Goal: Task Accomplishment & Management: Complete application form

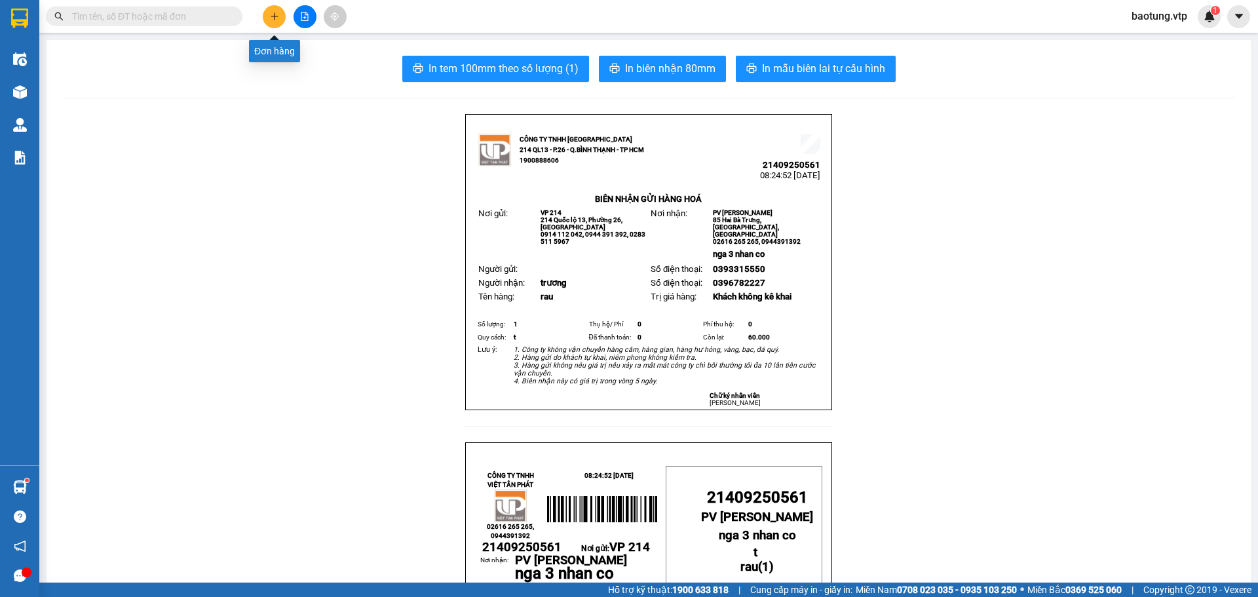
click at [275, 18] on icon "plus" at bounding box center [274, 15] width 1 height 7
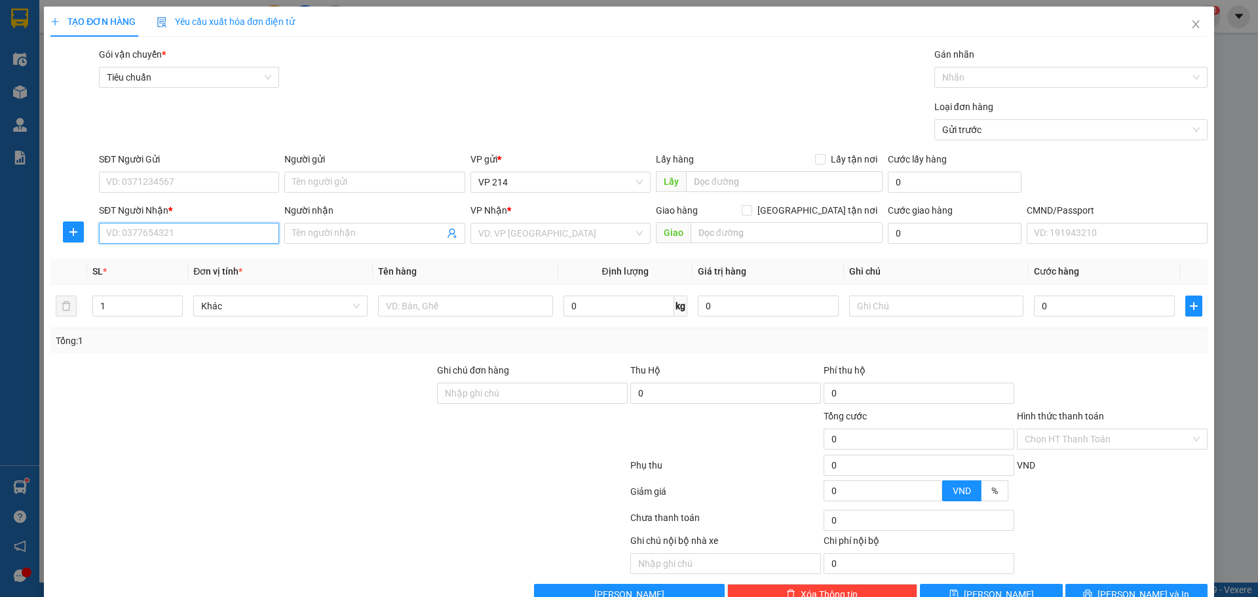
click at [130, 241] on input "SĐT Người Nhận *" at bounding box center [189, 233] width 180 height 21
click at [204, 260] on div "0947356585 - linh" at bounding box center [187, 259] width 163 height 14
type input "0947356585"
type input "linh"
type input "0947356585"
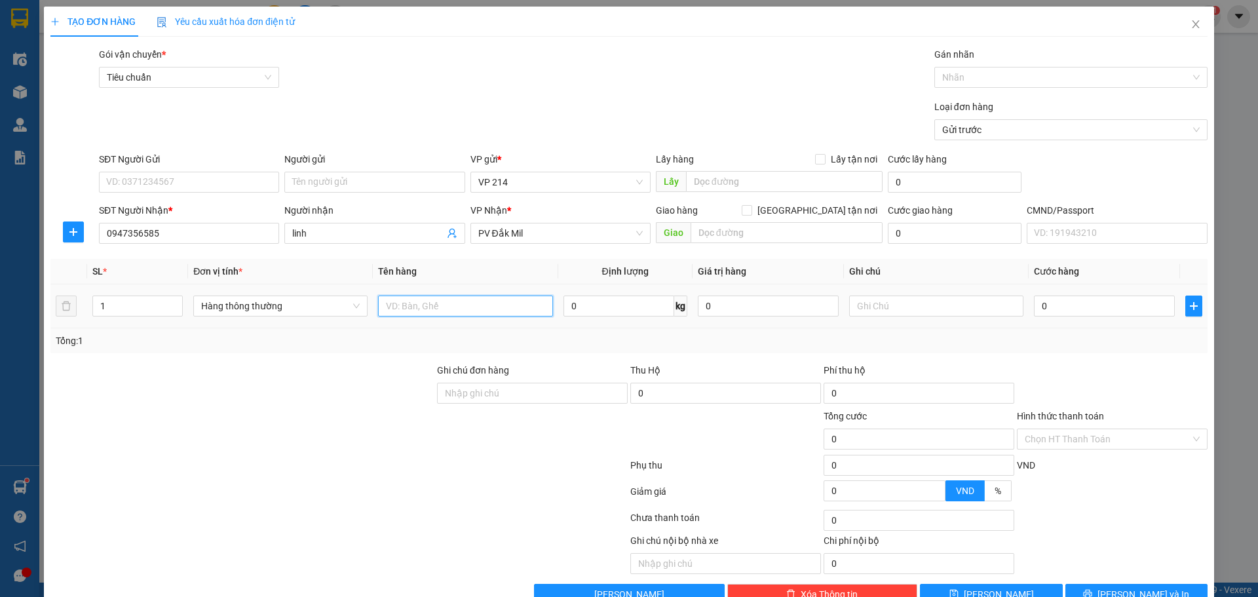
click at [444, 309] on input "text" at bounding box center [465, 306] width 174 height 21
type input "nk"
type input "r"
type input "3"
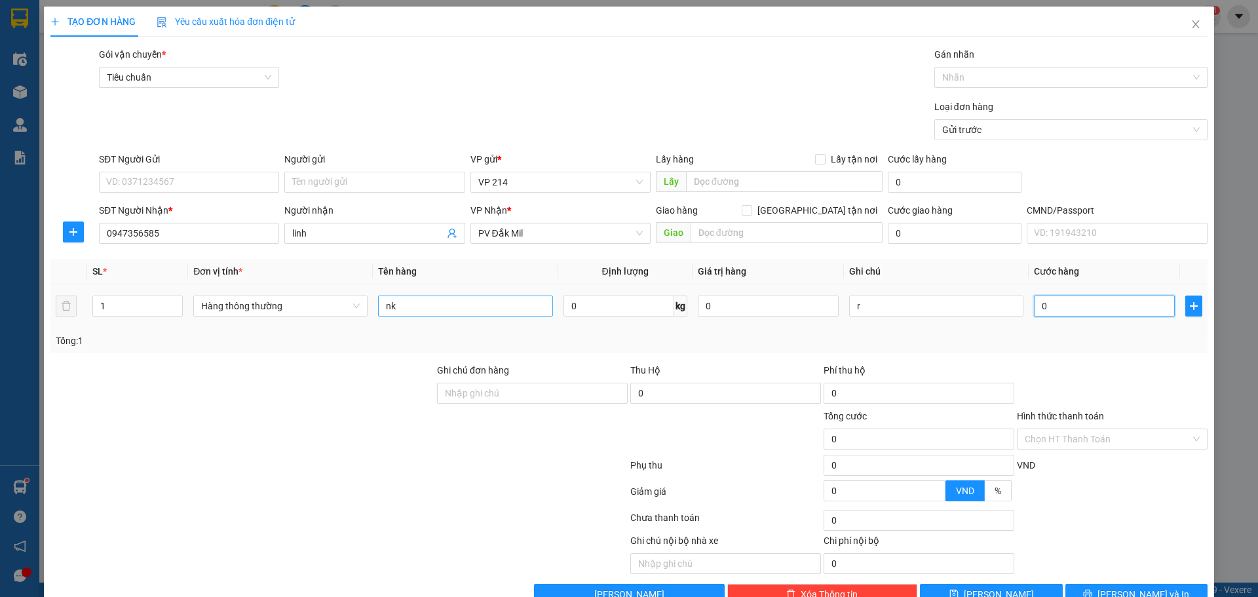
type input "3"
type input "30"
type input "300"
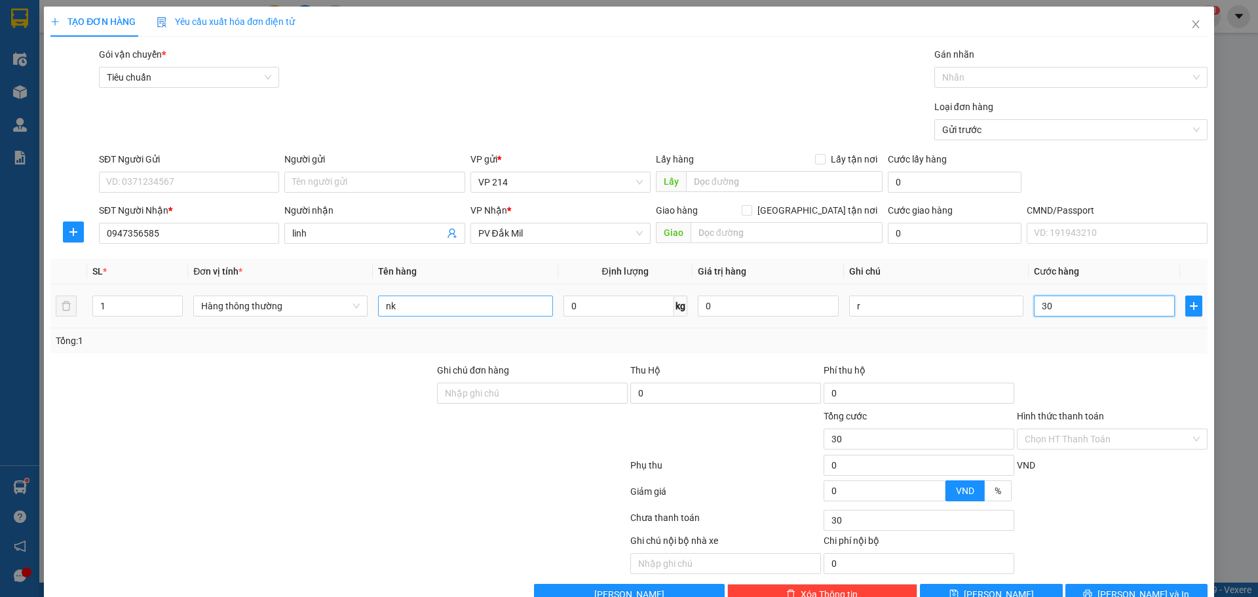
type input "300"
type input "3.000"
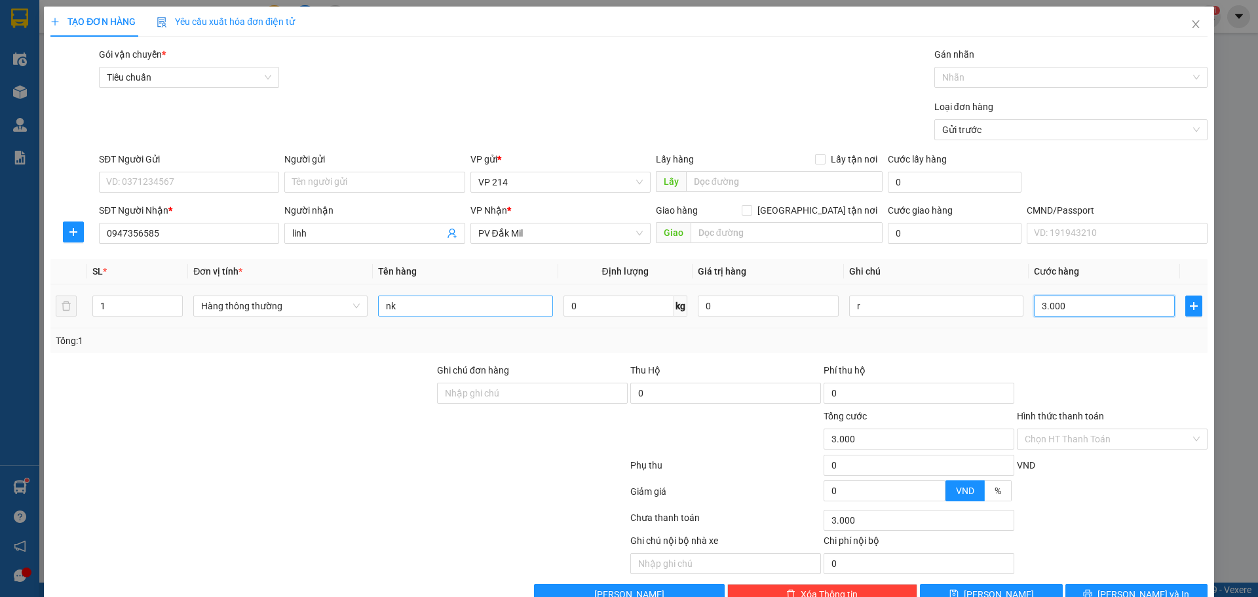
type input "30.000"
click at [1053, 429] on div "Chọn HT Thanh Toán" at bounding box center [1112, 439] width 191 height 21
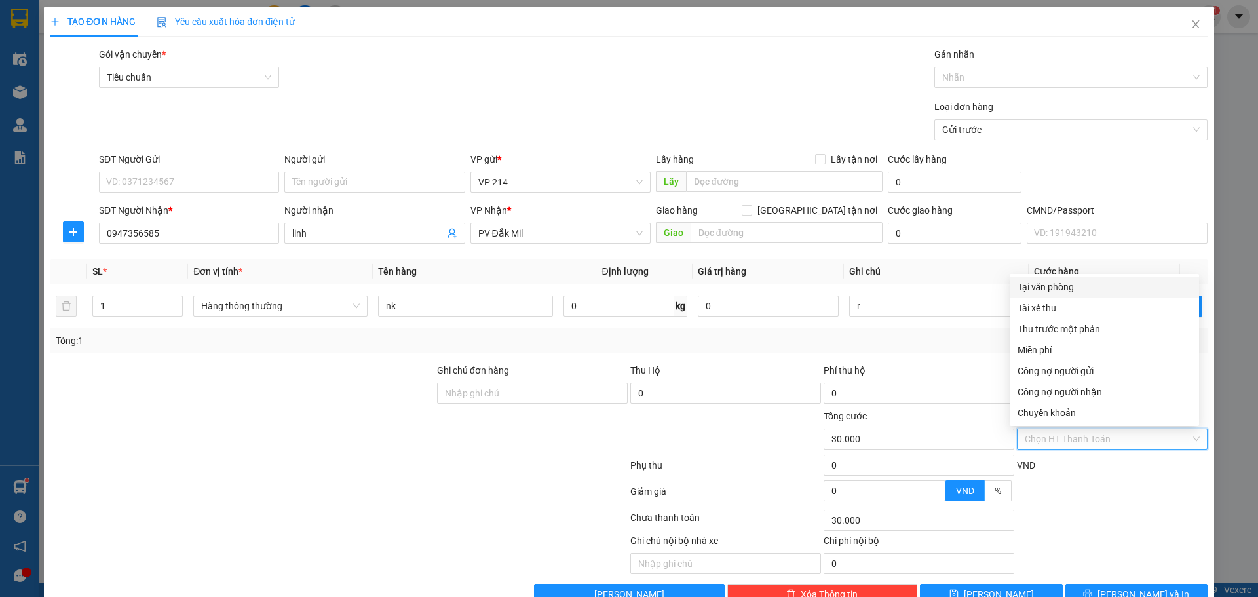
click at [1064, 292] on div "Tại văn phòng" at bounding box center [1105, 287] width 174 height 14
type input "0"
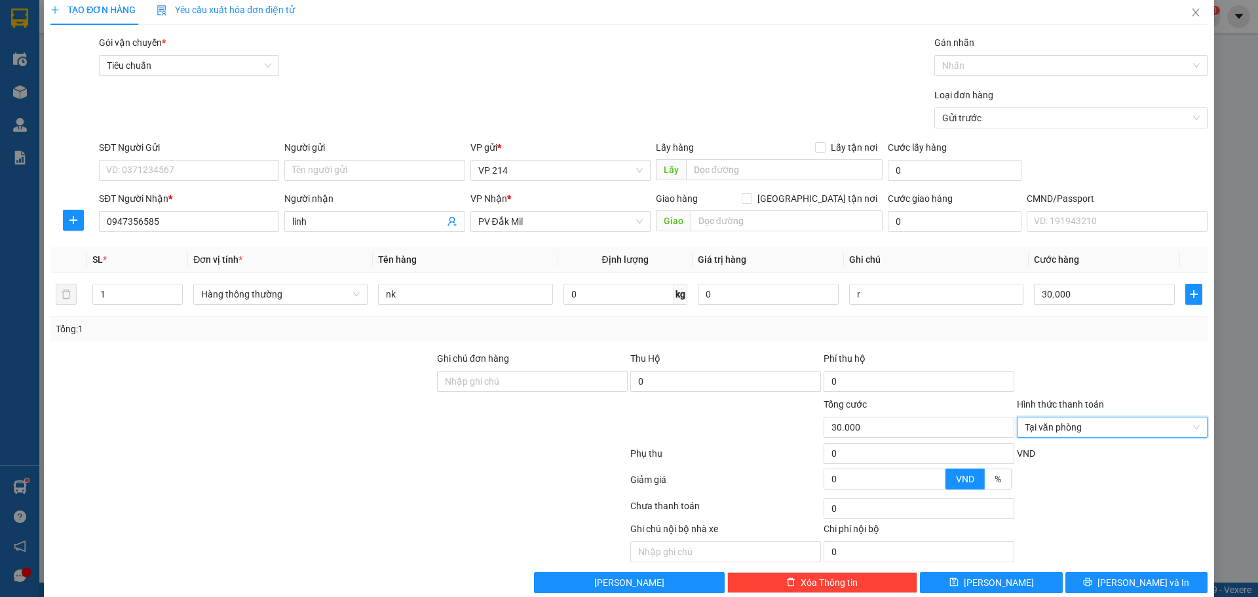
scroll to position [33, 0]
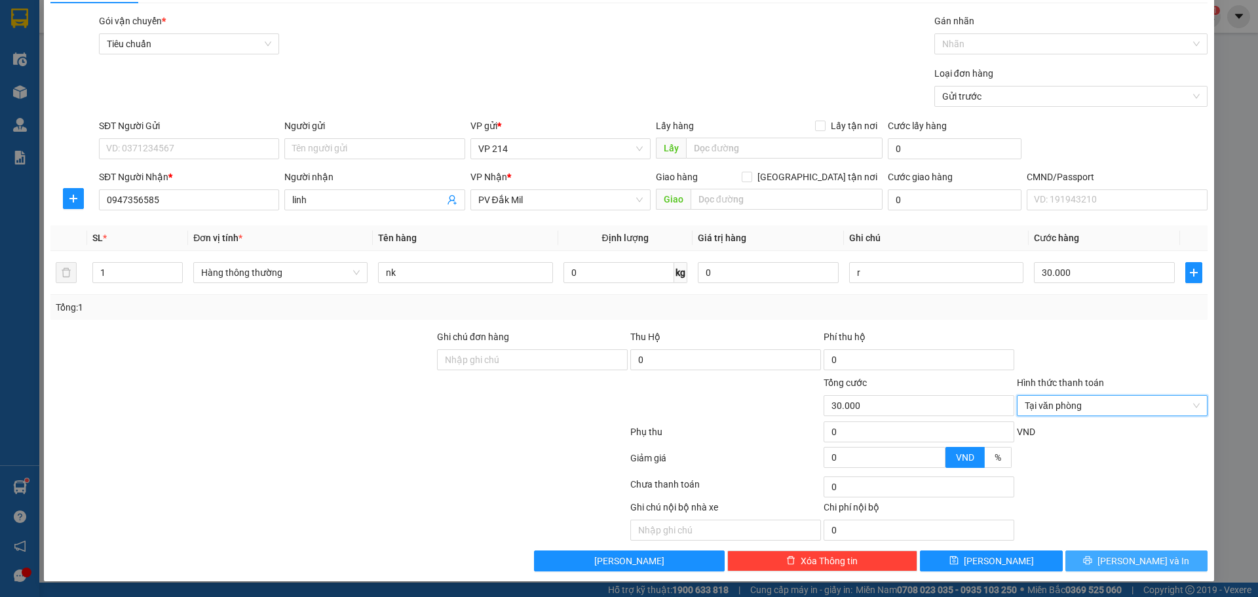
click at [1120, 565] on span "[PERSON_NAME] và In" at bounding box center [1144, 561] width 92 height 14
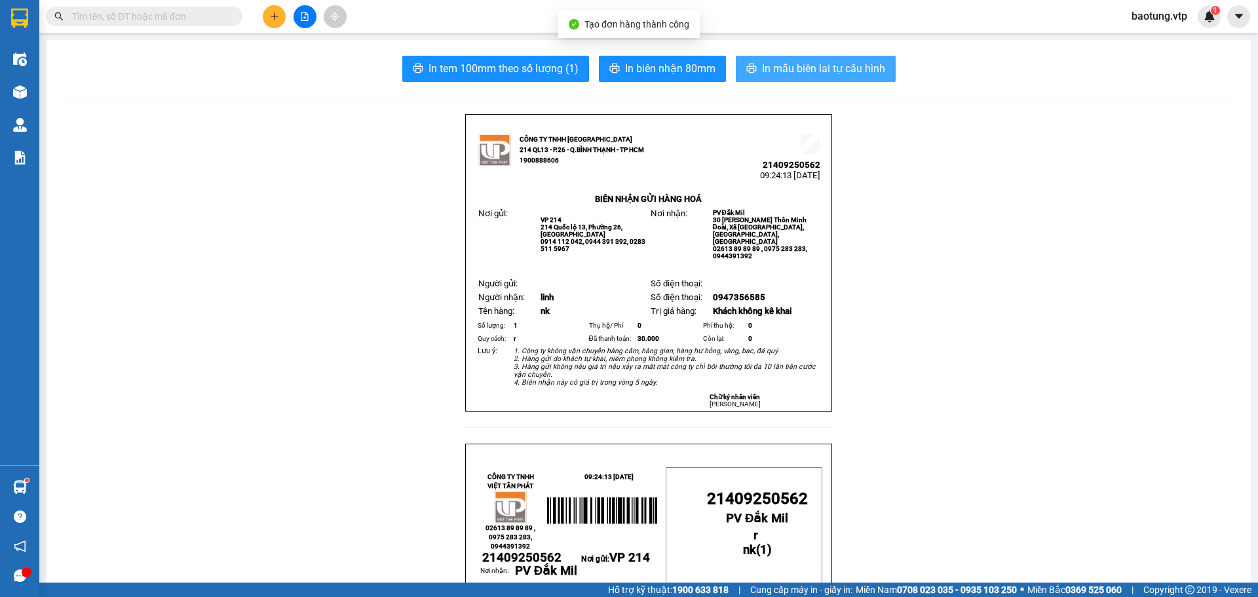
drag, startPoint x: 821, startPoint y: 85, endPoint x: 819, endPoint y: 77, distance: 8.0
click at [819, 77] on span "In mẫu biên lai tự cấu hình" at bounding box center [823, 68] width 123 height 16
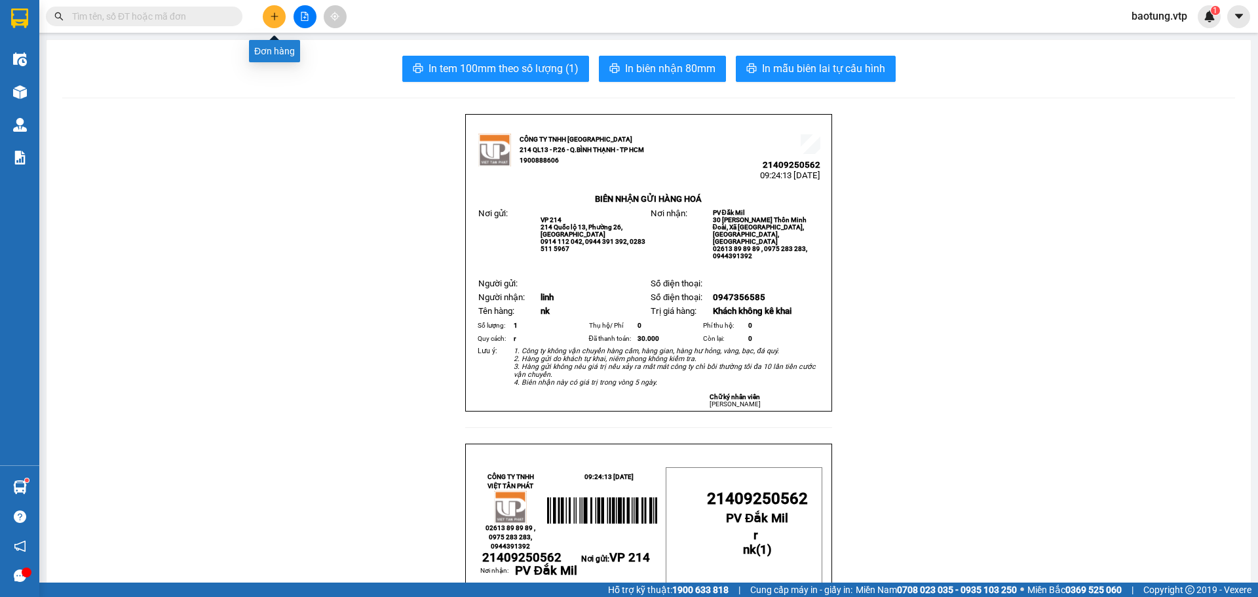
click at [277, 22] on button at bounding box center [274, 16] width 23 height 23
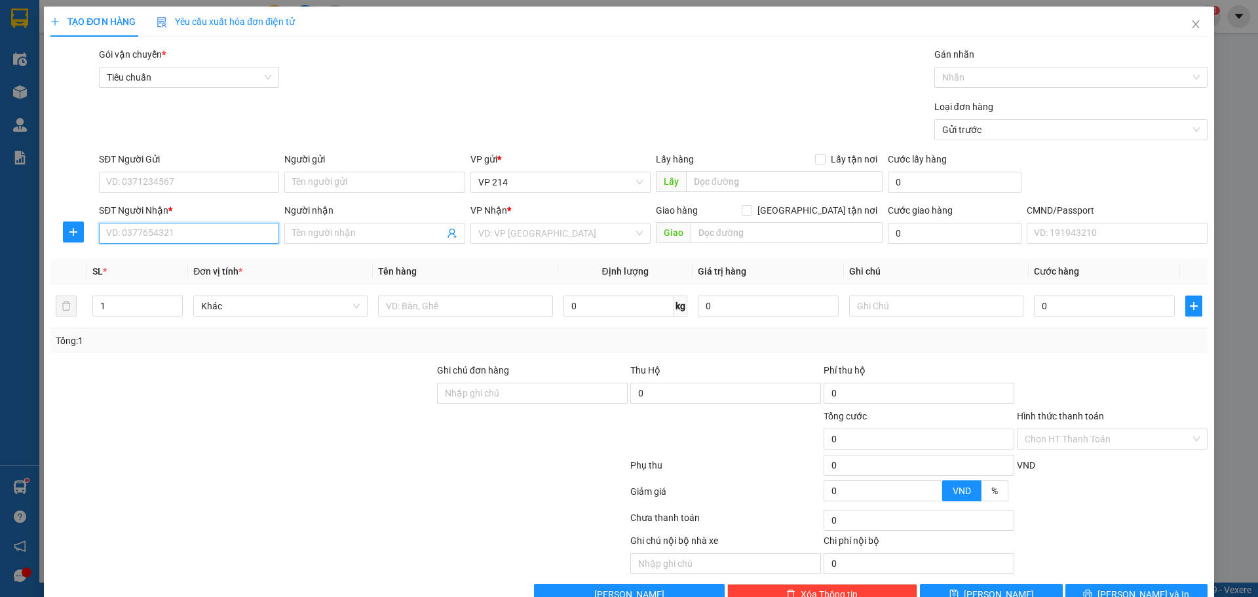
click at [153, 236] on input "SĐT Người Nhận *" at bounding box center [189, 233] width 180 height 21
click at [209, 263] on div "0784061999 - hồng" at bounding box center [187, 259] width 163 height 14
type input "0784061999"
type input "hồng"
type input "0784061999"
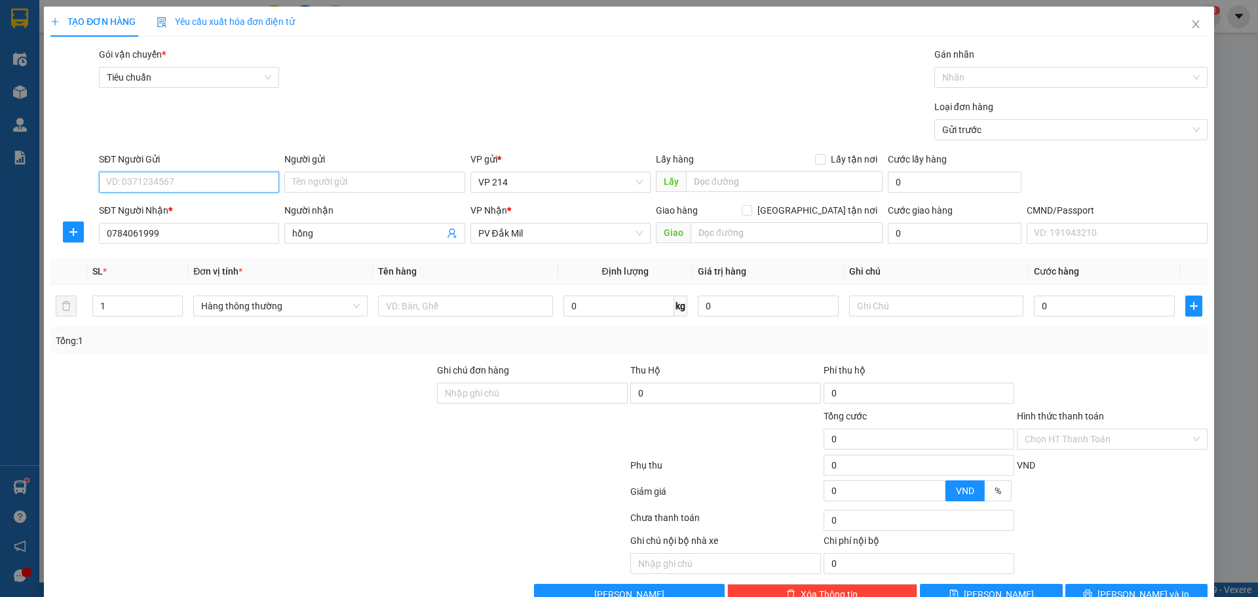
click at [123, 185] on input "SĐT Người Gửi" at bounding box center [189, 182] width 180 height 21
click at [216, 202] on div "0906776700" at bounding box center [187, 208] width 163 height 14
type input "0906776700"
click at [413, 309] on input "text" at bounding box center [465, 306] width 174 height 21
type input "lạnh"
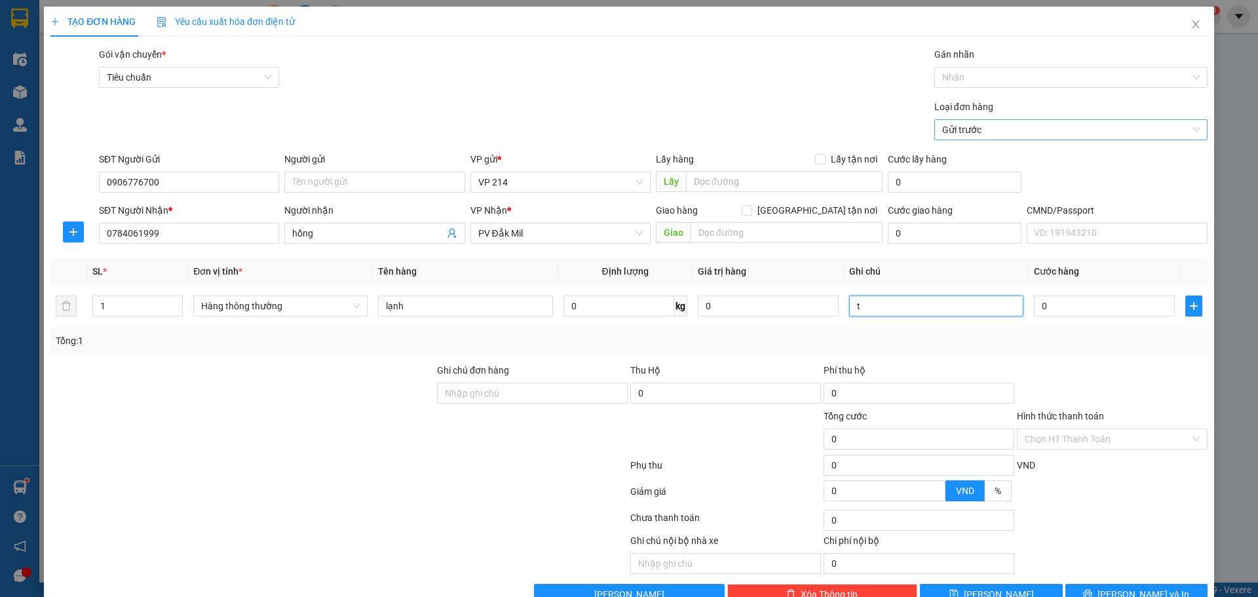
type input "t"
type input "5"
type input "50"
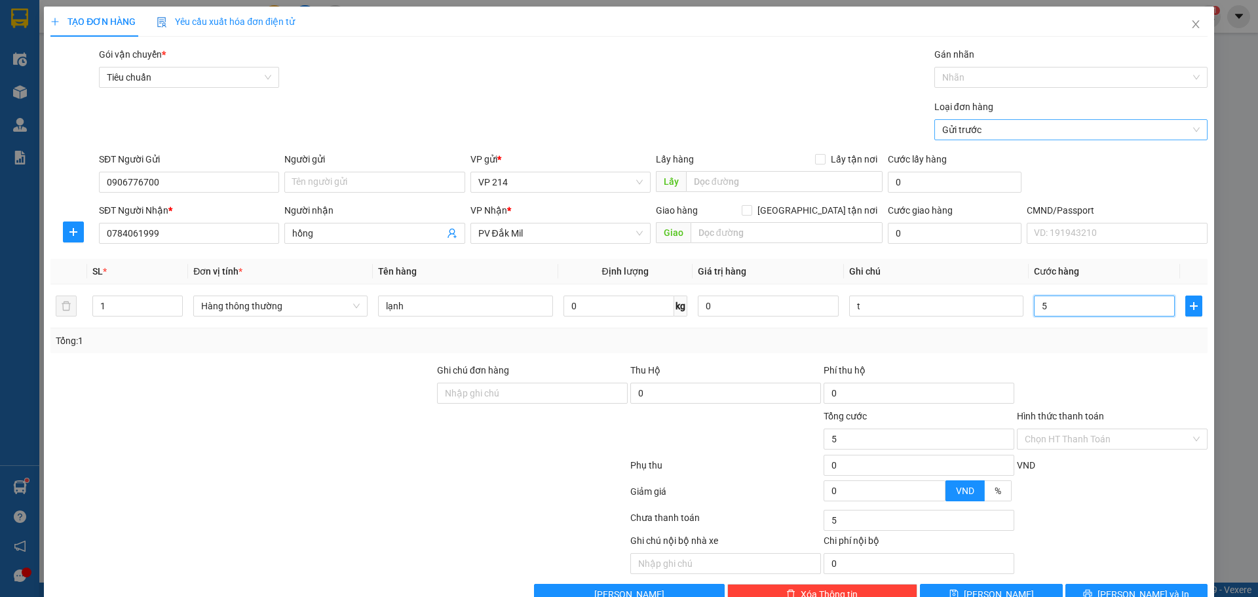
type input "50"
type input "500"
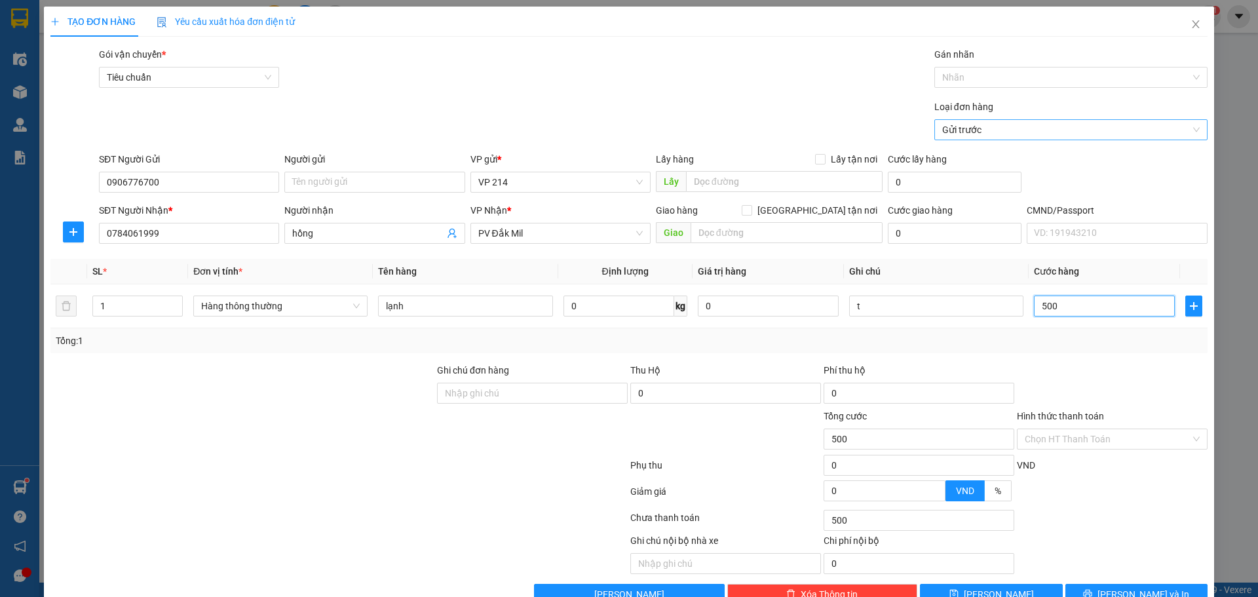
type input "5.000"
type input "50.000"
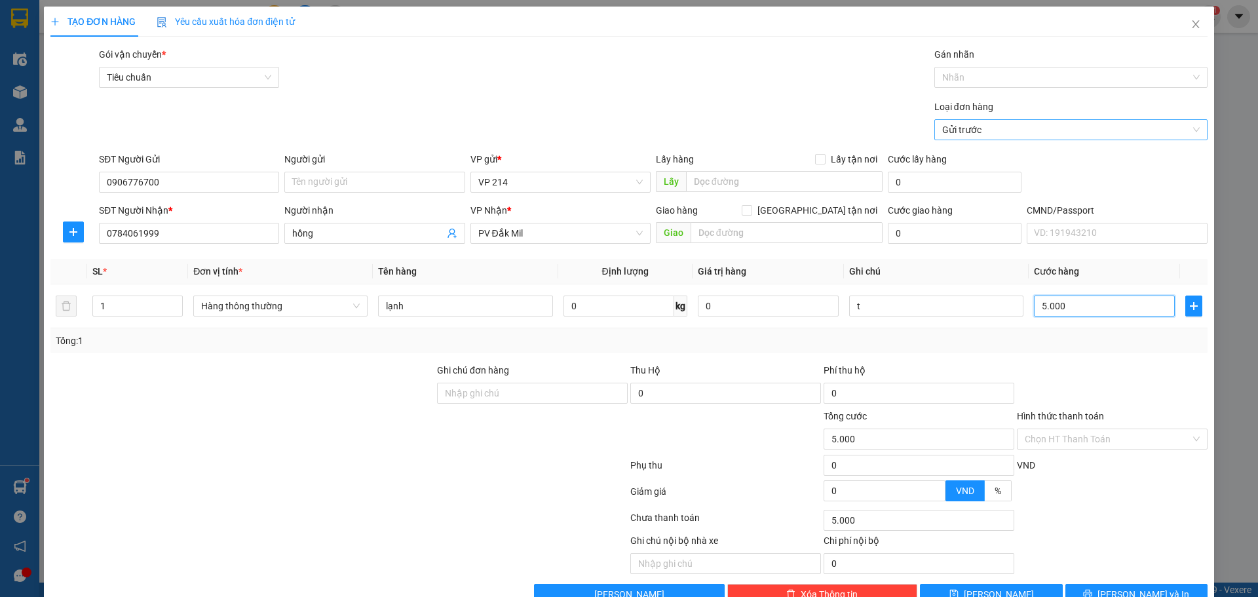
type input "50.000"
type input "5.000"
type input "0"
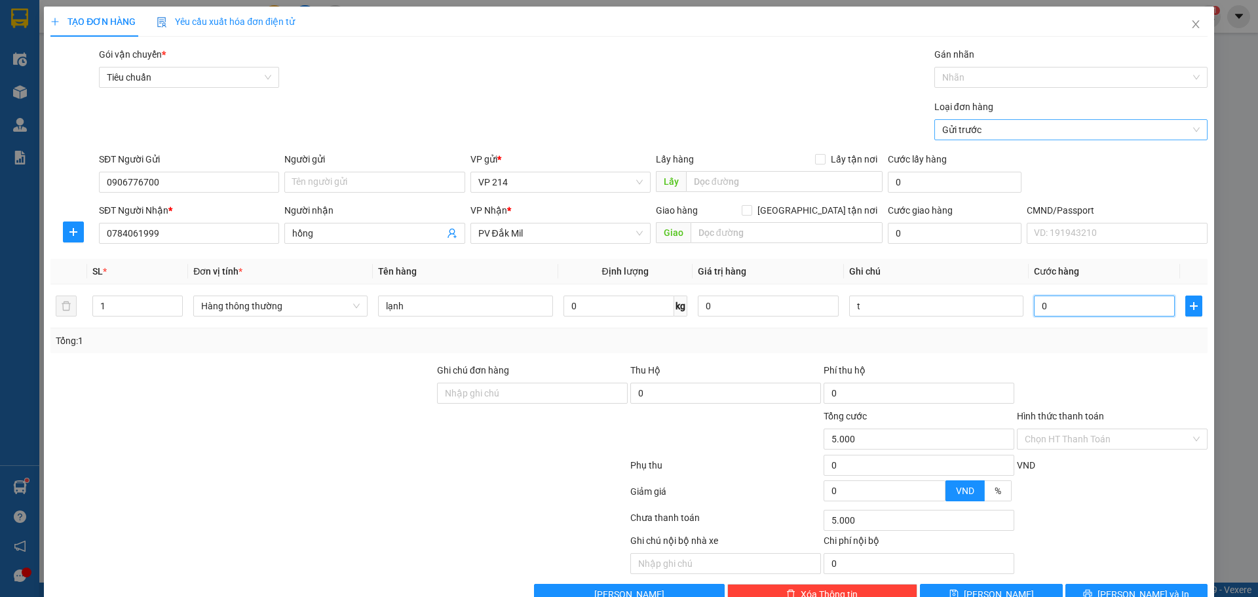
type input "0"
type input "01"
type input "1"
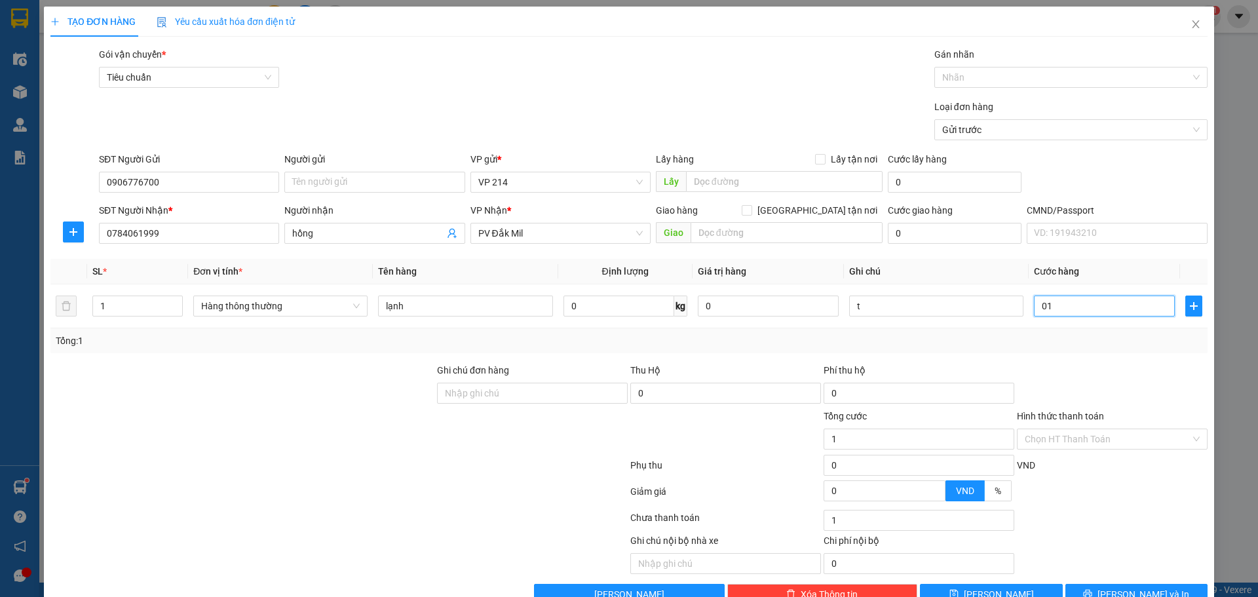
type input "010"
type input "10"
type input "0.100"
type input "100"
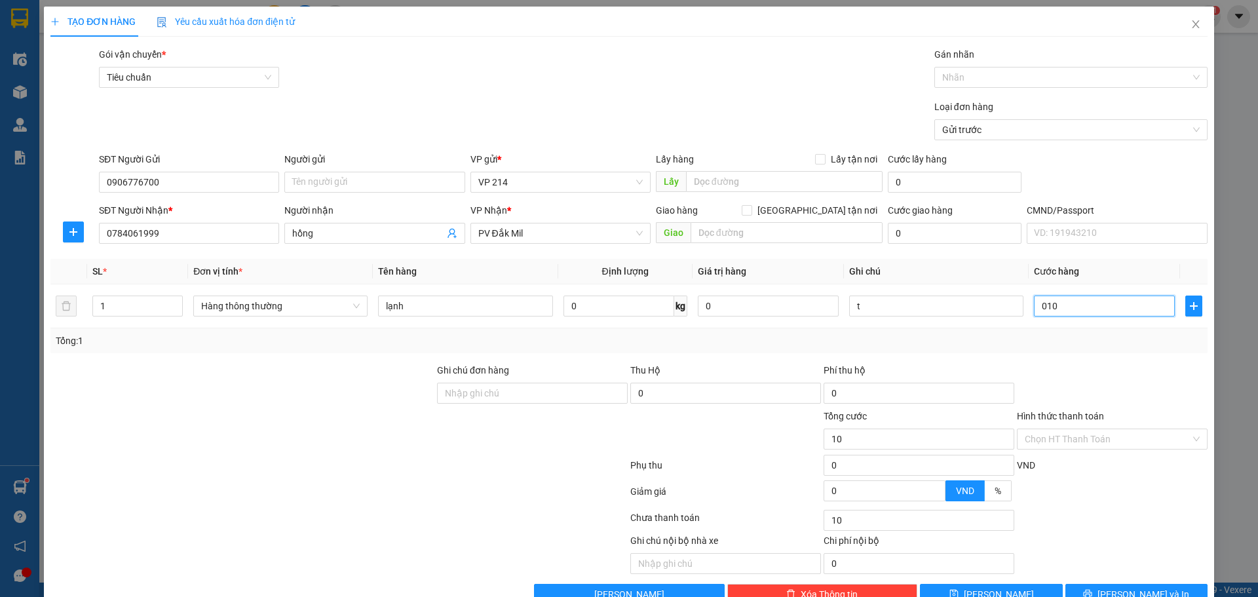
type input "100"
type input "01.000"
type input "1.000"
type input "010.000"
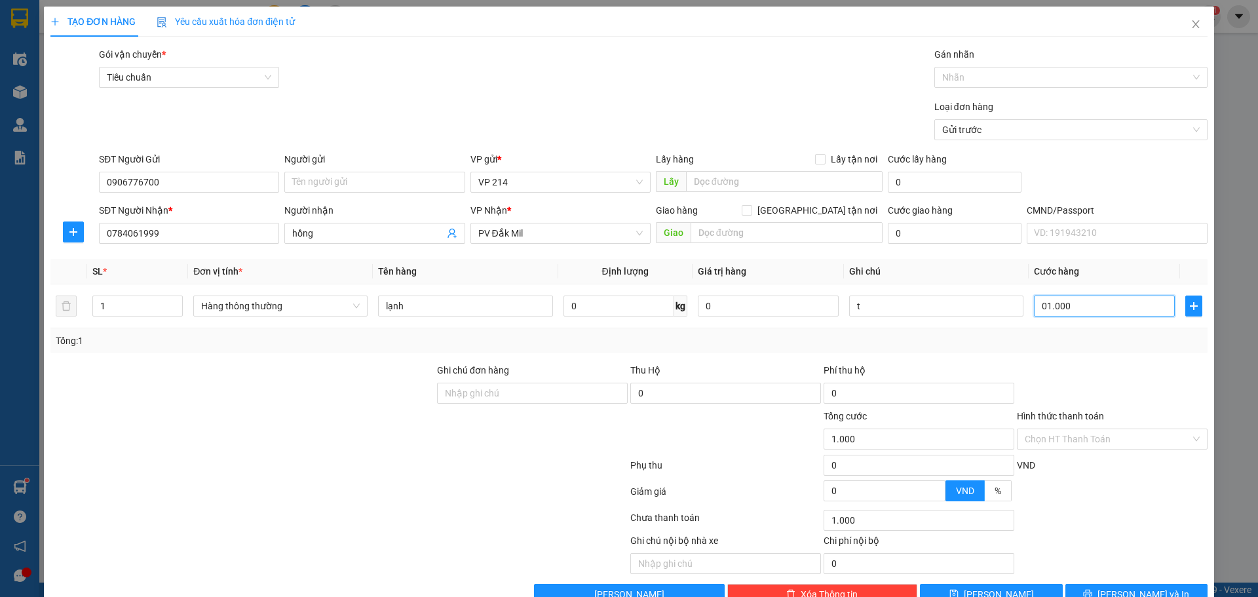
type input "10.000"
type input "0.100.000"
type input "100.000"
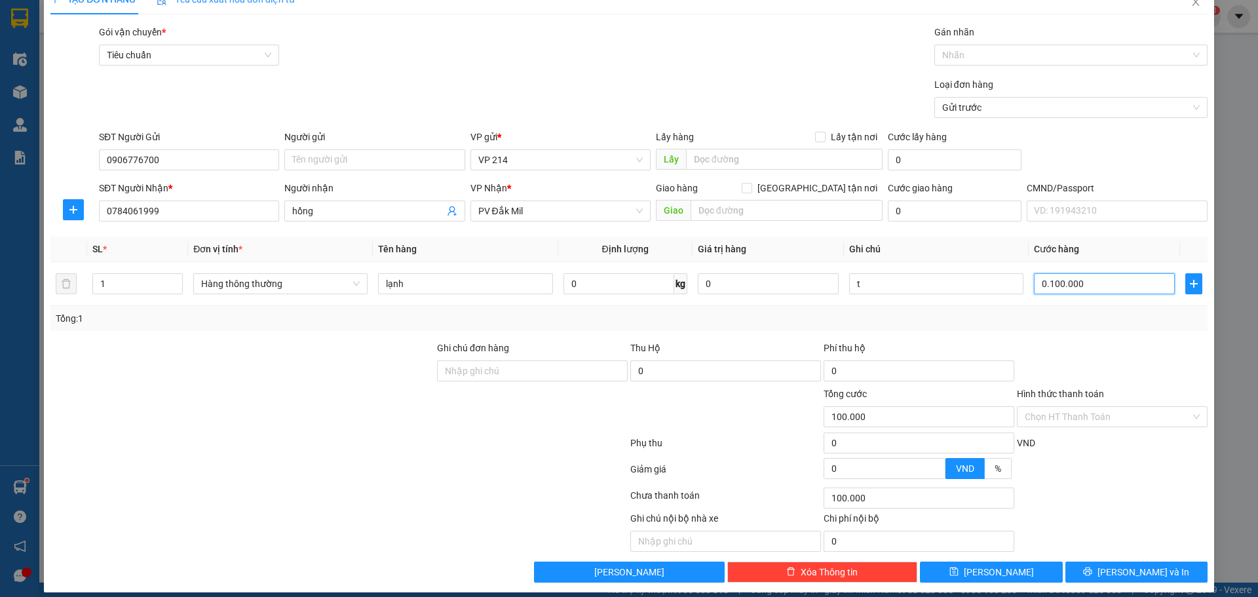
scroll to position [33, 0]
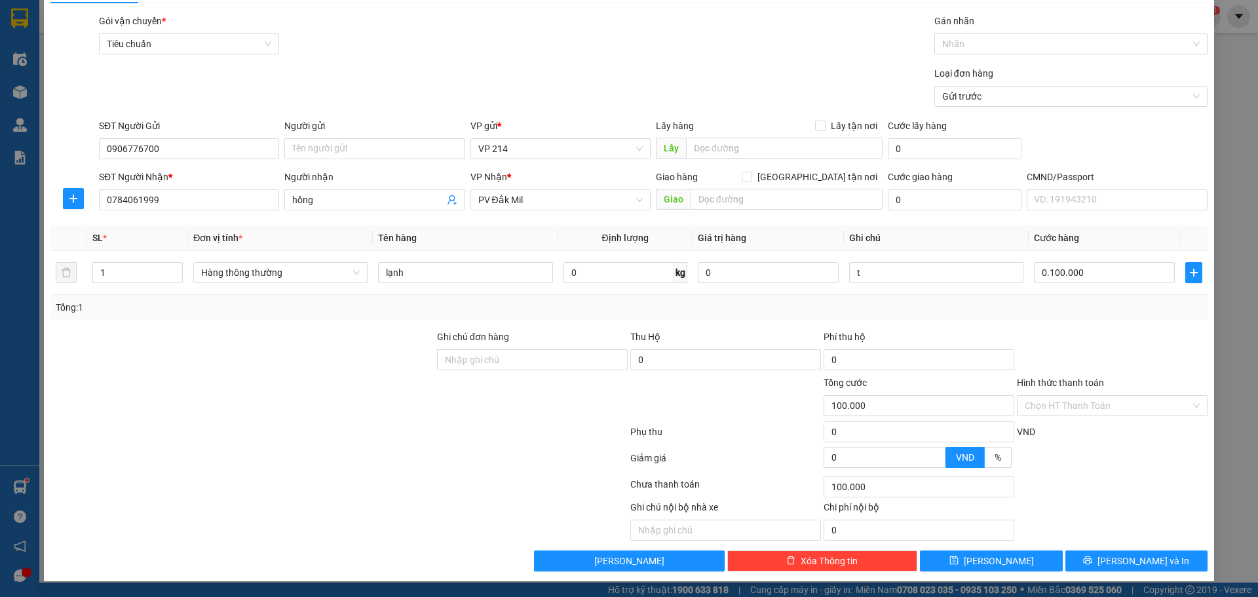
type input "100.000"
click at [1142, 572] on div "TẠO ĐƠN HÀNG Yêu cầu xuất hóa đơn điện tử Transit Pickup Surcharge Ids Transit …" at bounding box center [629, 277] width 1171 height 608
click at [1137, 557] on span "[PERSON_NAME] và In" at bounding box center [1144, 561] width 92 height 14
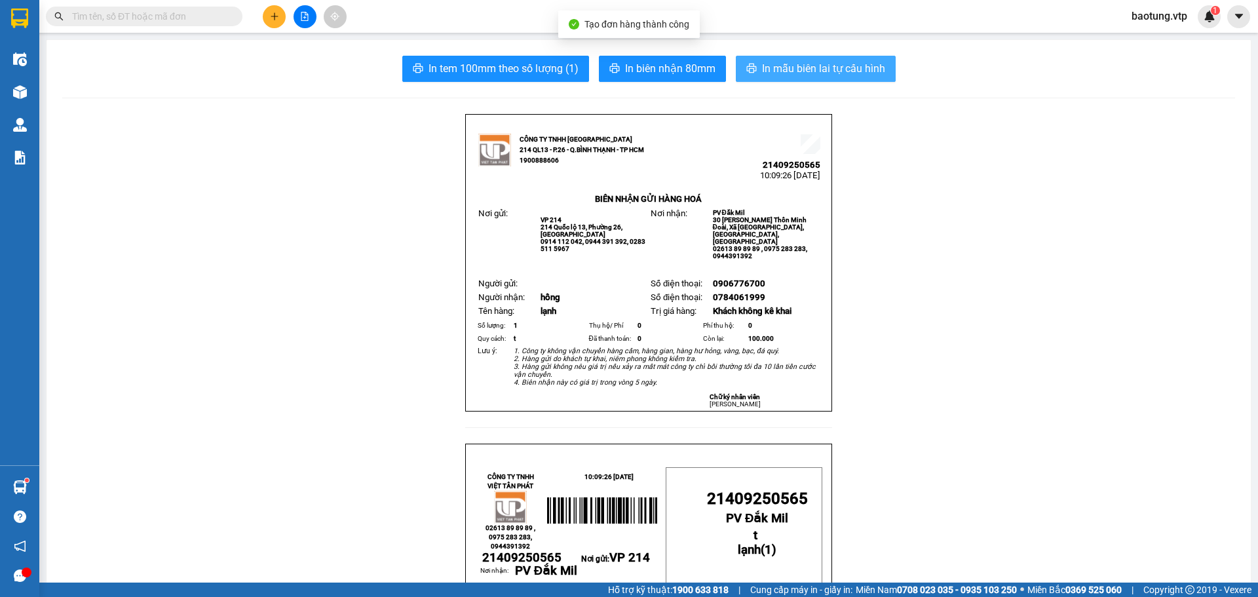
click at [820, 70] on span "In mẫu biên lai tự cấu hình" at bounding box center [823, 68] width 123 height 16
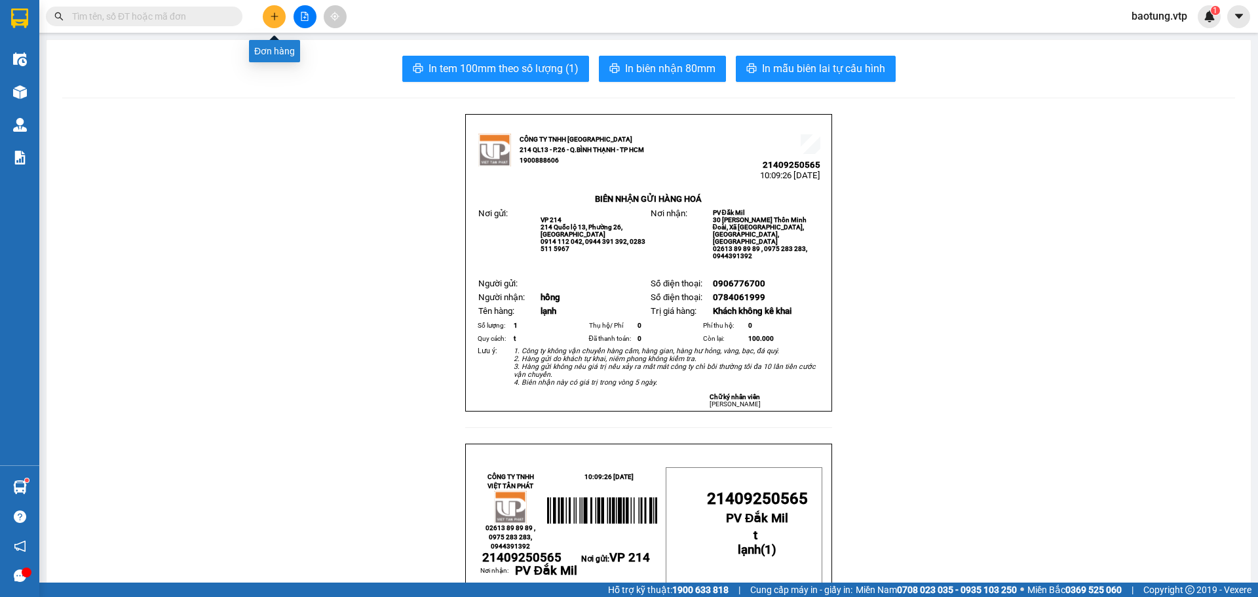
click at [271, 16] on icon "plus" at bounding box center [274, 16] width 7 height 1
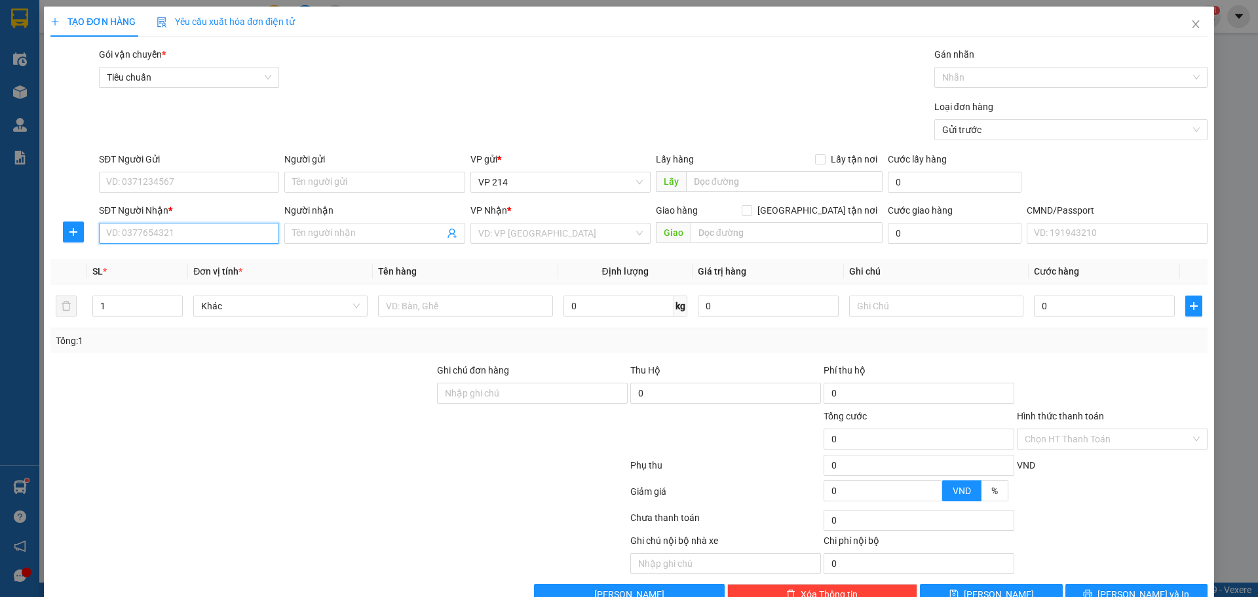
click at [161, 236] on input "SĐT Người Nhận *" at bounding box center [189, 233] width 180 height 21
type input "0968245454"
type input "p"
type input "linh"
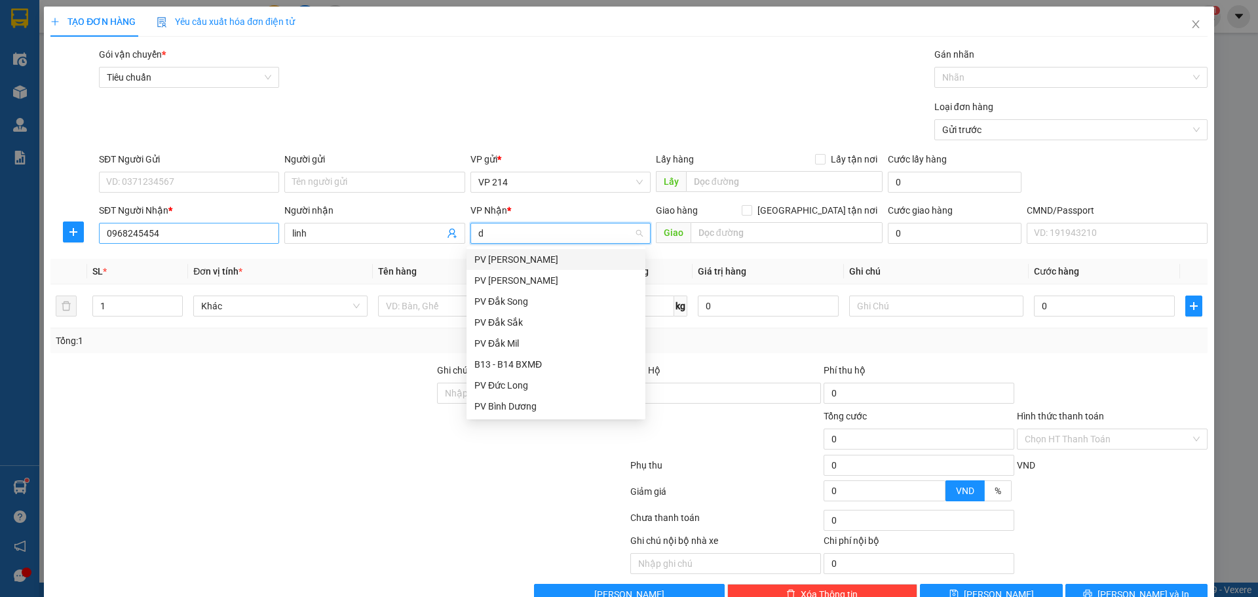
type input "dx"
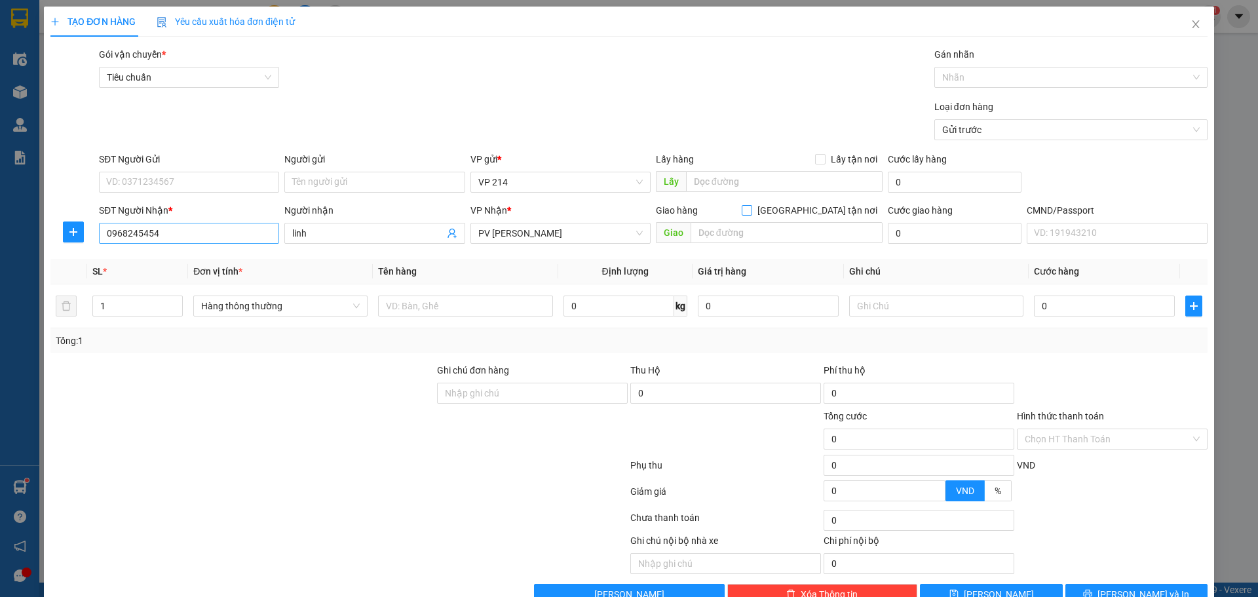
click at [742, 205] on input "[GEOGRAPHIC_DATA] tận nơi" at bounding box center [746, 209] width 9 height 9
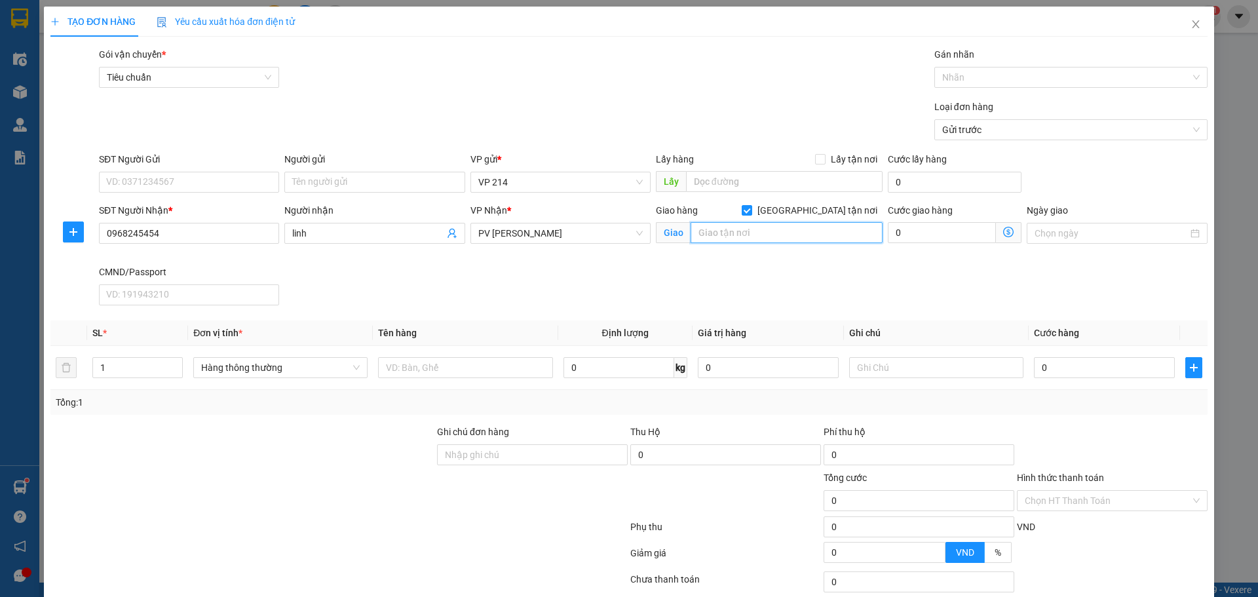
click at [718, 239] on input "text" at bounding box center [787, 232] width 192 height 21
click at [751, 211] on input "[GEOGRAPHIC_DATA] tận nơi" at bounding box center [746, 209] width 9 height 9
checkbox input "false"
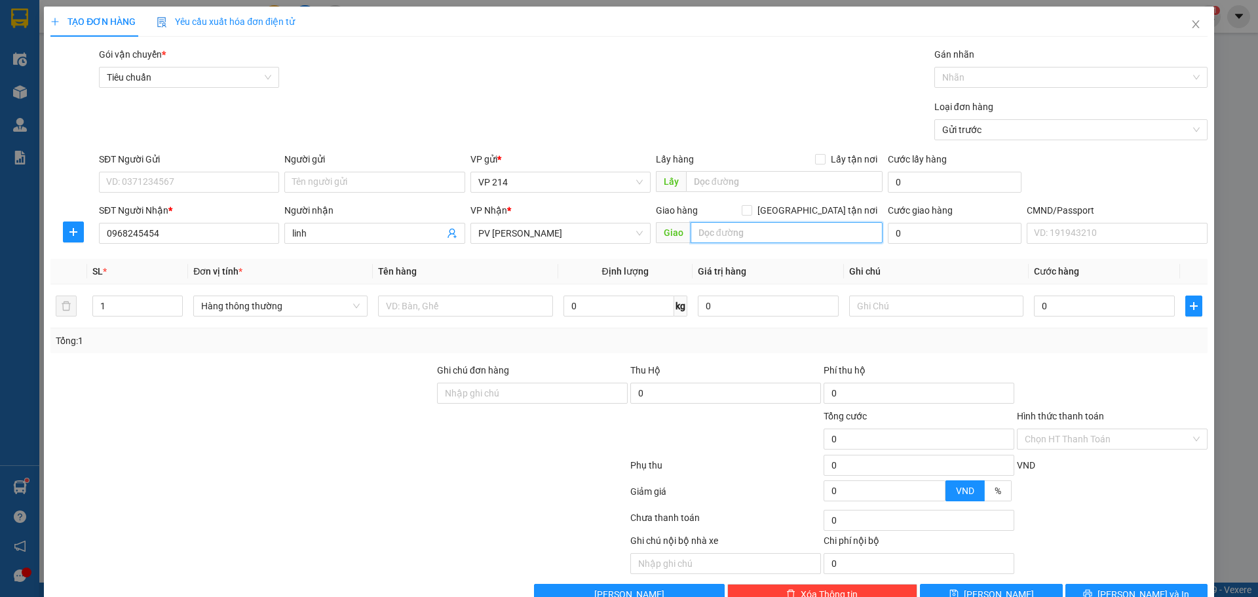
click at [791, 237] on input "text" at bounding box center [787, 232] width 192 height 21
type input "p"
type input "[GEOGRAPHIC_DATA]"
click at [159, 185] on input "SĐT Người Gửi" at bounding box center [189, 182] width 180 height 21
type input "0985556149"
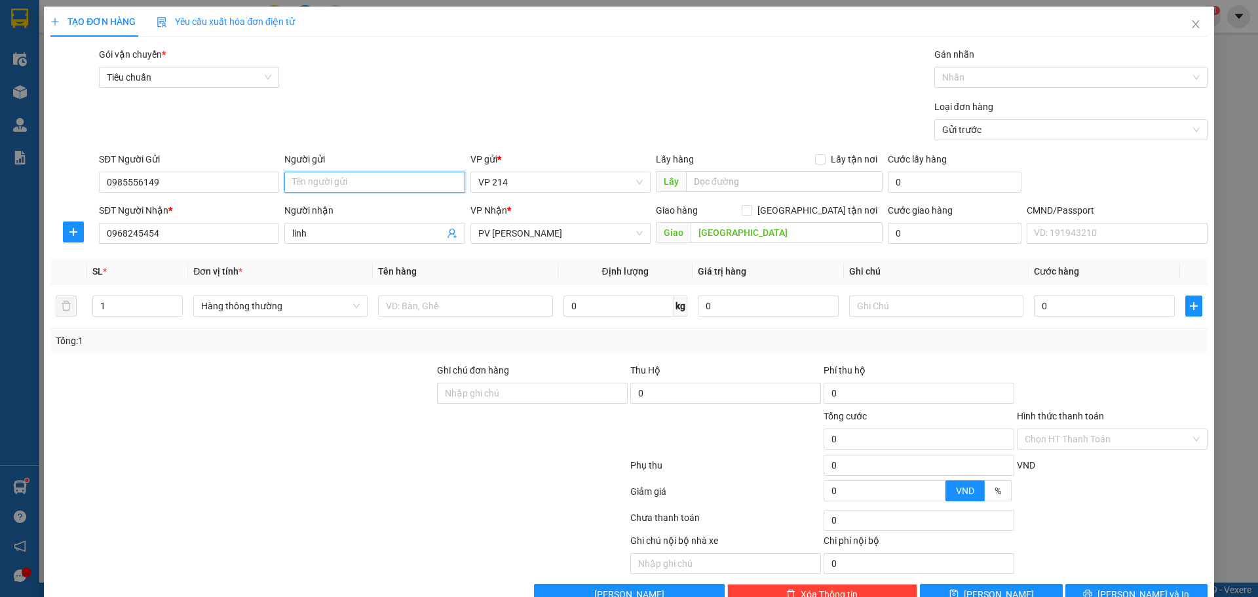
scroll to position [33, 0]
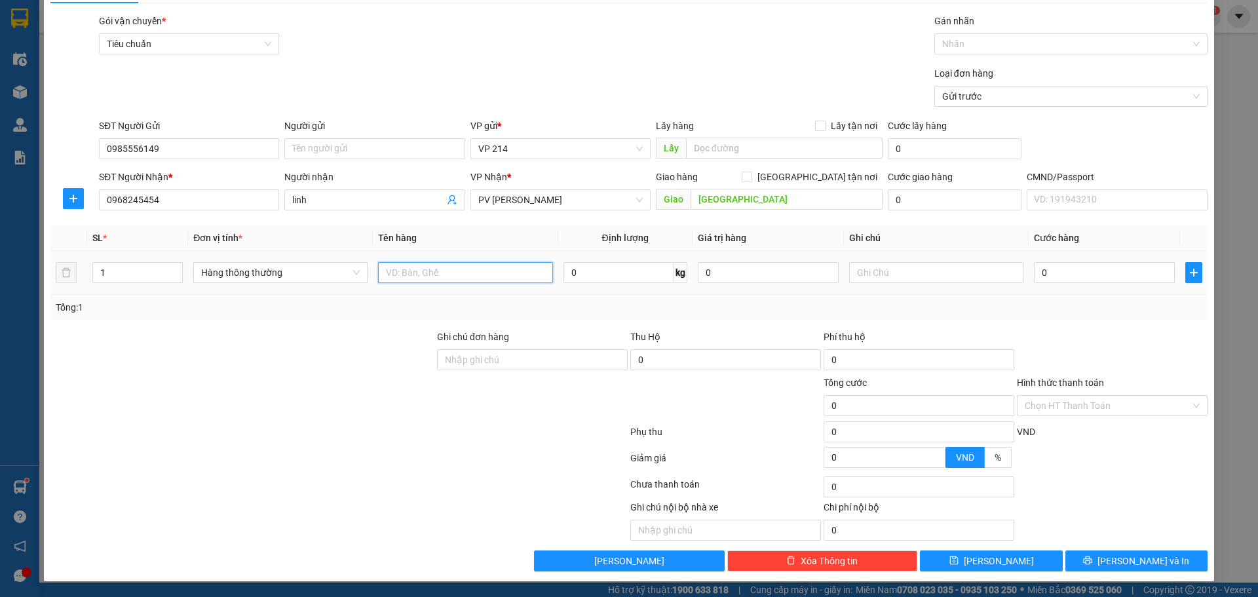
click at [421, 275] on input "text" at bounding box center [465, 272] width 174 height 21
type input "pt"
type input "h"
type input "3"
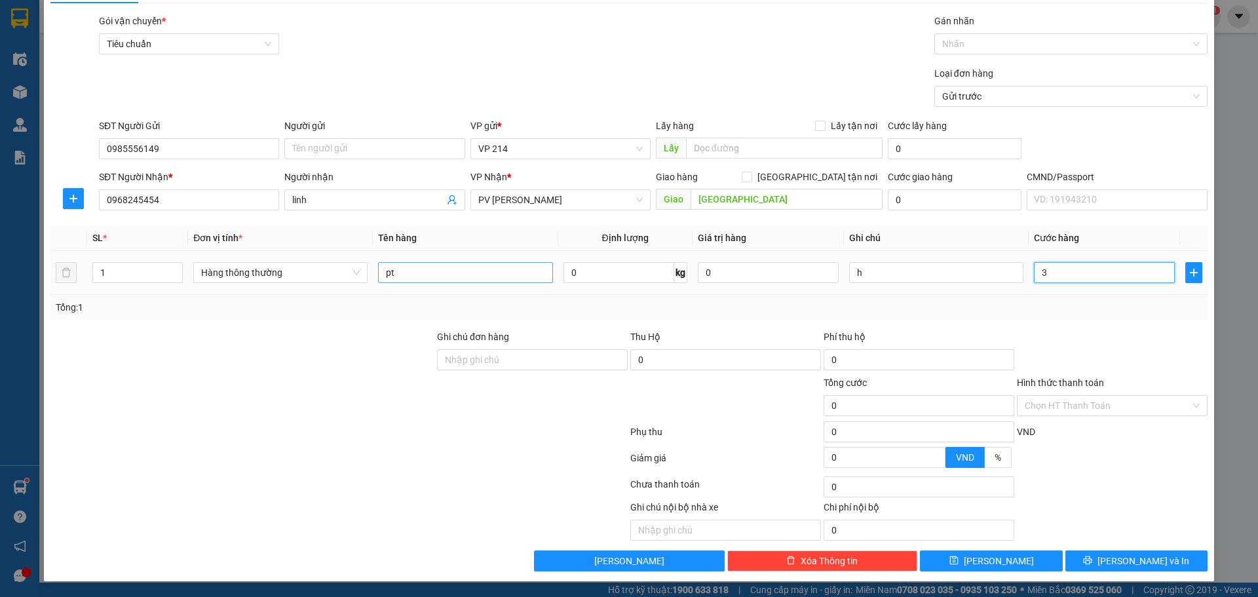
type input "3"
type input "30"
type input "300"
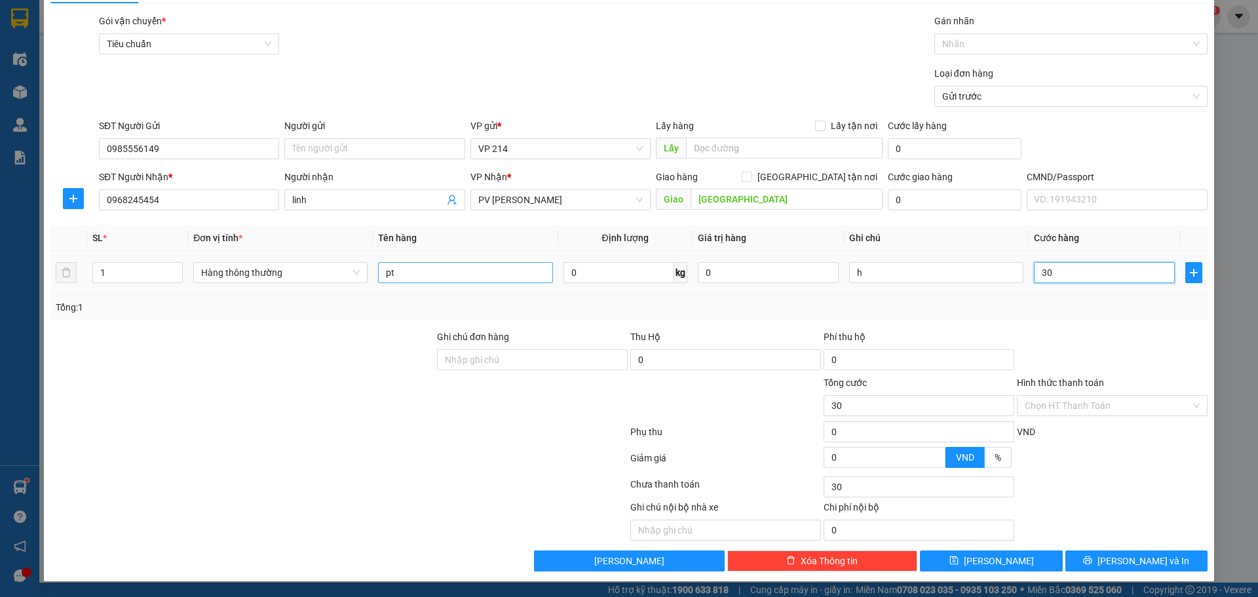
type input "300"
type input "3.000"
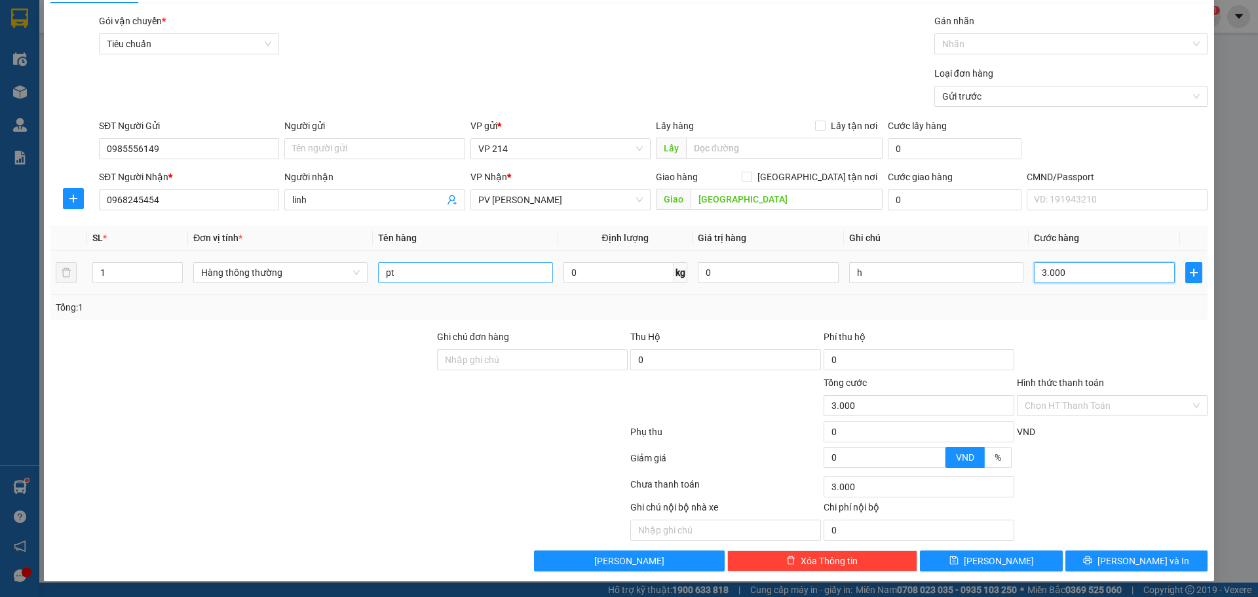
type input "30.000"
click at [1150, 562] on span "[PERSON_NAME] và In" at bounding box center [1144, 561] width 92 height 14
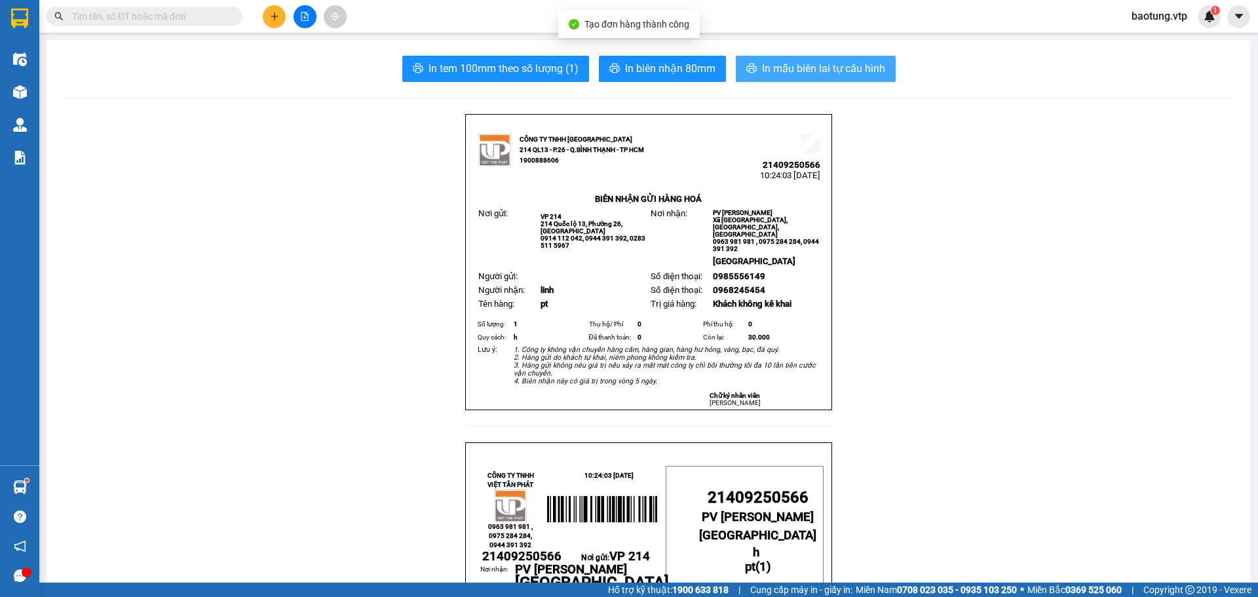
click at [766, 68] on span "In mẫu biên lai tự cấu hình" at bounding box center [823, 68] width 123 height 16
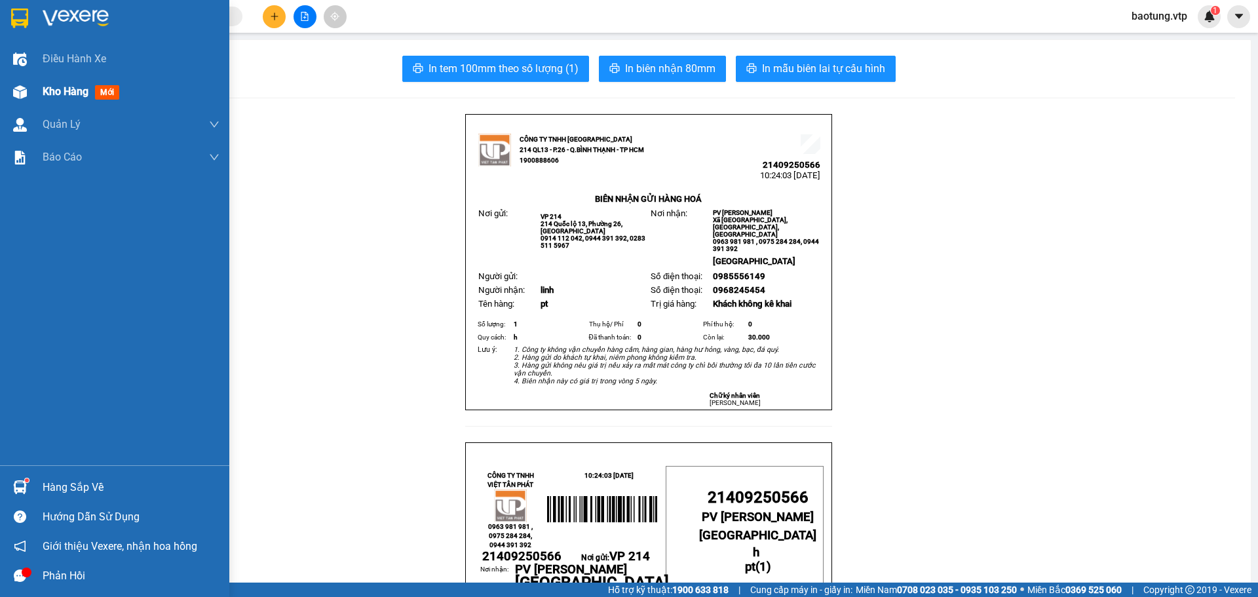
click at [56, 91] on span "Kho hàng" at bounding box center [66, 91] width 46 height 12
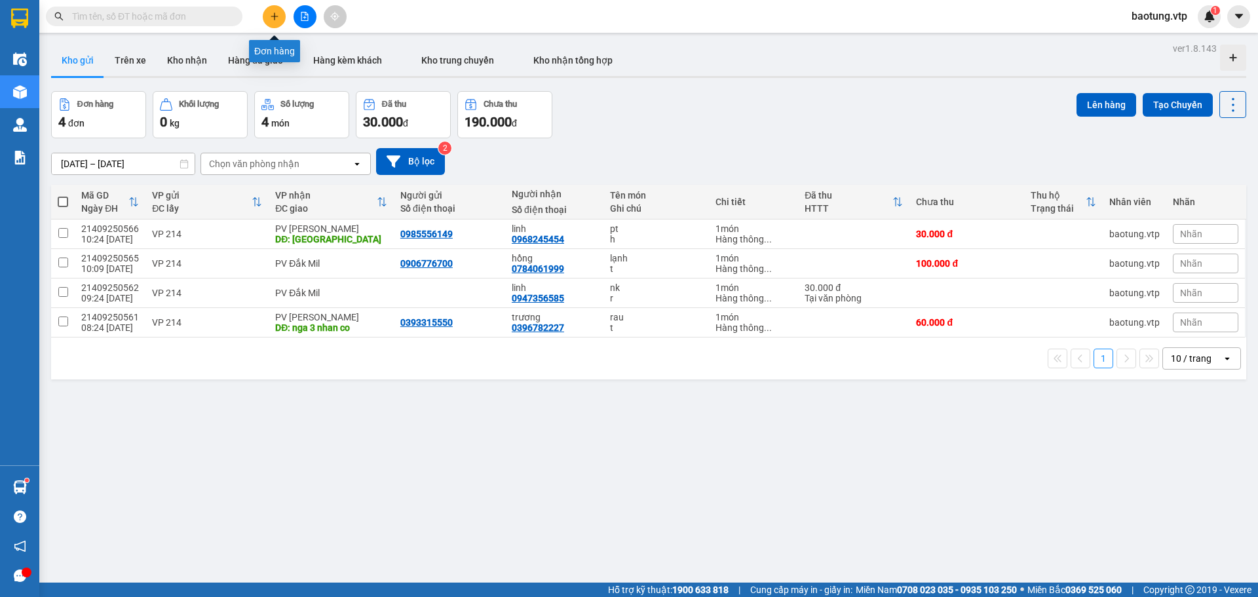
click at [272, 10] on button at bounding box center [274, 16] width 23 height 23
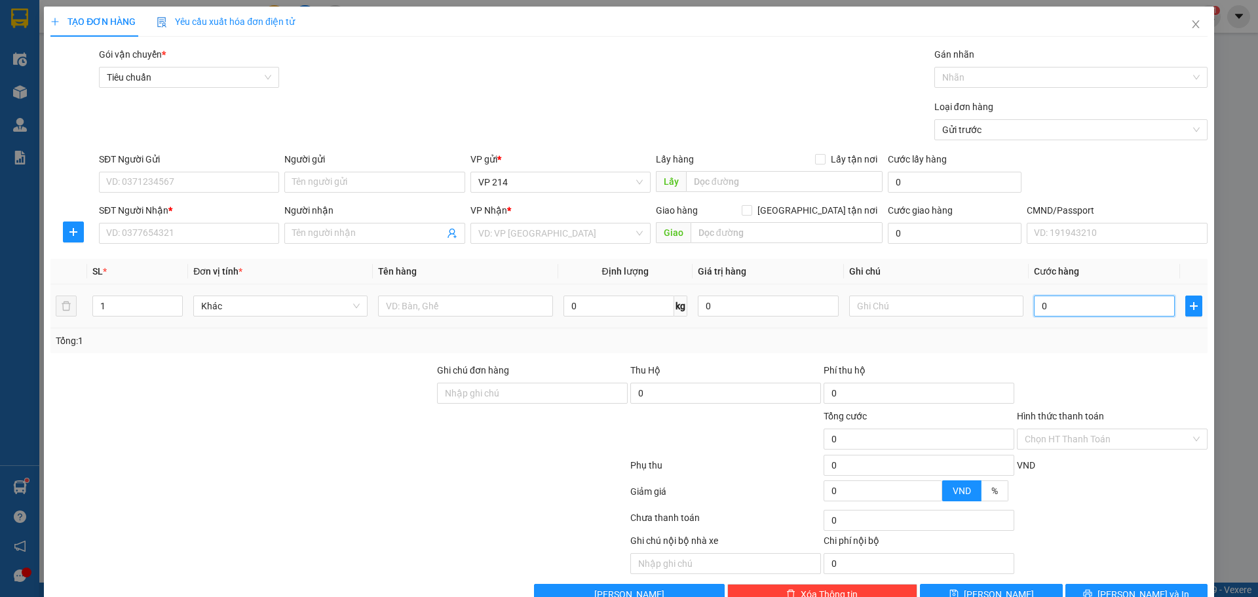
click at [1064, 315] on input "0" at bounding box center [1104, 306] width 141 height 21
type input "1"
type input "0"
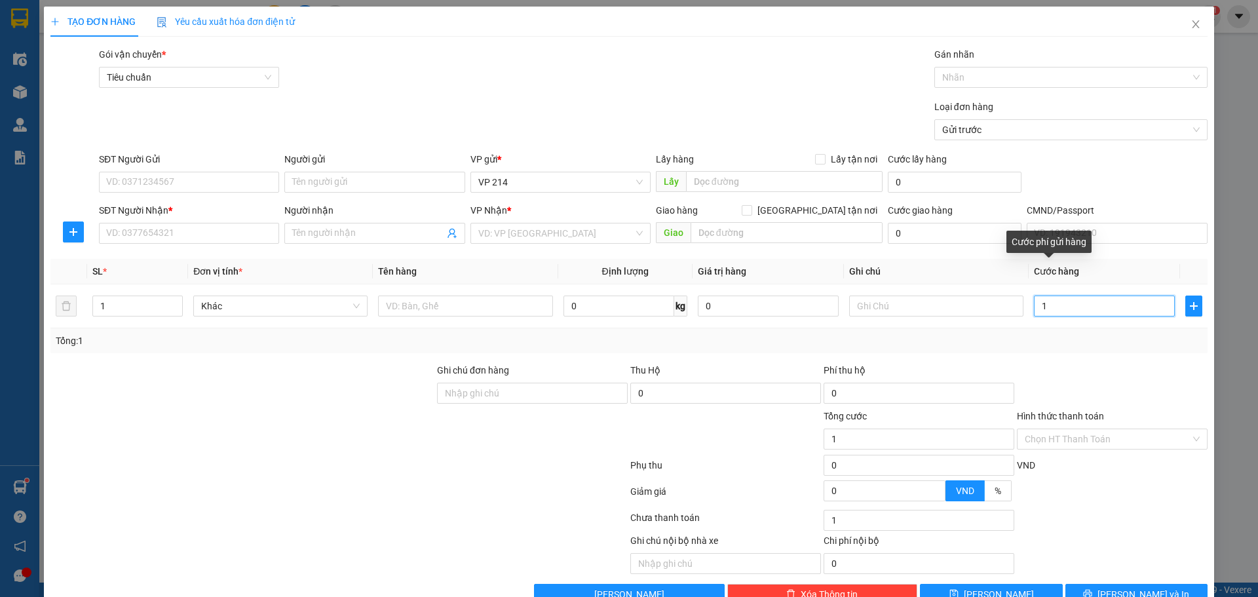
type input "0"
type input "02"
type input "2"
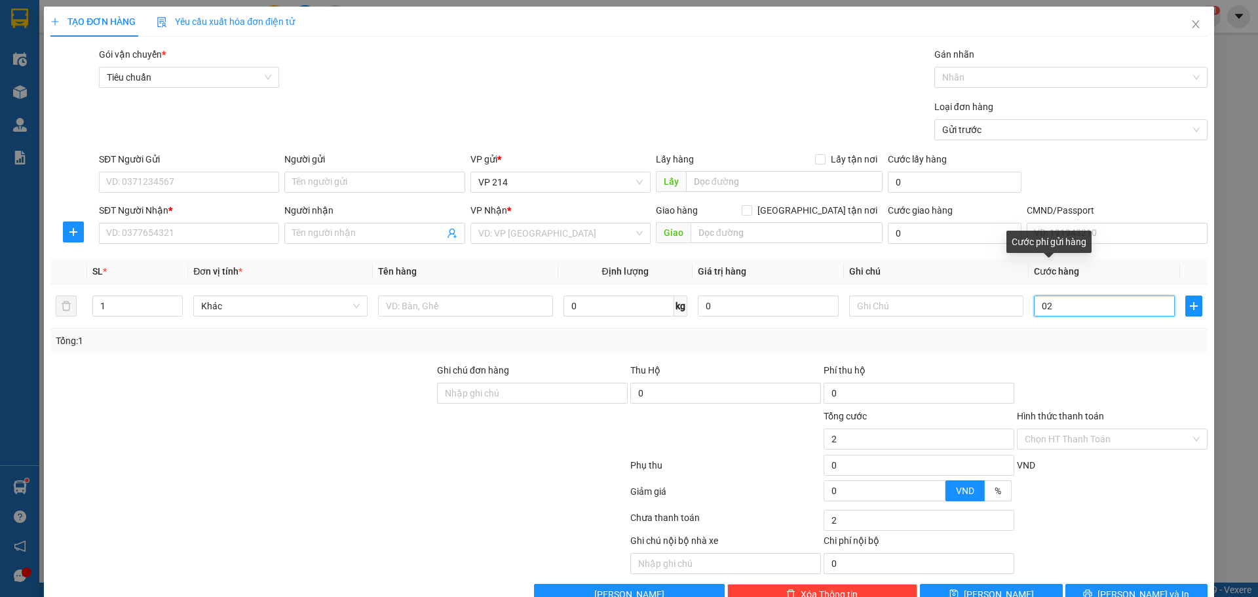
type input "025"
type input "25"
type input "0.250"
type input "250"
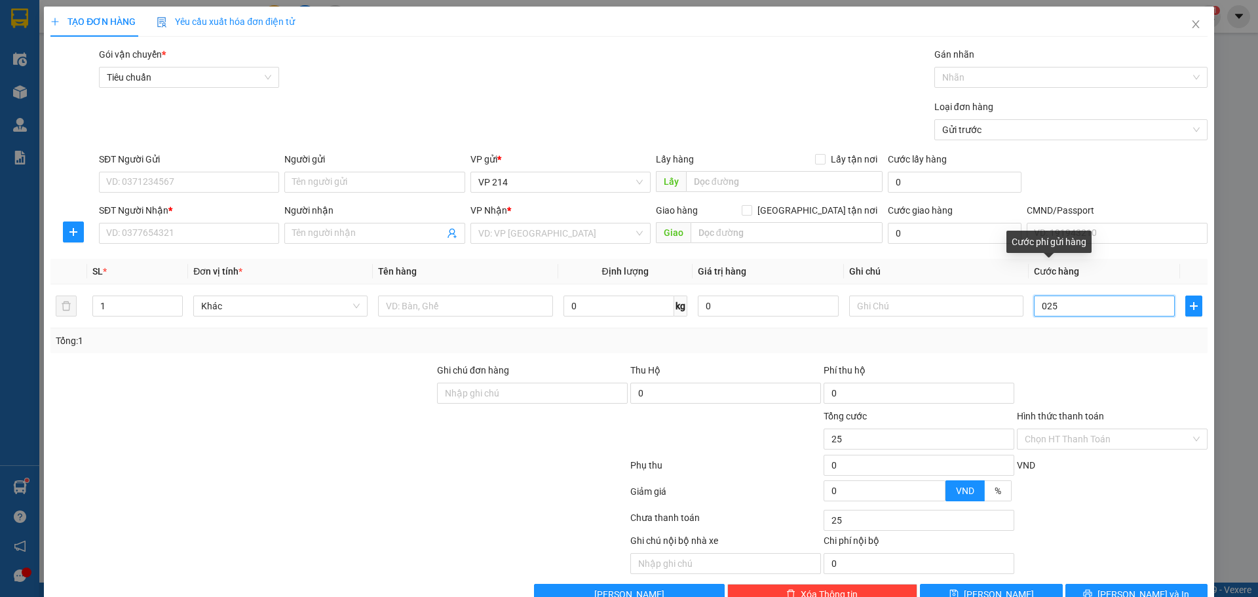
type input "250"
type input "02.500"
type input "2.500"
type input "025.000"
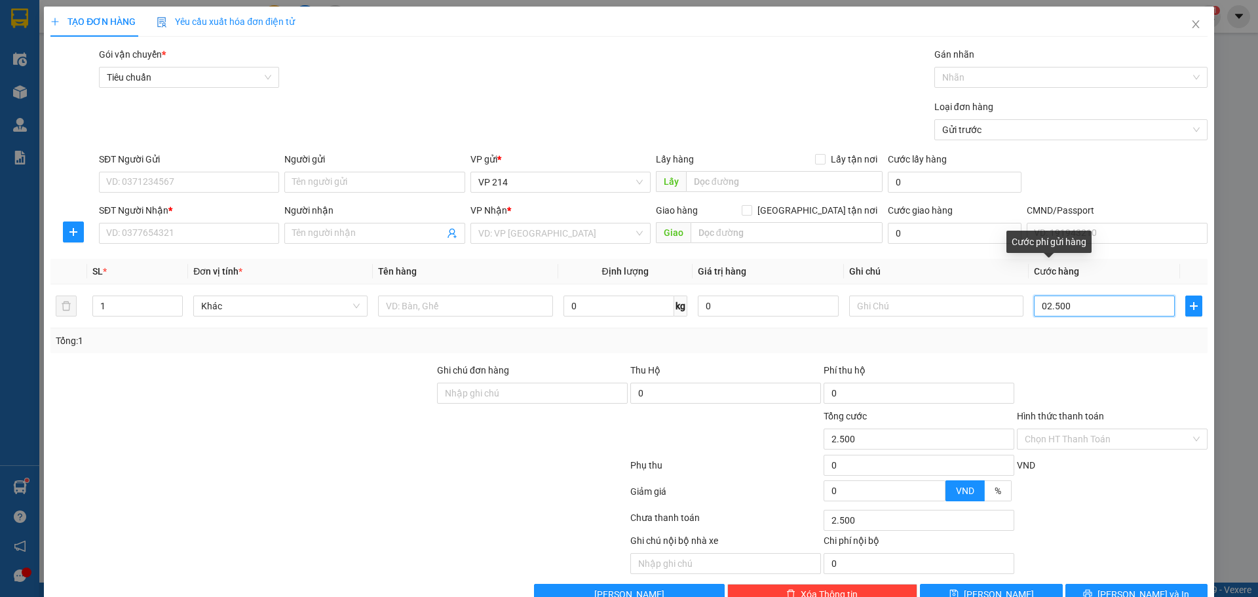
type input "25.000"
type input "0.250.000"
type input "250.000"
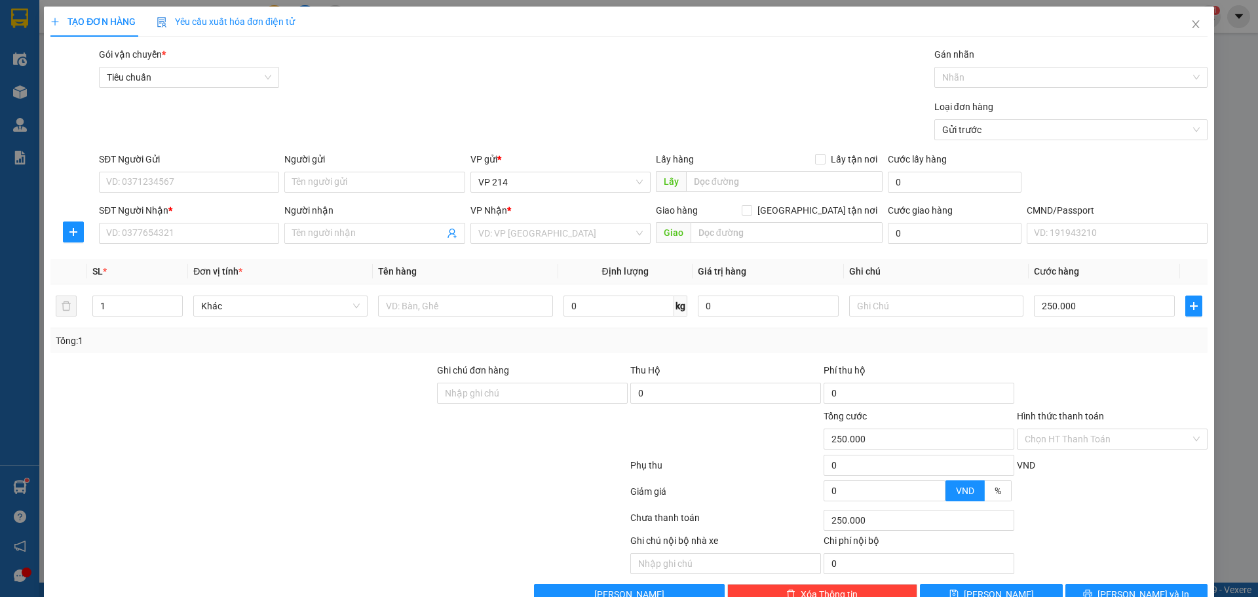
click at [259, 574] on div at bounding box center [218, 554] width 338 height 41
click at [227, 232] on input "SĐT Người Nhận *" at bounding box center [189, 233] width 180 height 21
click at [1106, 309] on input "250.000" at bounding box center [1104, 306] width 141 height 21
type input "3"
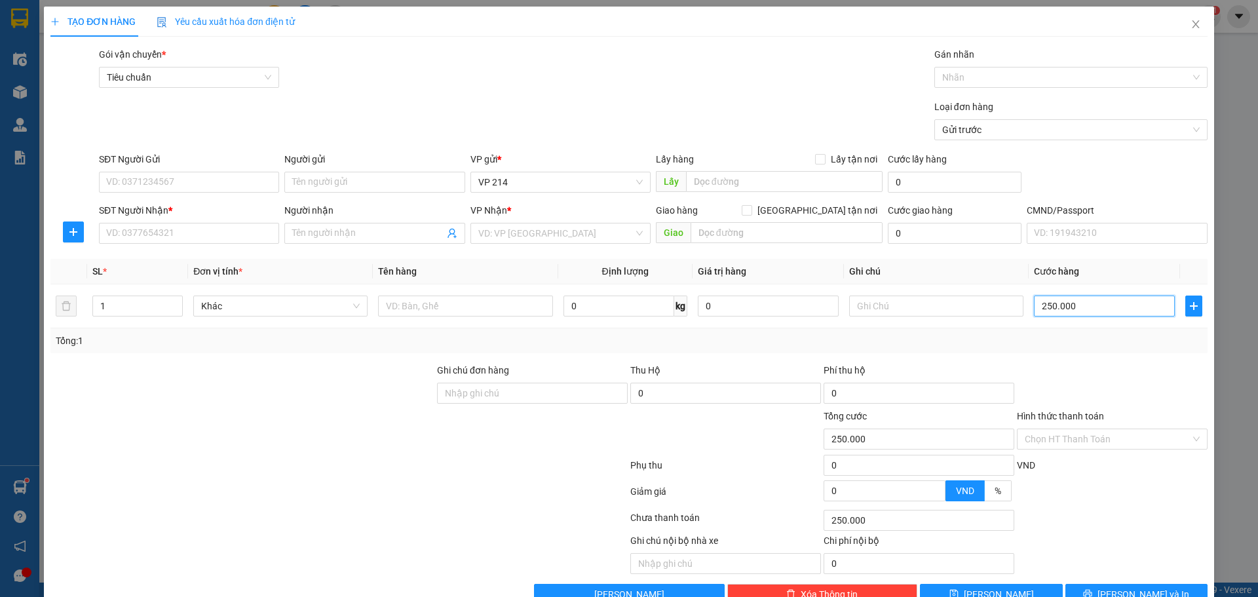
type input "3"
type input "30"
type input "300"
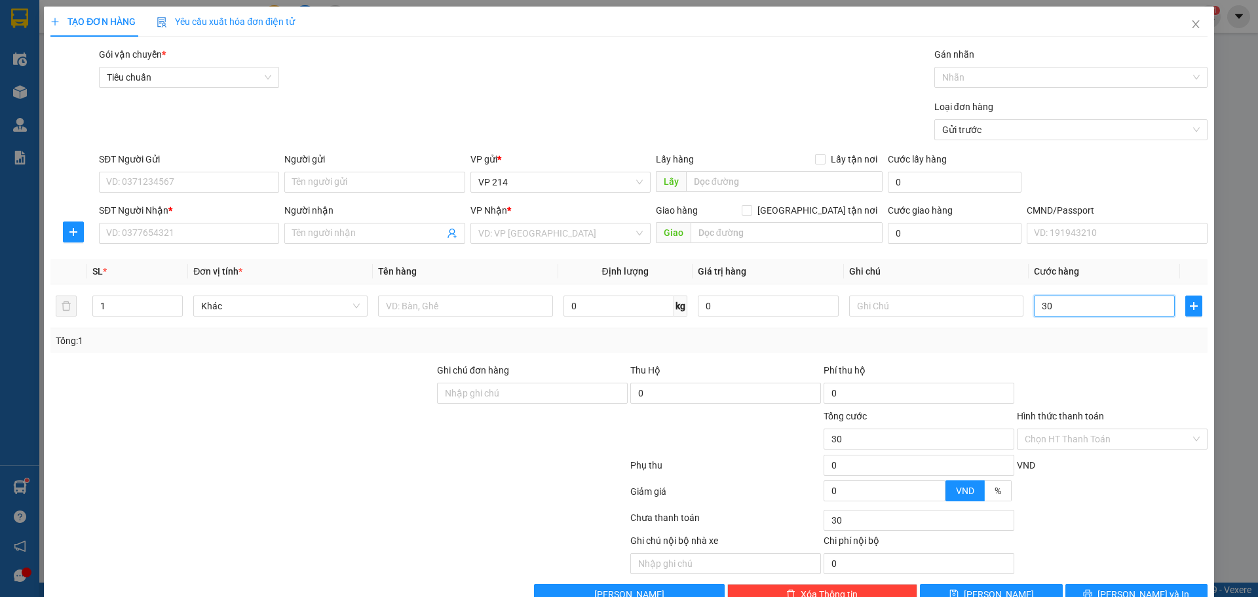
type input "300"
type input "3.000"
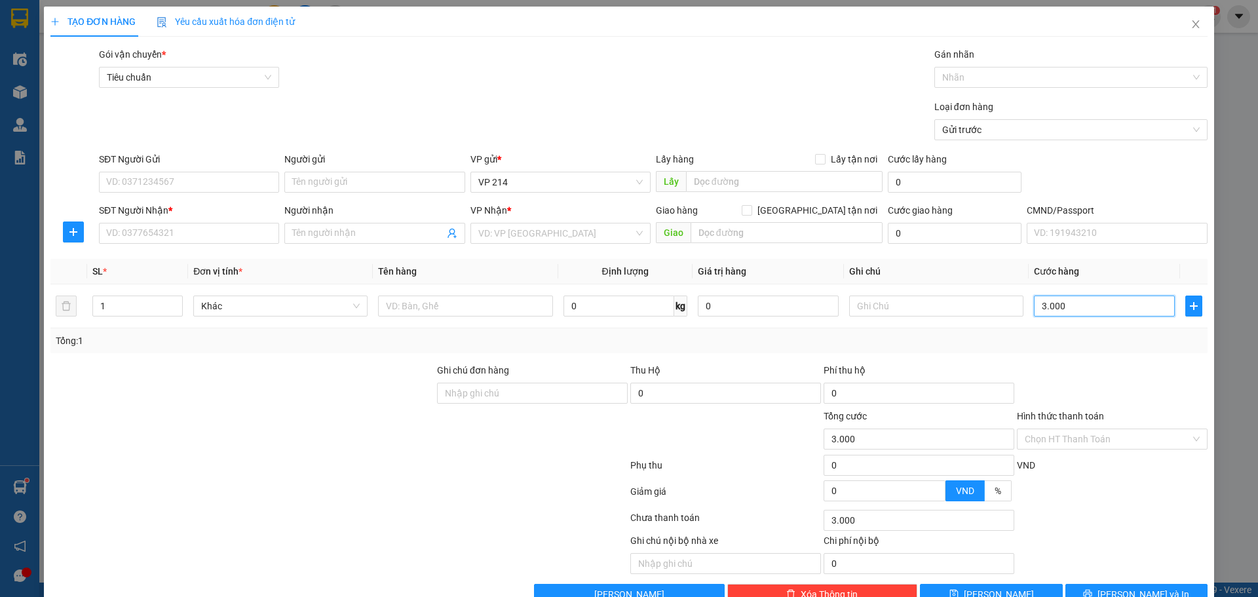
type input "30.000"
type input "300.000"
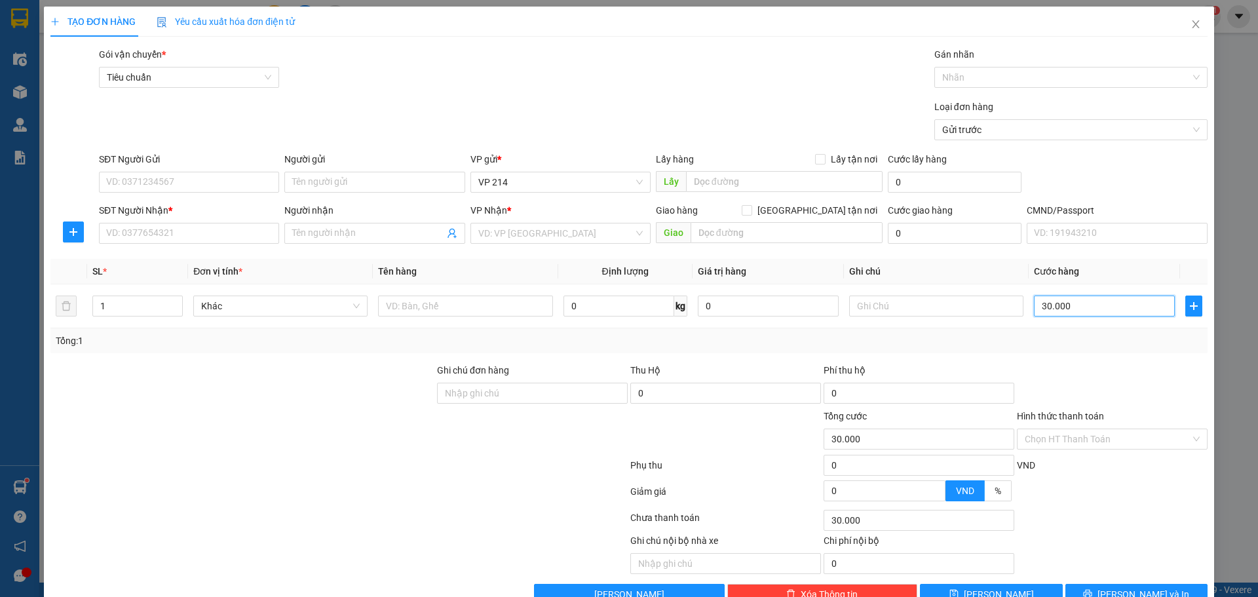
type input "300.000"
click at [182, 236] on input "SĐT Người Nhận *" at bounding box center [189, 233] width 180 height 21
click at [1091, 307] on input "300.000" at bounding box center [1104, 306] width 141 height 21
type input "0"
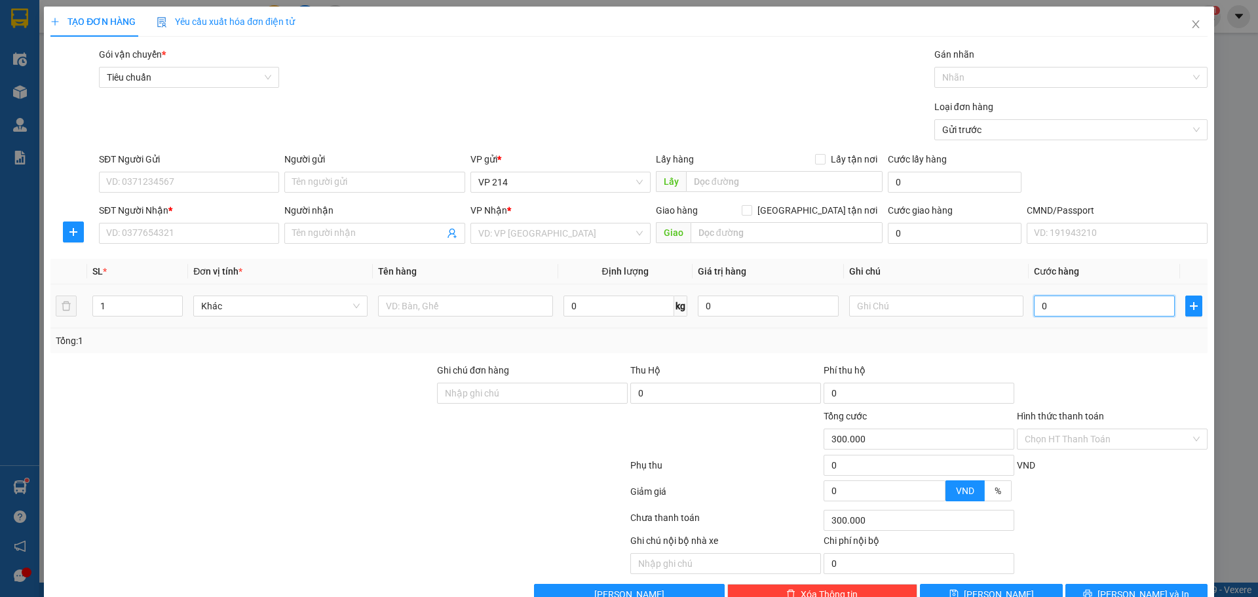
type input "0"
click at [1192, 26] on span "Close" at bounding box center [1196, 25] width 37 height 37
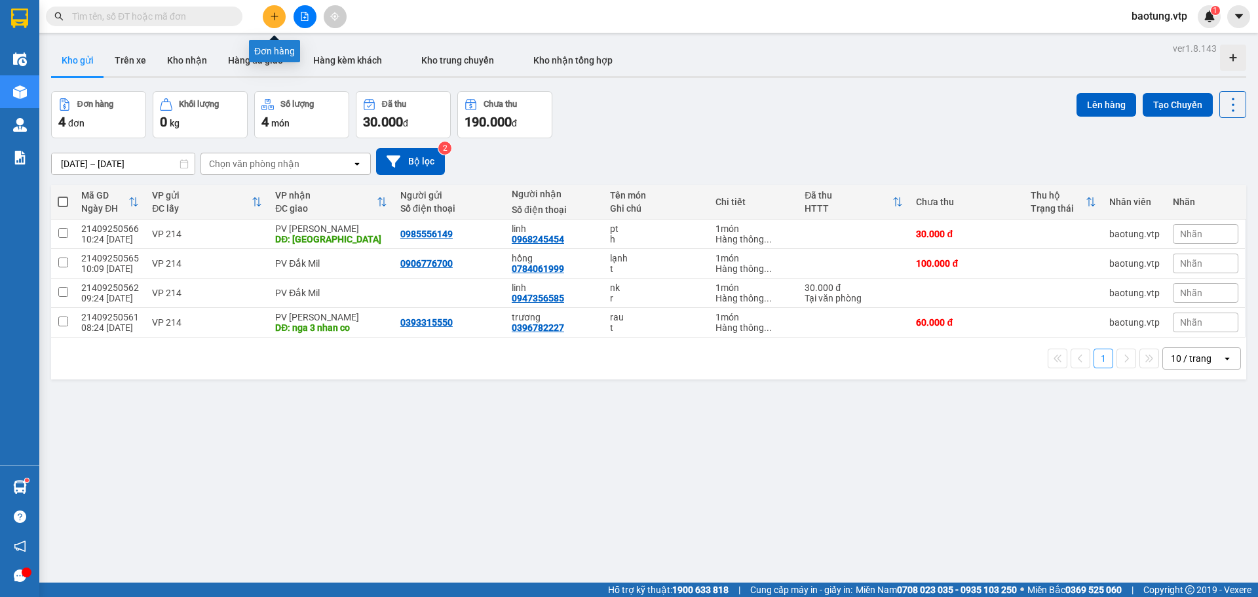
click at [275, 16] on icon "plus" at bounding box center [274, 16] width 9 height 9
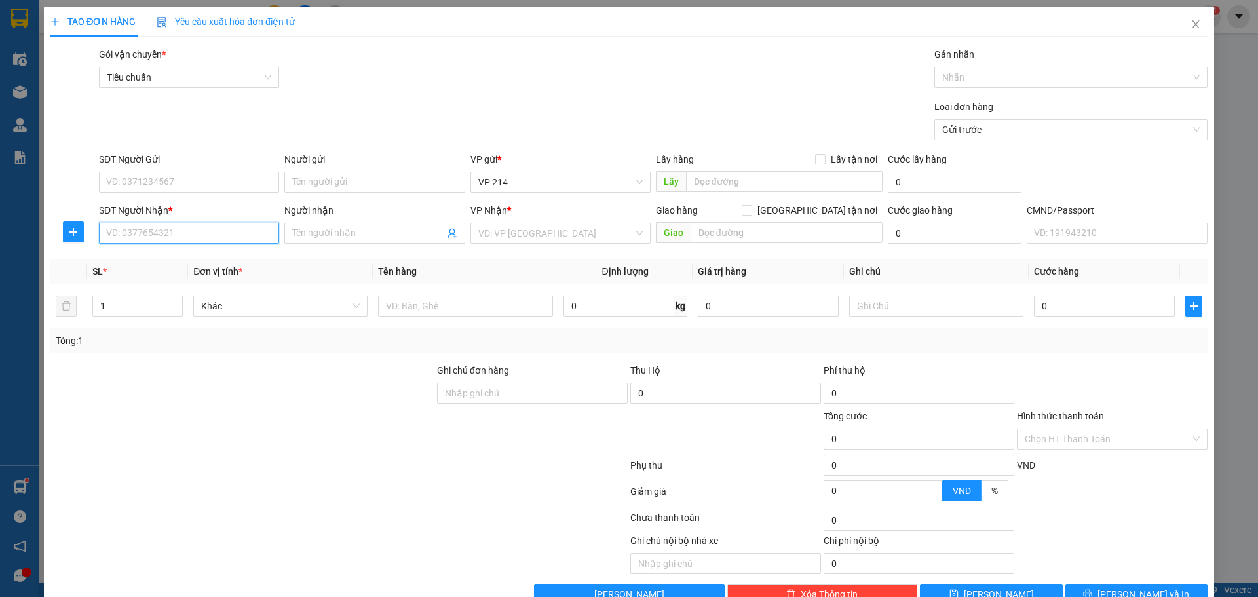
click at [149, 235] on input "SĐT Người Nhận *" at bounding box center [189, 233] width 180 height 21
click at [144, 262] on div "0889787087 - văn bùi/tc" at bounding box center [187, 259] width 163 height 14
type input "0889787087"
type input "văn bùi/tc"
type input "0889787087"
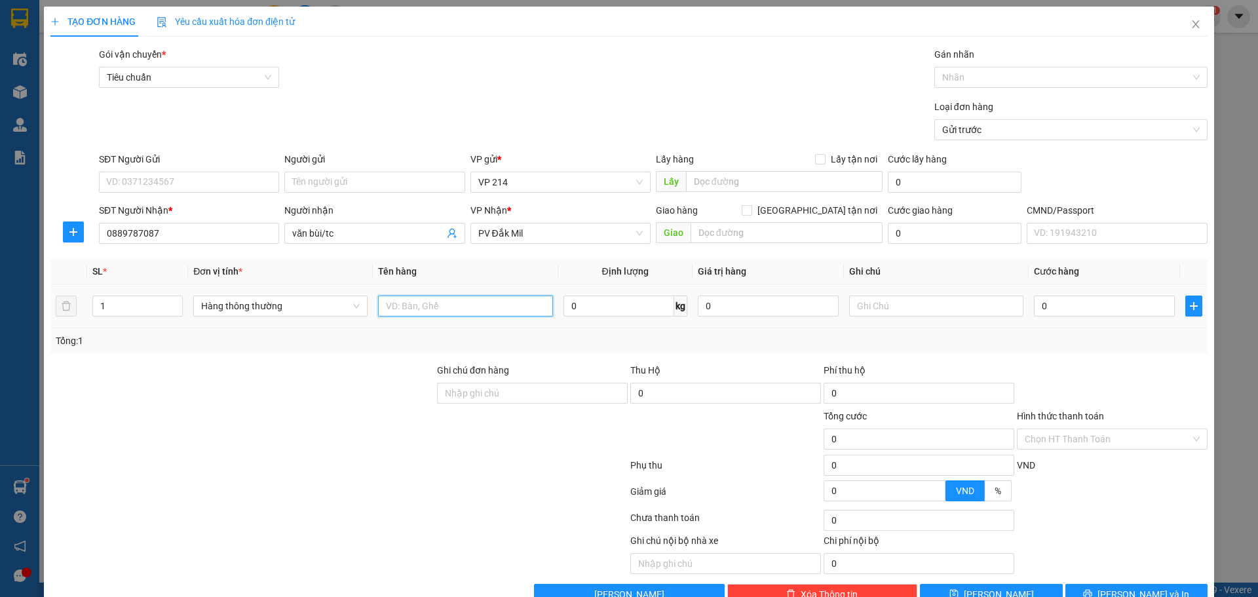
click at [490, 307] on input "text" at bounding box center [465, 306] width 174 height 21
type input "lạnh"
type input "t"
type input "1"
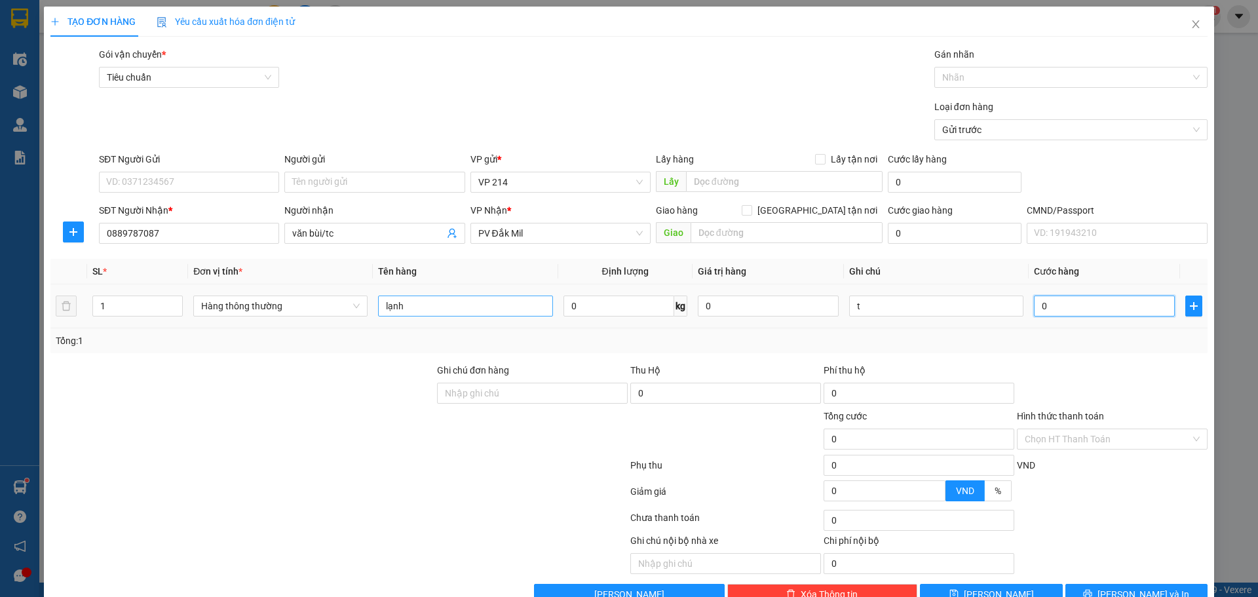
type input "1"
type input "10"
type input "100"
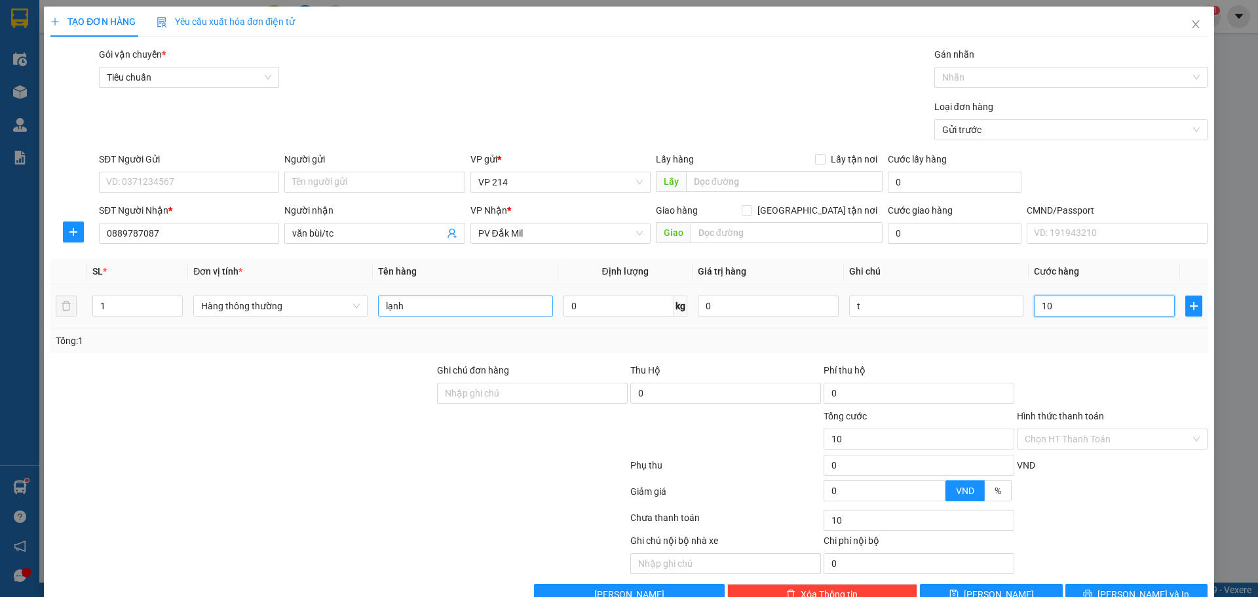
type input "100"
type input "1.000"
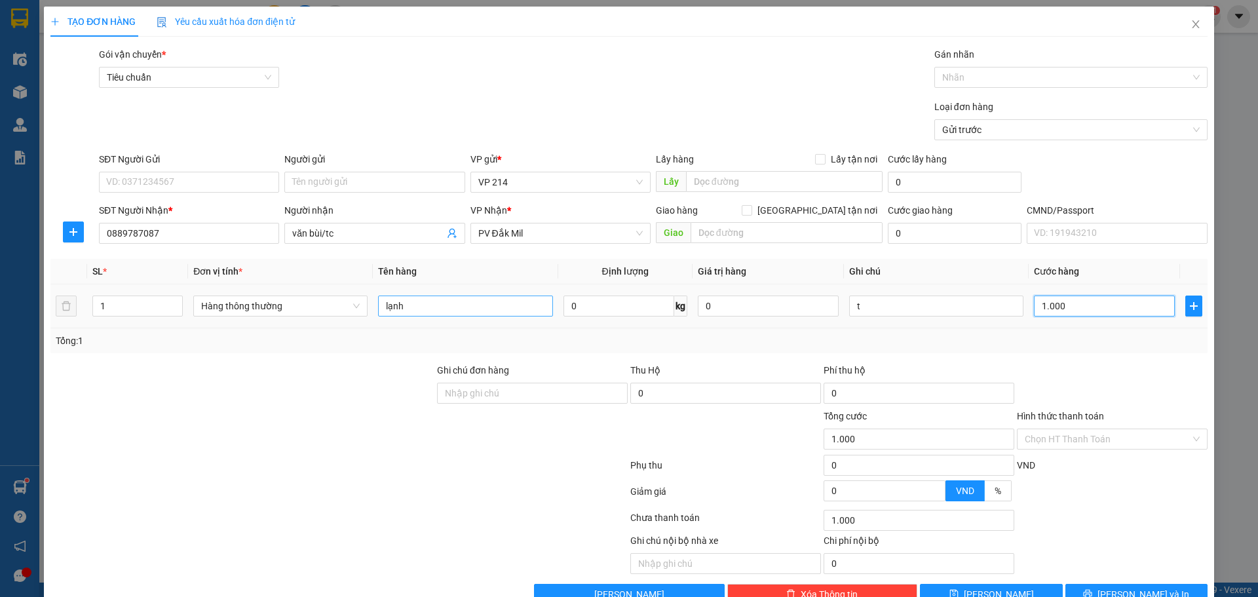
type input "10.000"
type input "100.000"
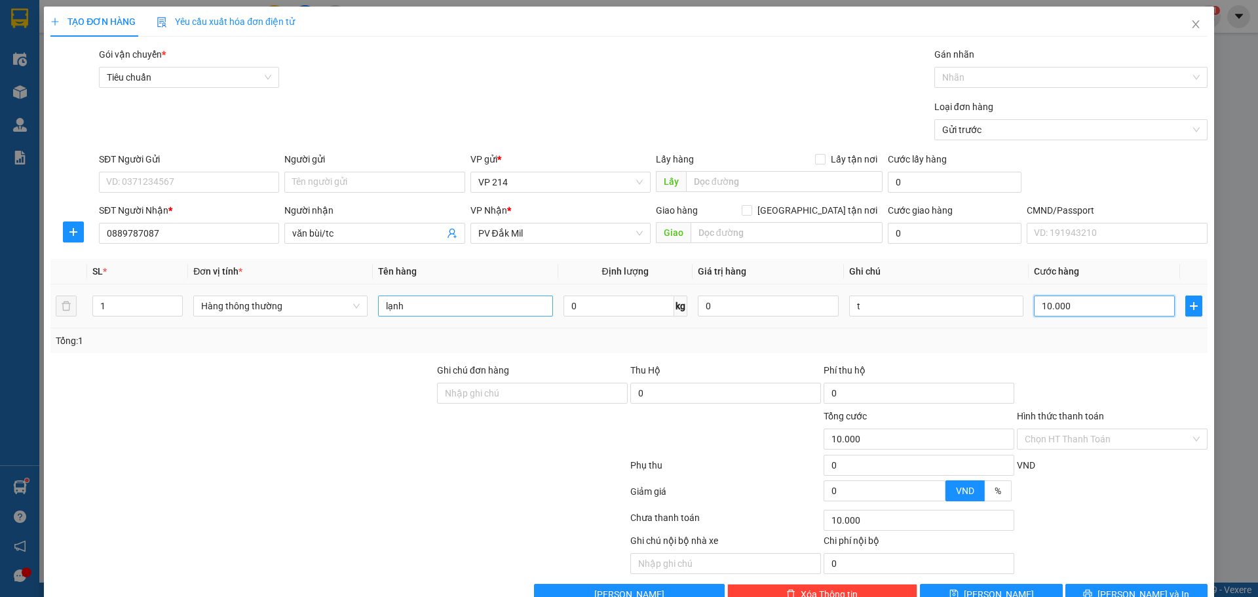
type input "100.000"
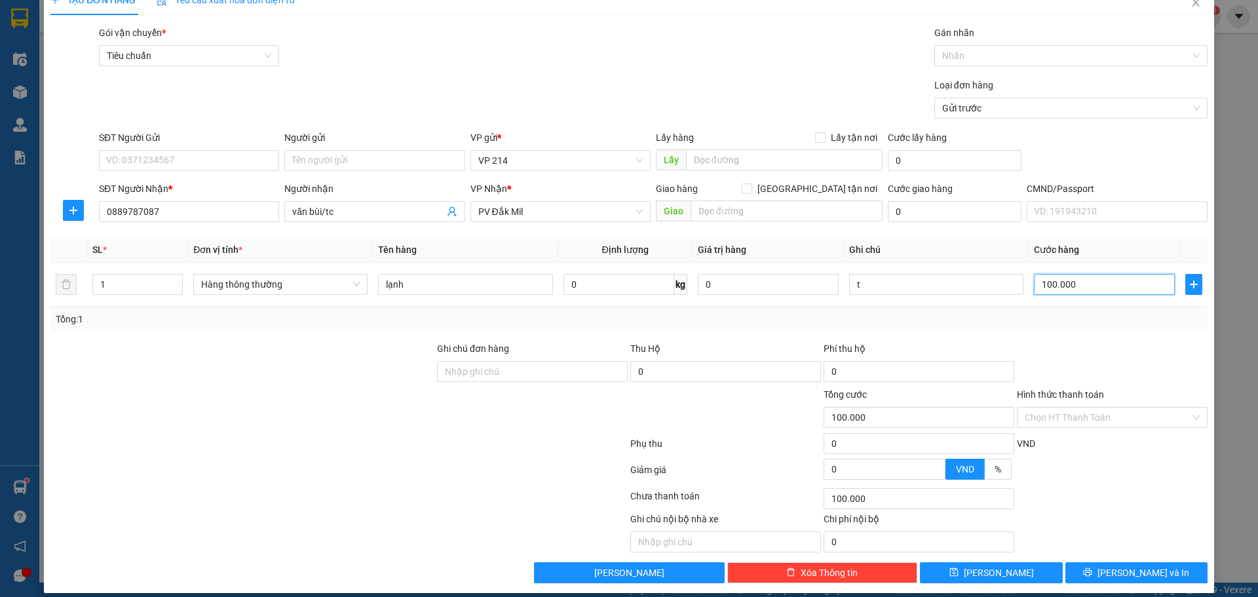
scroll to position [33, 0]
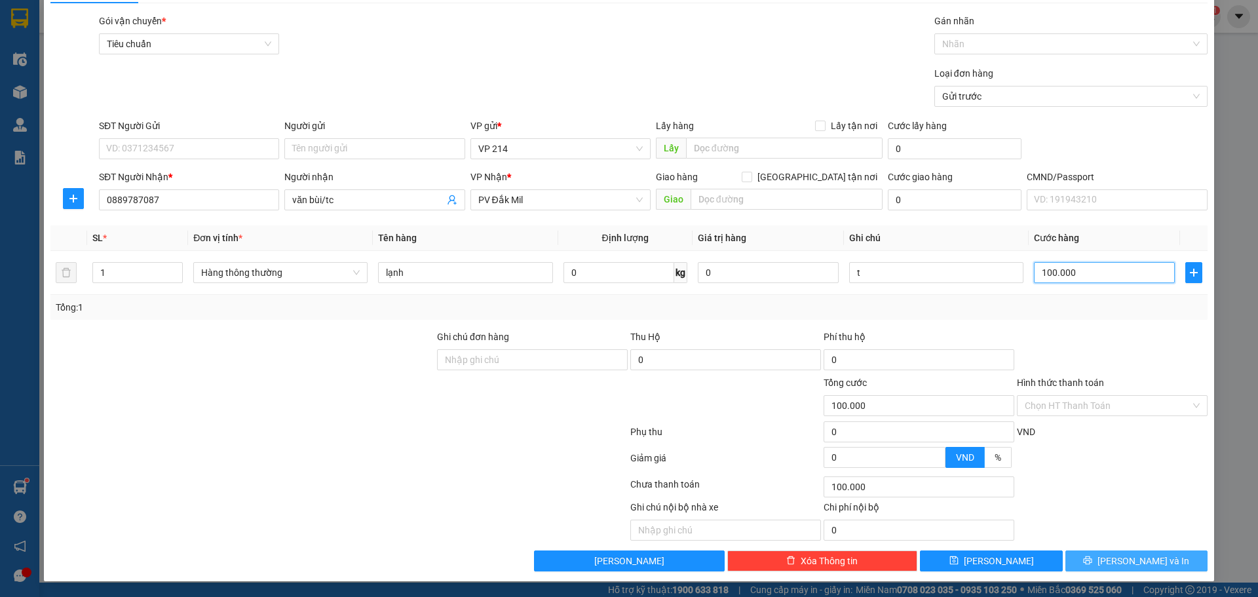
type input "100.000"
click at [1102, 570] on button "[PERSON_NAME] và In" at bounding box center [1137, 561] width 142 height 21
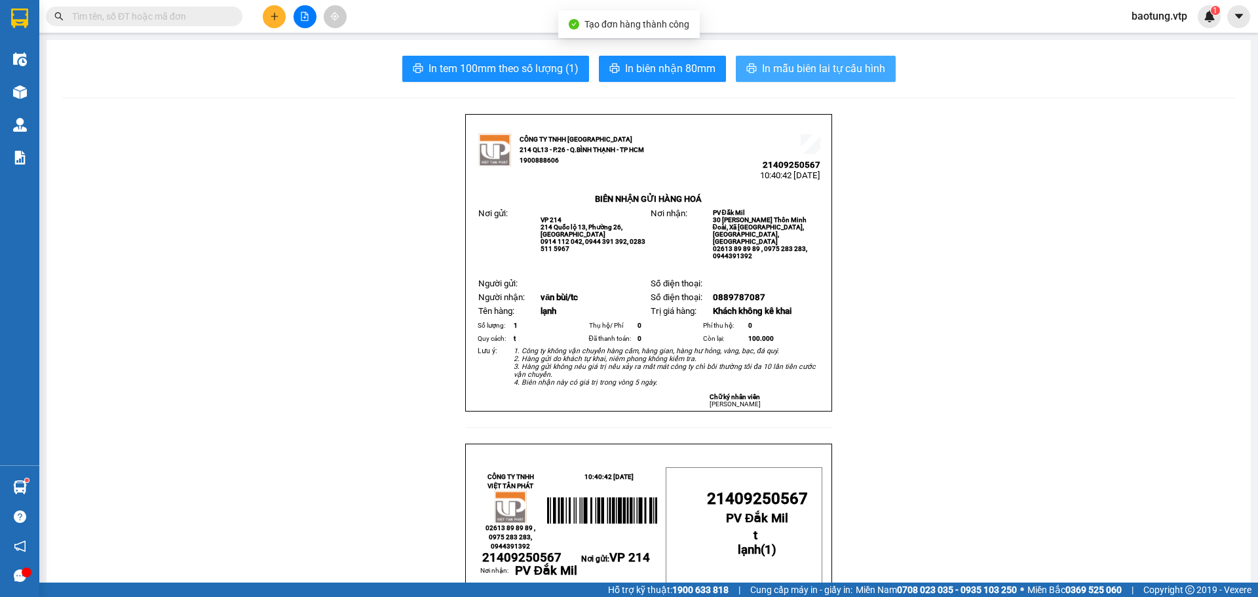
click at [779, 62] on span "In mẫu biên lai tự cấu hình" at bounding box center [823, 68] width 123 height 16
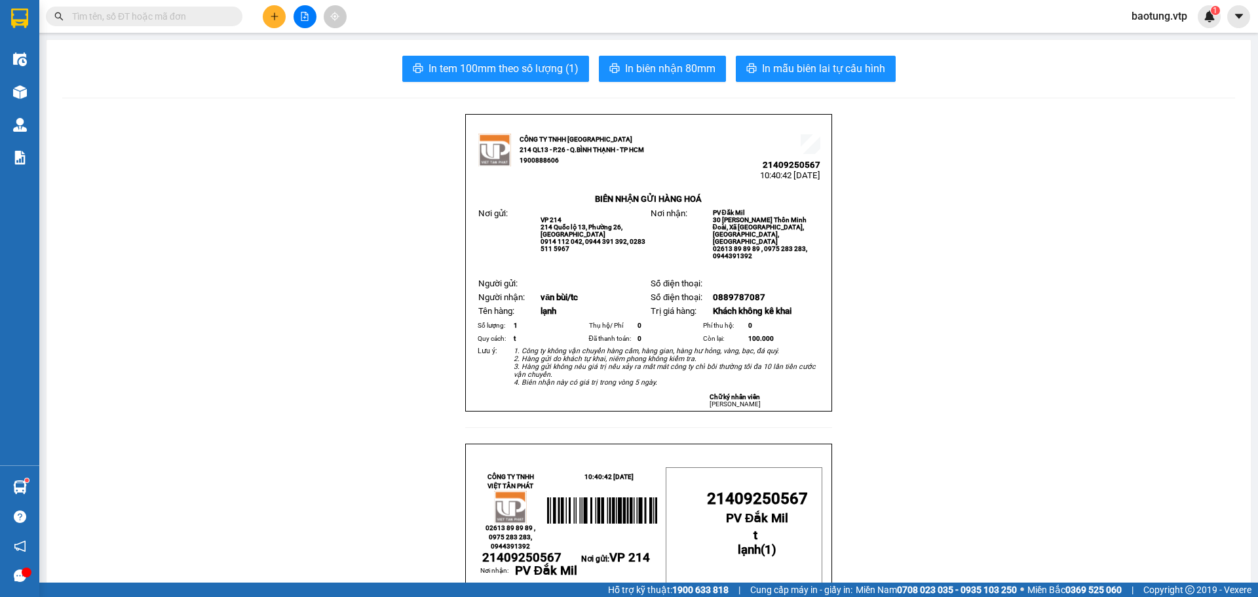
click at [283, 15] on button at bounding box center [274, 16] width 23 height 23
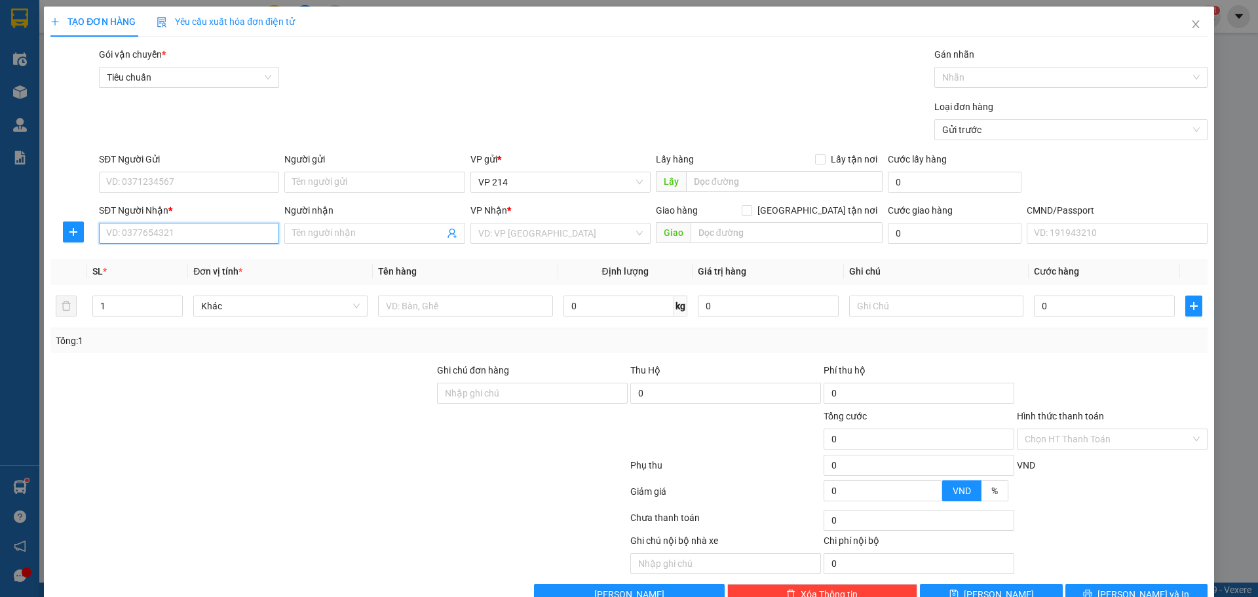
click at [206, 235] on input "SĐT Người Nhận *" at bounding box center [189, 233] width 180 height 21
click at [248, 257] on div "0388010056 - chiến" at bounding box center [187, 259] width 163 height 14
type input "0388010056"
type input "chiến"
type input "ngã 3 thuận hạnh"
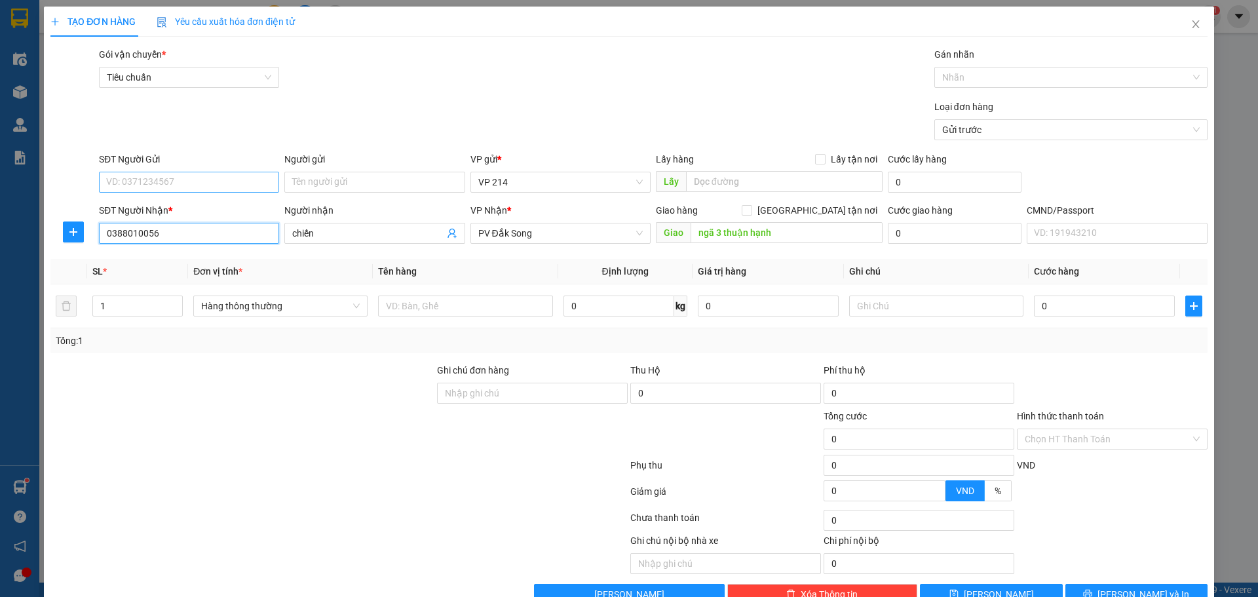
type input "0388010056"
click at [140, 176] on input "SĐT Người Gửi" at bounding box center [189, 182] width 180 height 21
type input "0785521197"
click at [1055, 303] on input "0" at bounding box center [1104, 306] width 141 height 21
click at [1070, 347] on div "Tổng: 1" at bounding box center [629, 341] width 1147 height 14
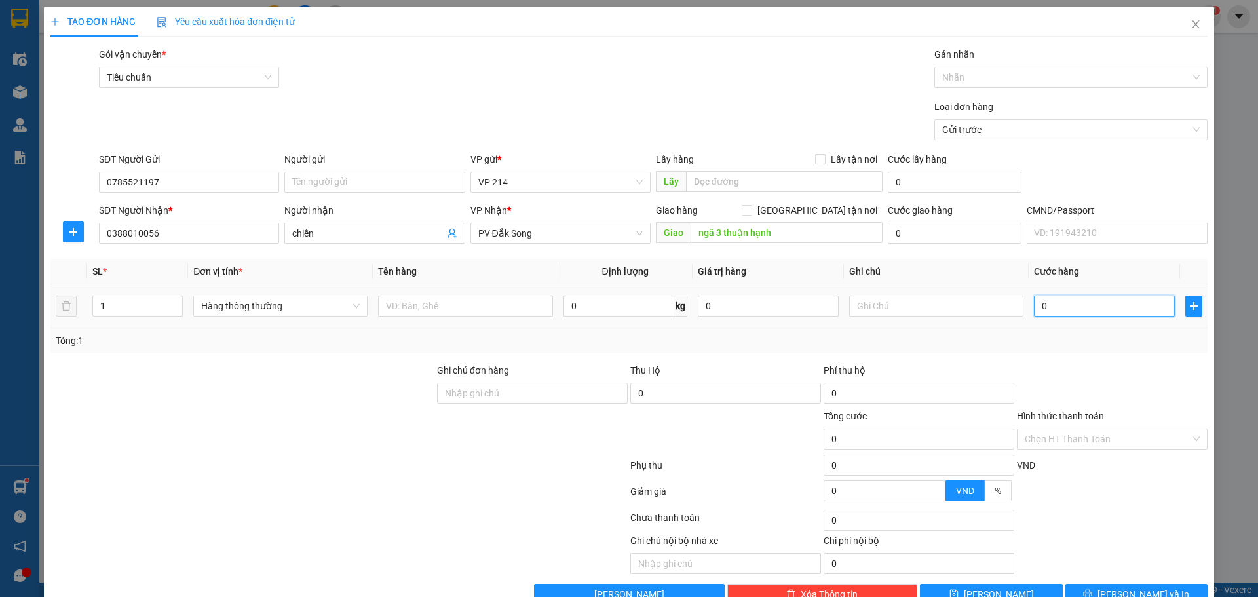
click at [1072, 307] on input "0" at bounding box center [1104, 306] width 141 height 21
click at [130, 304] on input "1" at bounding box center [137, 306] width 89 height 20
type input "4"
type input "cá khô"
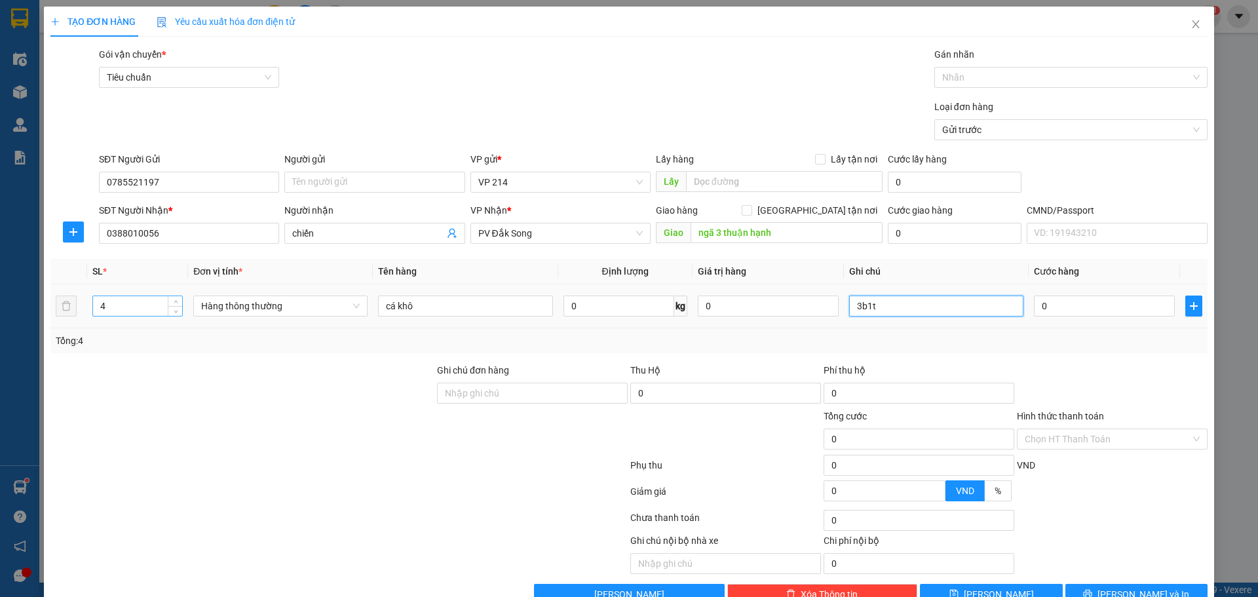
type input "3b1t"
type input "3"
type input "30"
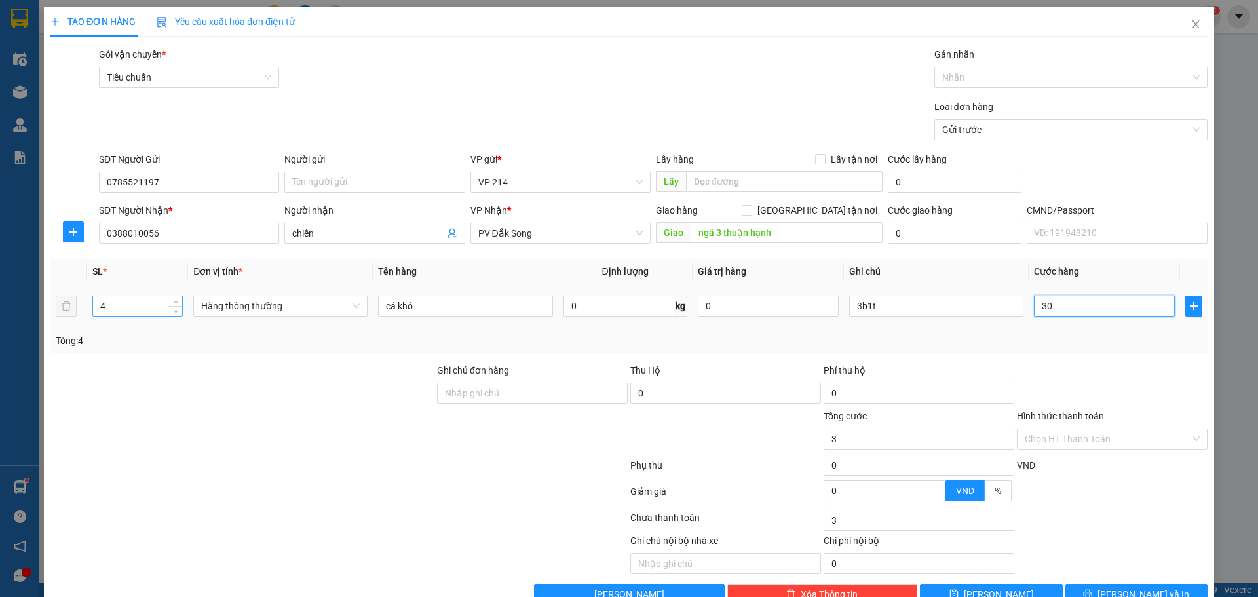
type input "30"
type input "300"
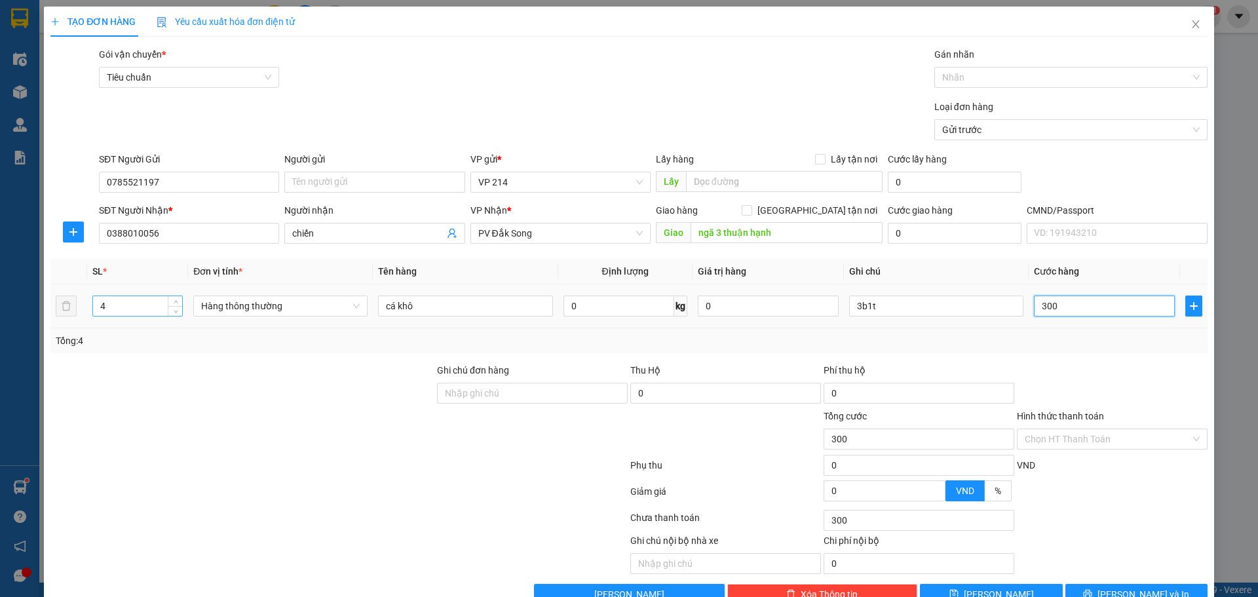
type input "3.000"
type input "30.000"
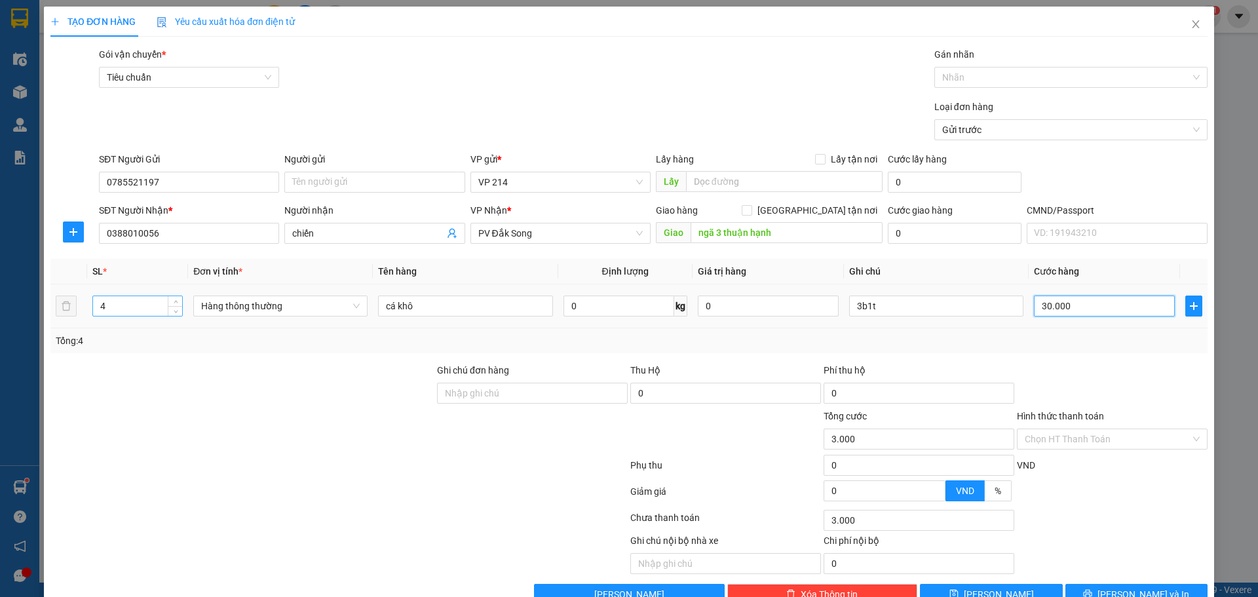
type input "30.000"
type input "300.000"
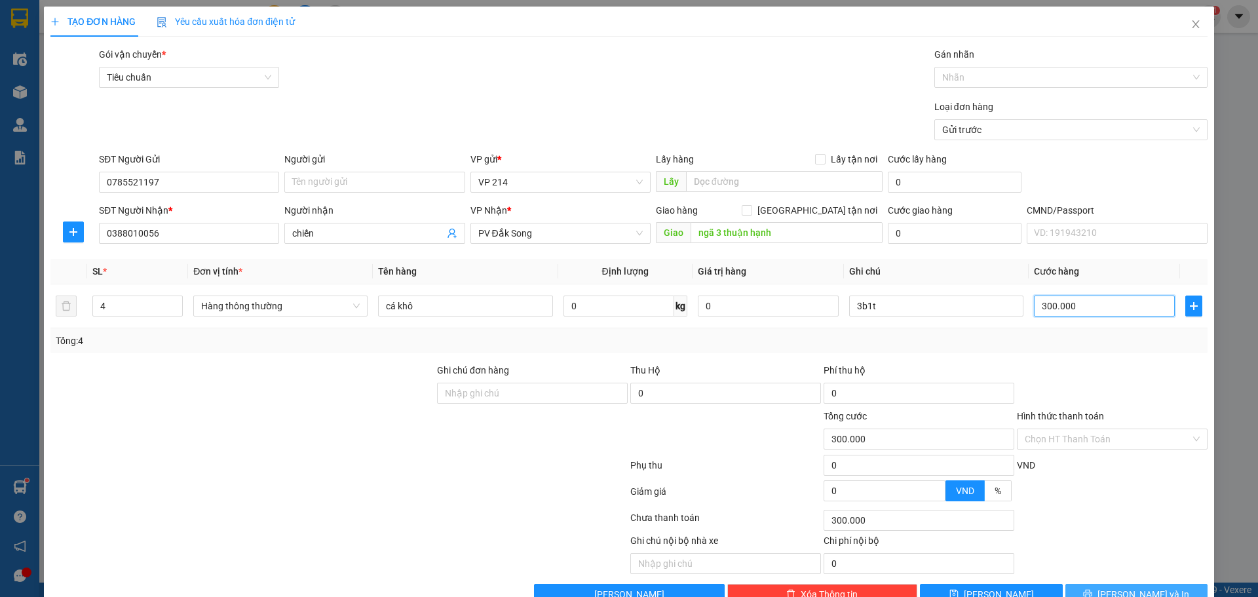
scroll to position [33, 0]
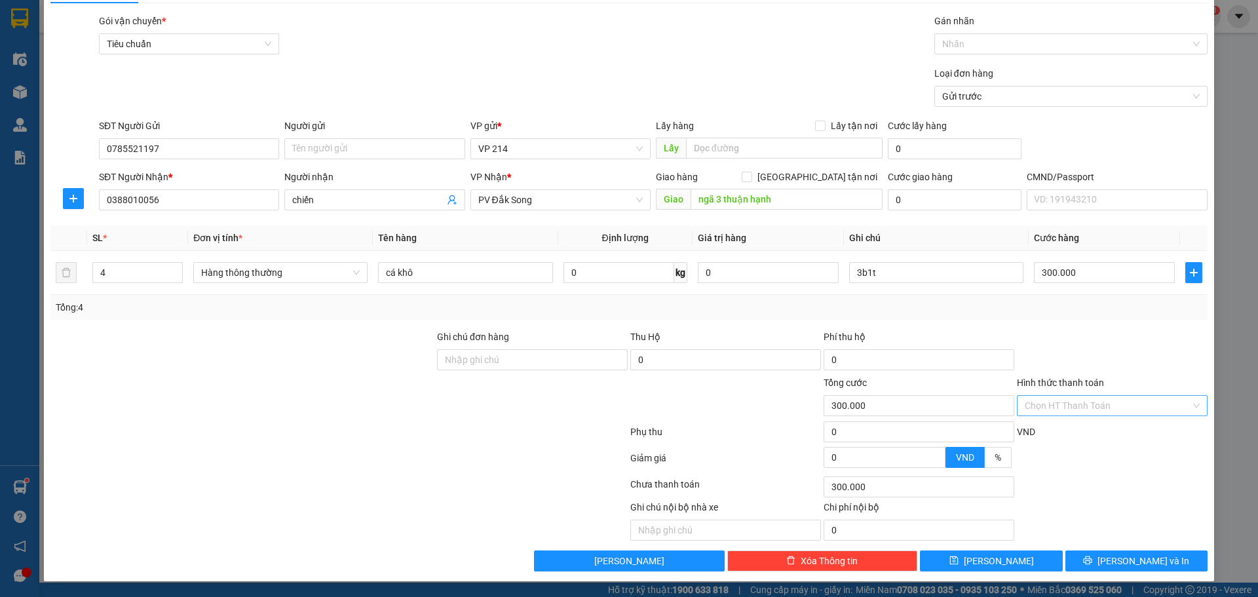
click at [1072, 405] on input "Hình thức thanh toán" at bounding box center [1108, 406] width 166 height 20
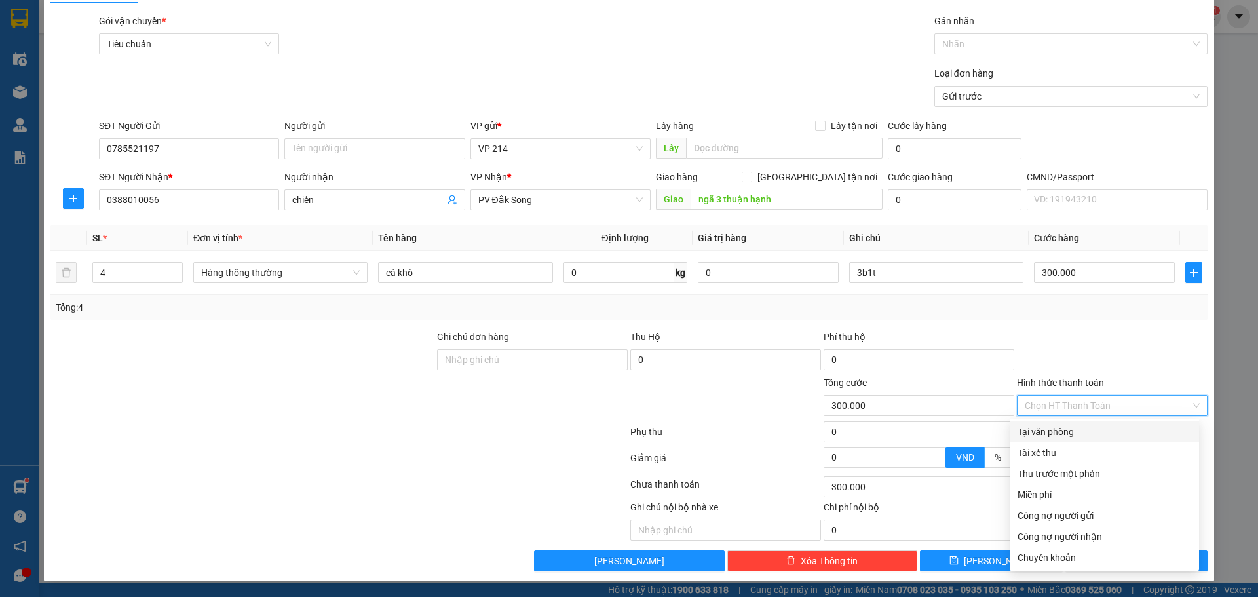
click at [1045, 429] on div "Tại văn phòng" at bounding box center [1105, 432] width 174 height 14
type input "0"
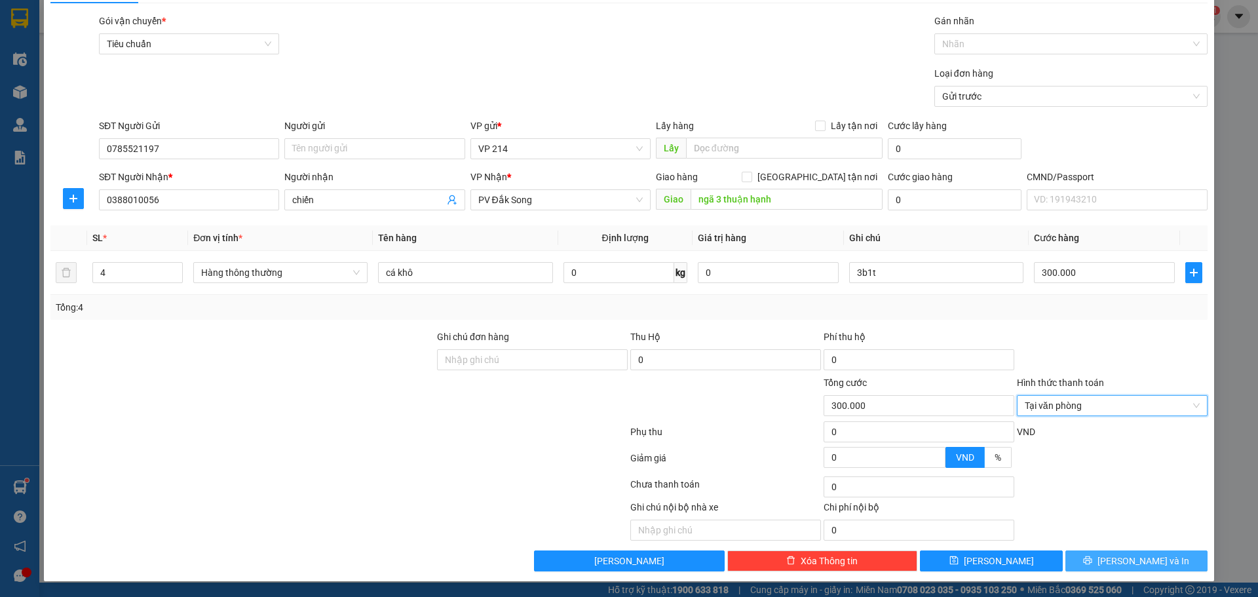
click at [1121, 562] on span "[PERSON_NAME] và In" at bounding box center [1144, 561] width 92 height 14
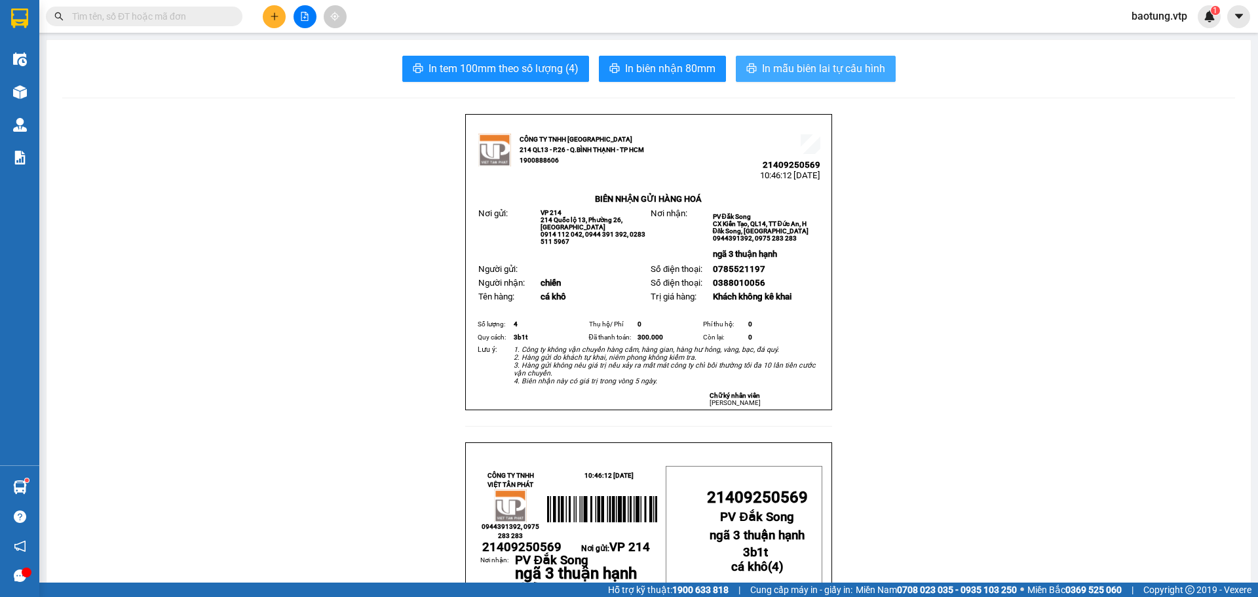
click at [794, 77] on span "In mẫu biên lai tự cấu hình" at bounding box center [823, 68] width 123 height 16
click at [801, 63] on span "In mẫu biên lai tự cấu hình" at bounding box center [823, 68] width 123 height 16
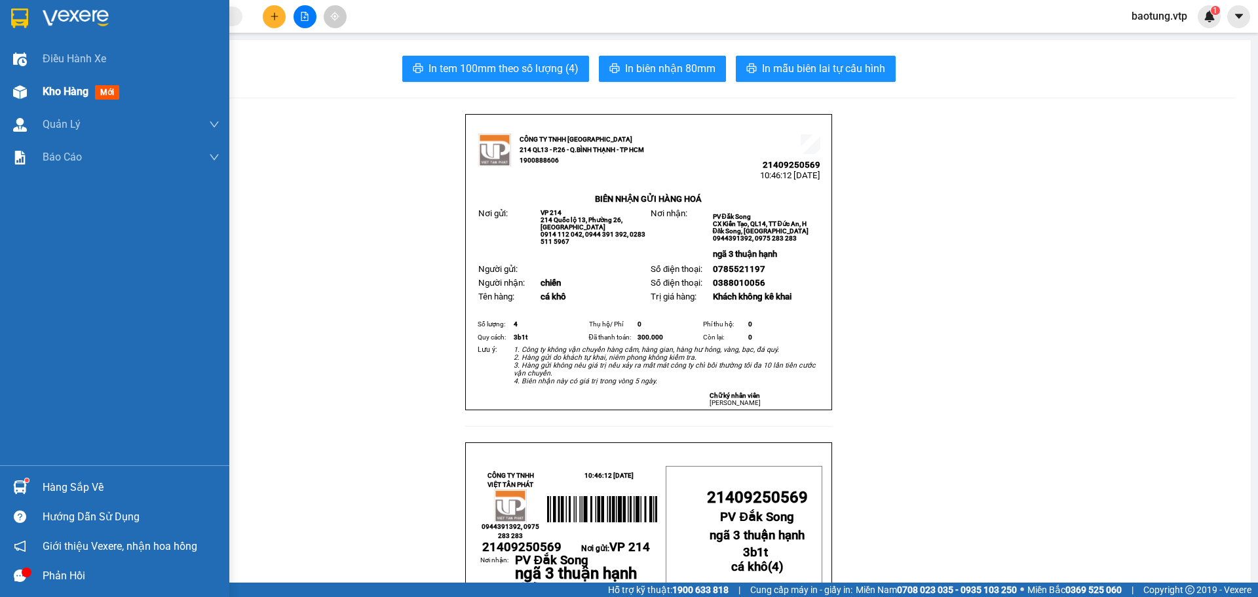
click at [63, 95] on span "Kho hàng" at bounding box center [66, 91] width 46 height 12
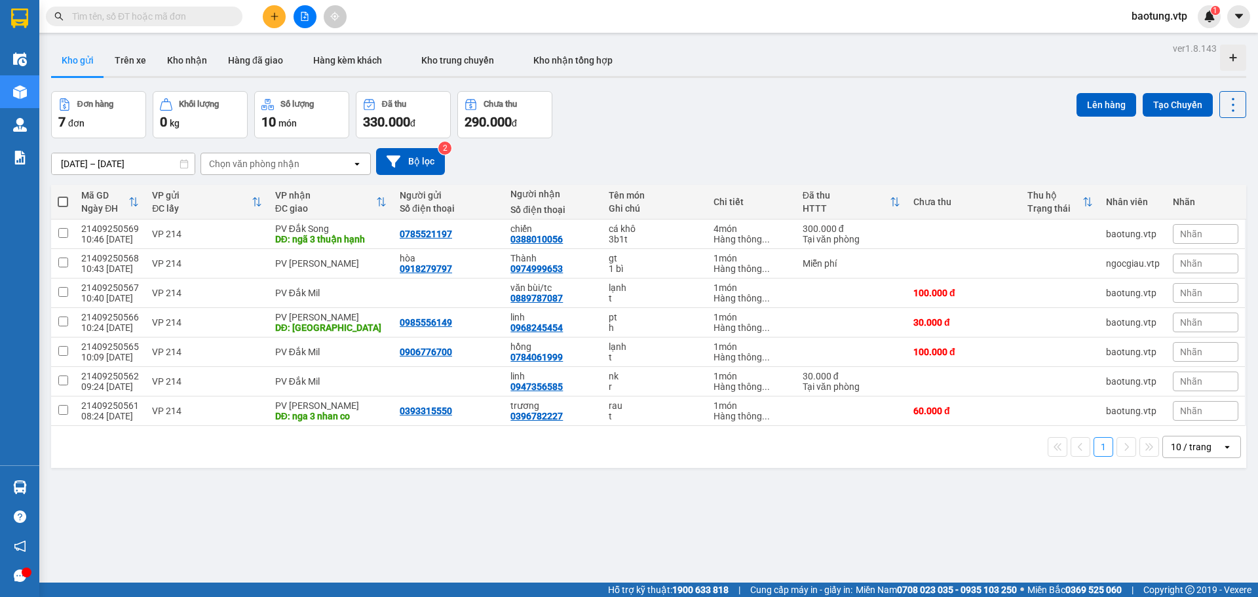
click at [64, 206] on span at bounding box center [63, 202] width 10 height 10
click at [63, 195] on input "checkbox" at bounding box center [63, 195] width 0 height 0
checkbox input "true"
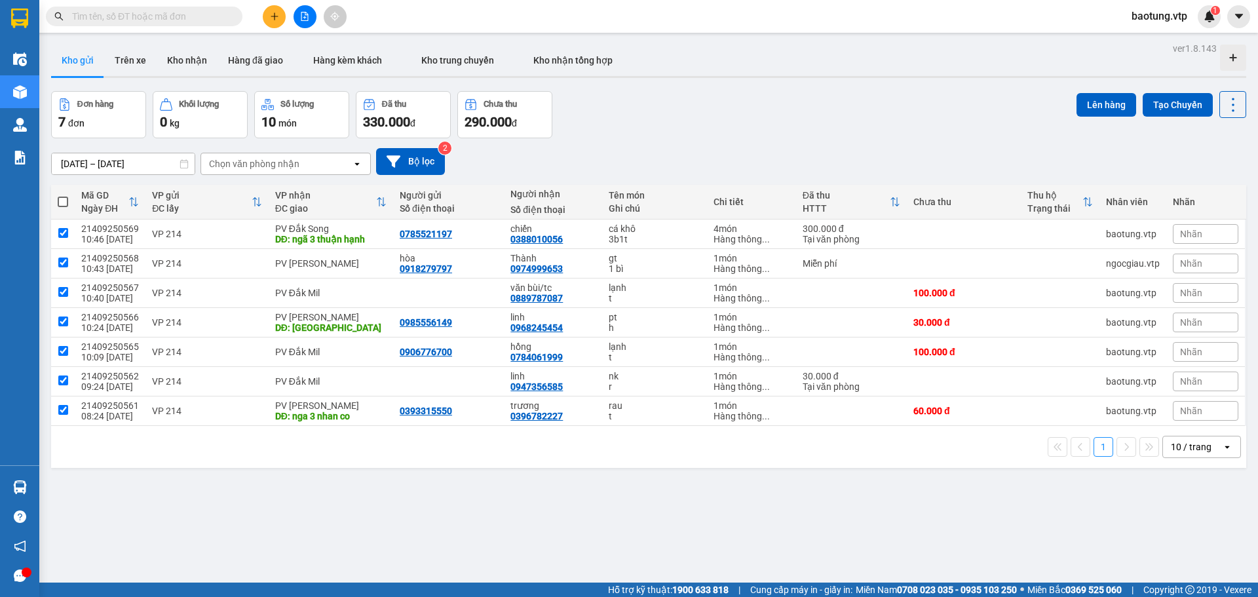
checkbox input "true"
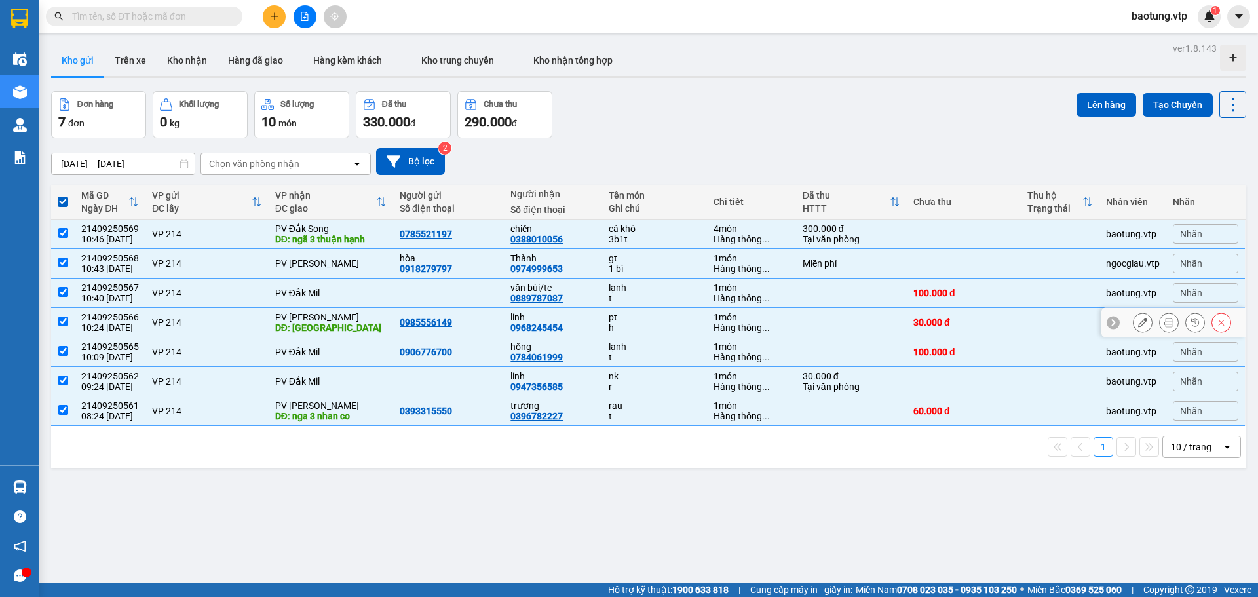
click at [60, 324] on input "checkbox" at bounding box center [63, 322] width 10 height 10
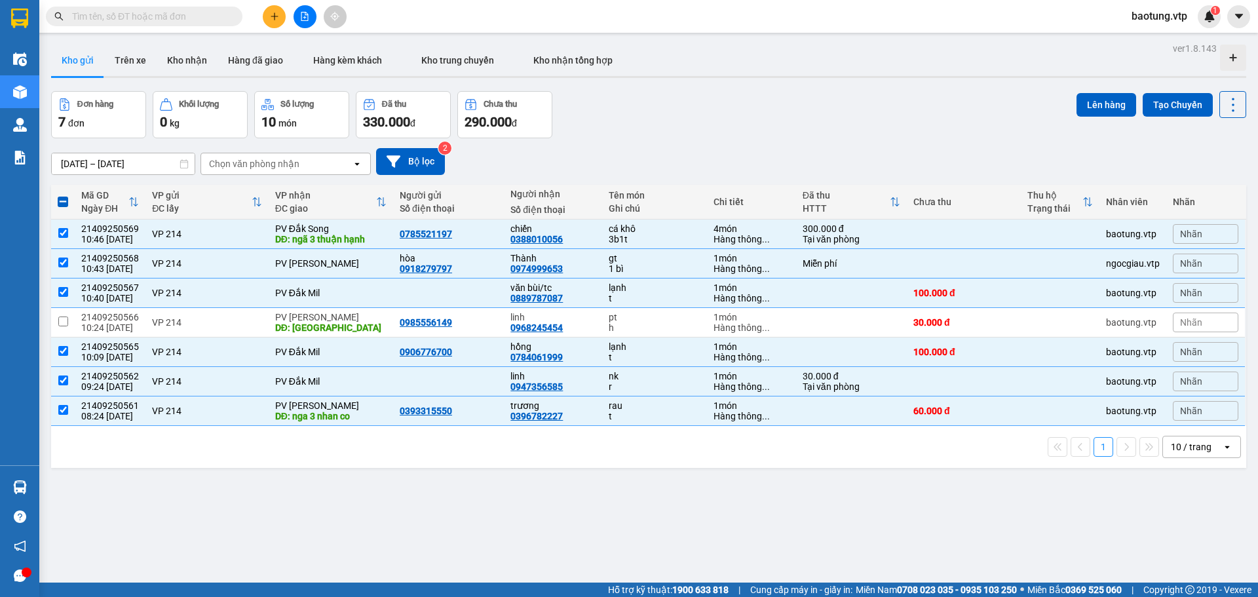
click at [648, 117] on div "Đơn hàng 7 đơn Khối lượng 0 kg Số lượng 10 món Đã thu 330.000 đ Chưa thu 290.00…" at bounding box center [649, 114] width 1196 height 47
click at [60, 203] on span at bounding box center [63, 202] width 10 height 10
click at [63, 195] on input "checkbox" at bounding box center [63, 195] width 0 height 0
checkbox input "true"
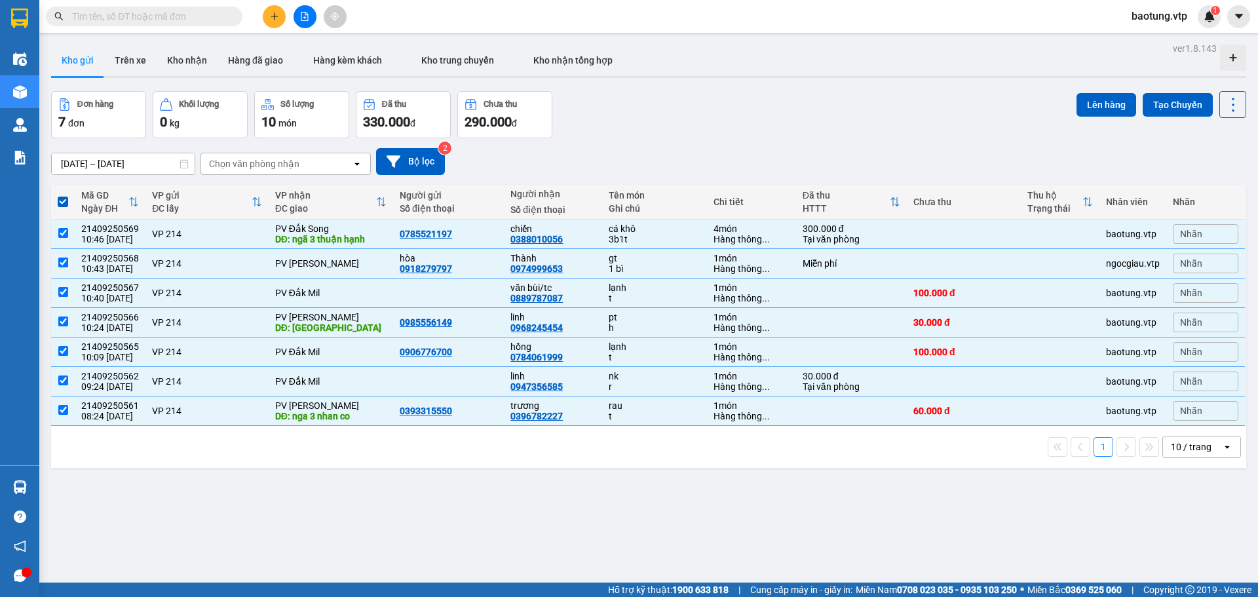
click at [62, 201] on span at bounding box center [63, 202] width 10 height 10
click at [63, 195] on input "checkbox" at bounding box center [63, 195] width 0 height 0
checkbox input "false"
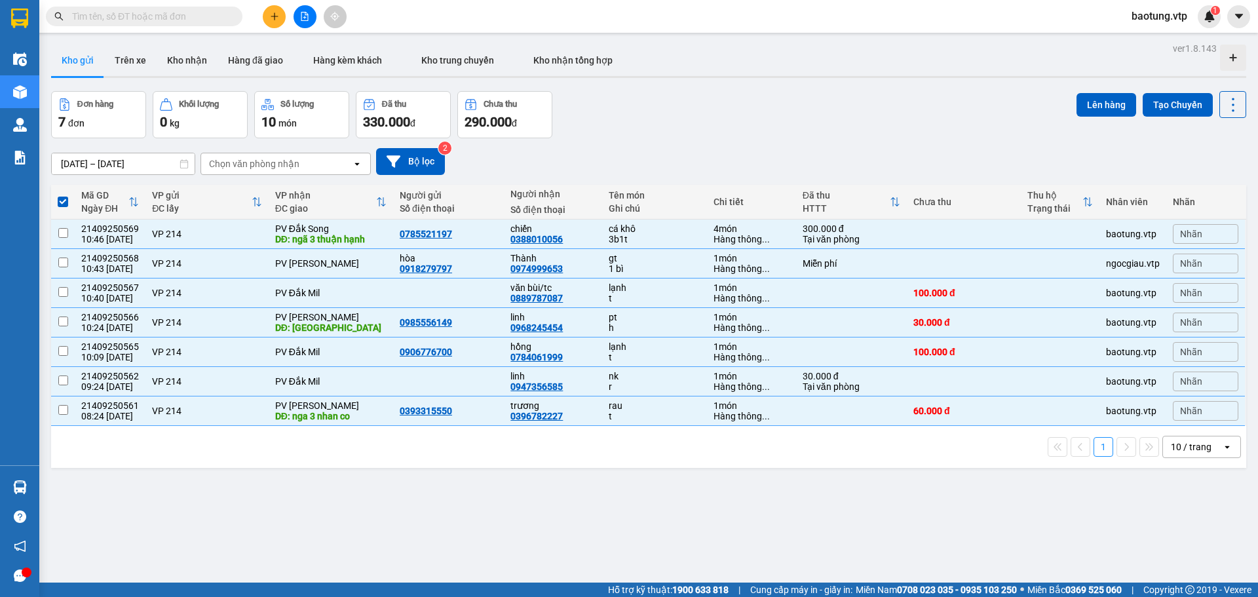
checkbox input "false"
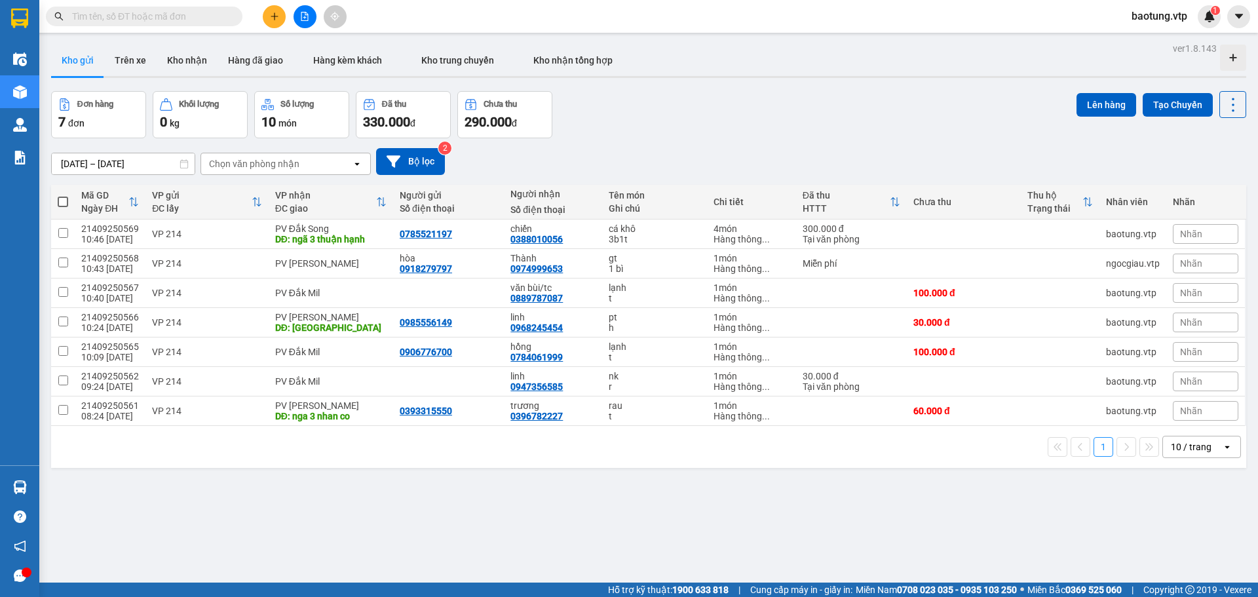
click at [600, 120] on div "Đơn hàng 7 đơn Khối lượng 0 kg Số lượng 10 món Đã thu 330.000 đ Chưa thu 290.00…" at bounding box center [649, 114] width 1196 height 47
click at [669, 95] on div "Đơn hàng 7 đơn Khối lượng 0 kg Số lượng 10 món Đã thu 330.000 đ Chưa thu 290.00…" at bounding box center [649, 114] width 1196 height 47
click at [268, 17] on button at bounding box center [274, 16] width 23 height 23
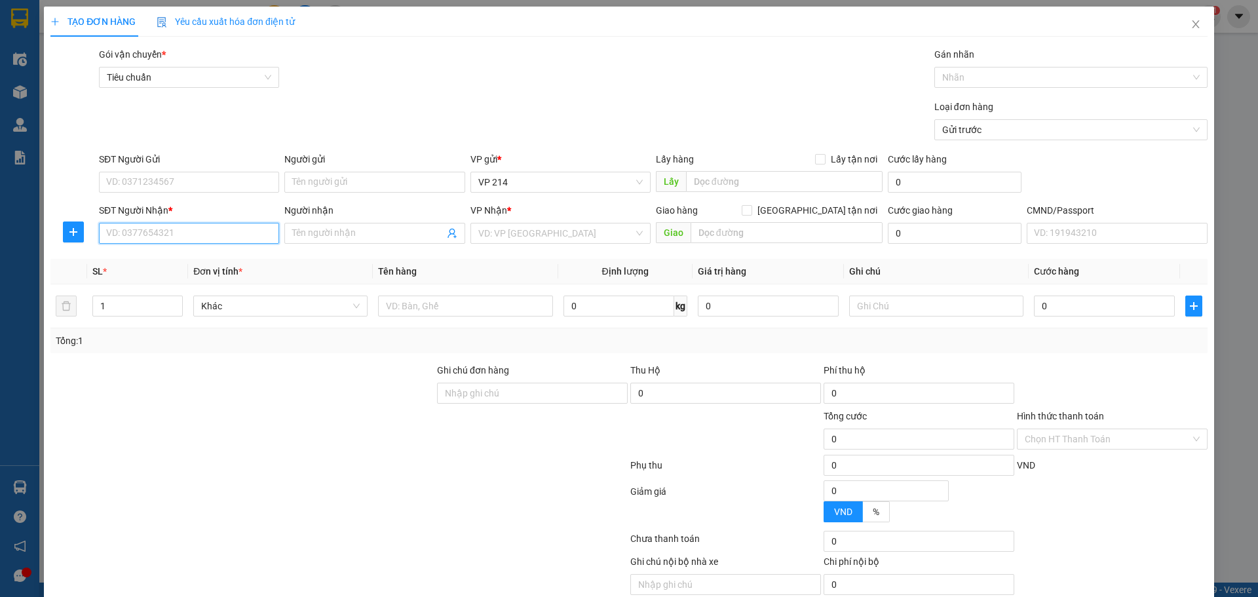
click at [148, 229] on input "SĐT Người Nhận *" at bounding box center [189, 233] width 180 height 21
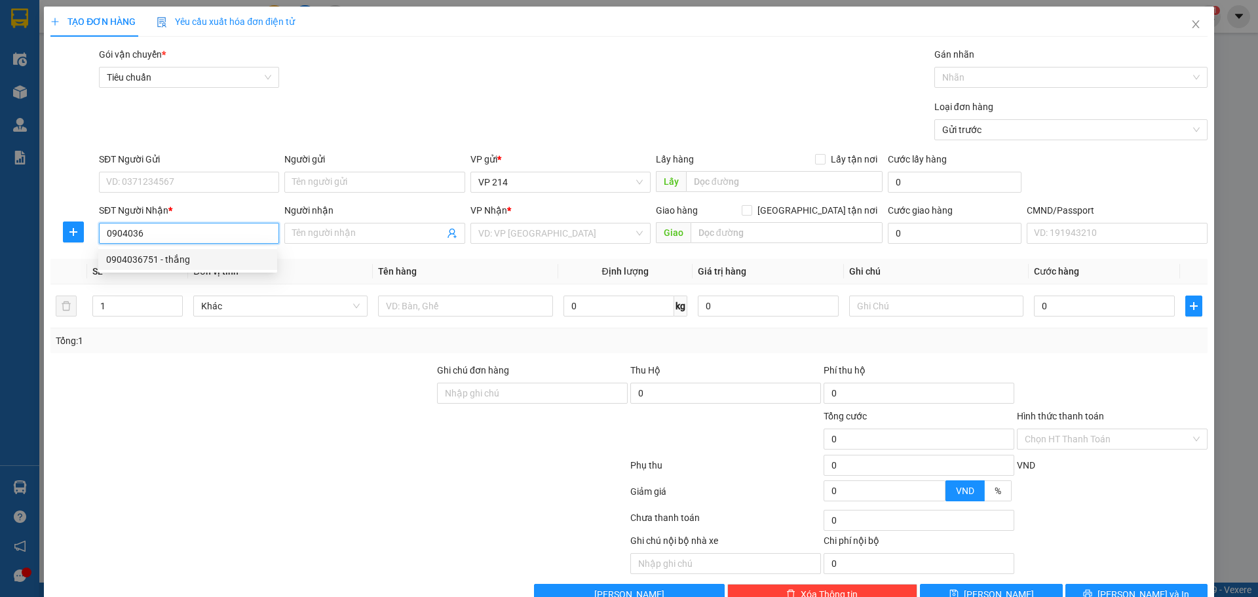
click at [169, 256] on div "0904036751 - thắng" at bounding box center [187, 259] width 163 height 14
type input "0904036751"
type input "thắng"
type input "0904036751"
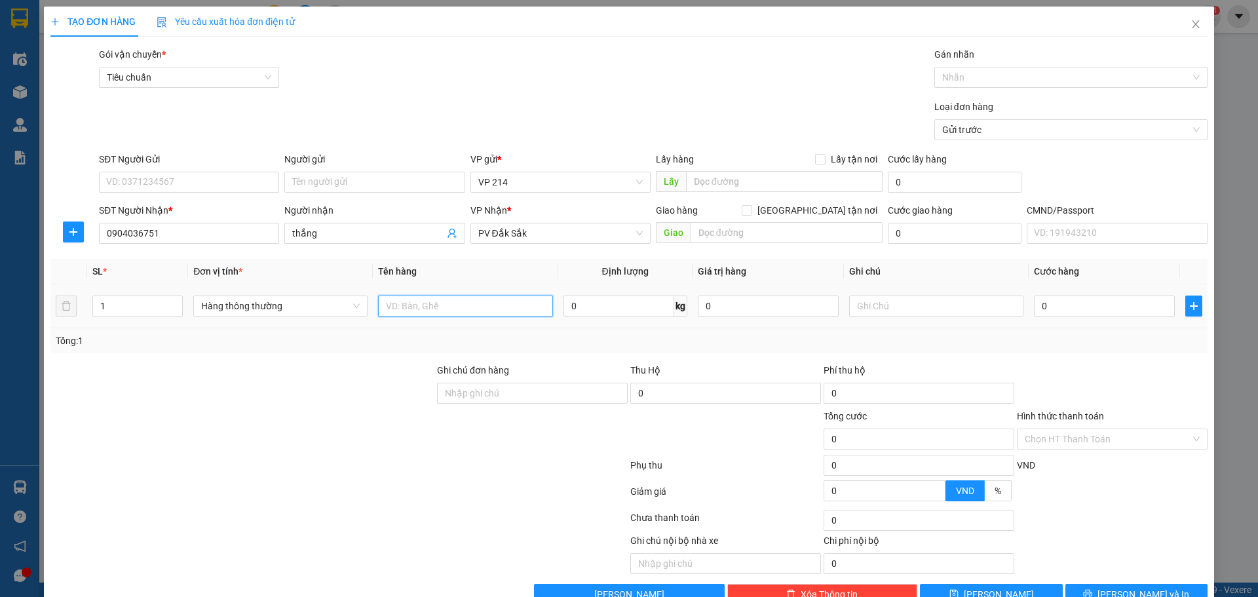
click at [450, 309] on input "text" at bounding box center [465, 306] width 174 height 21
type input "cf"
type input "c"
type input "5"
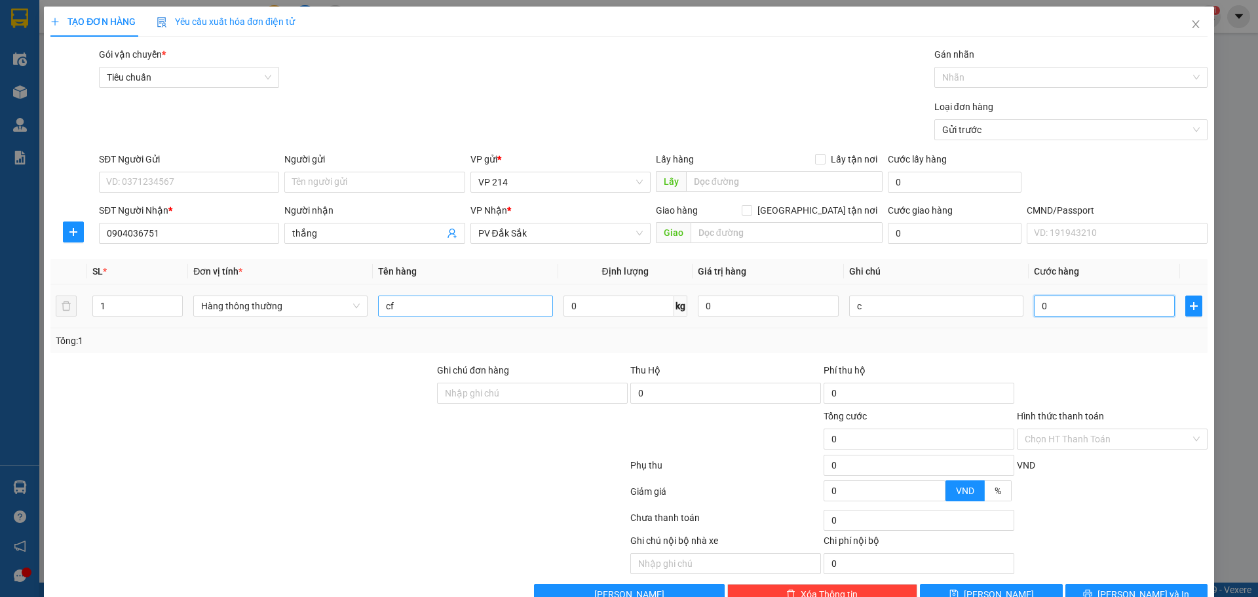
type input "5"
type input "50"
type input "500"
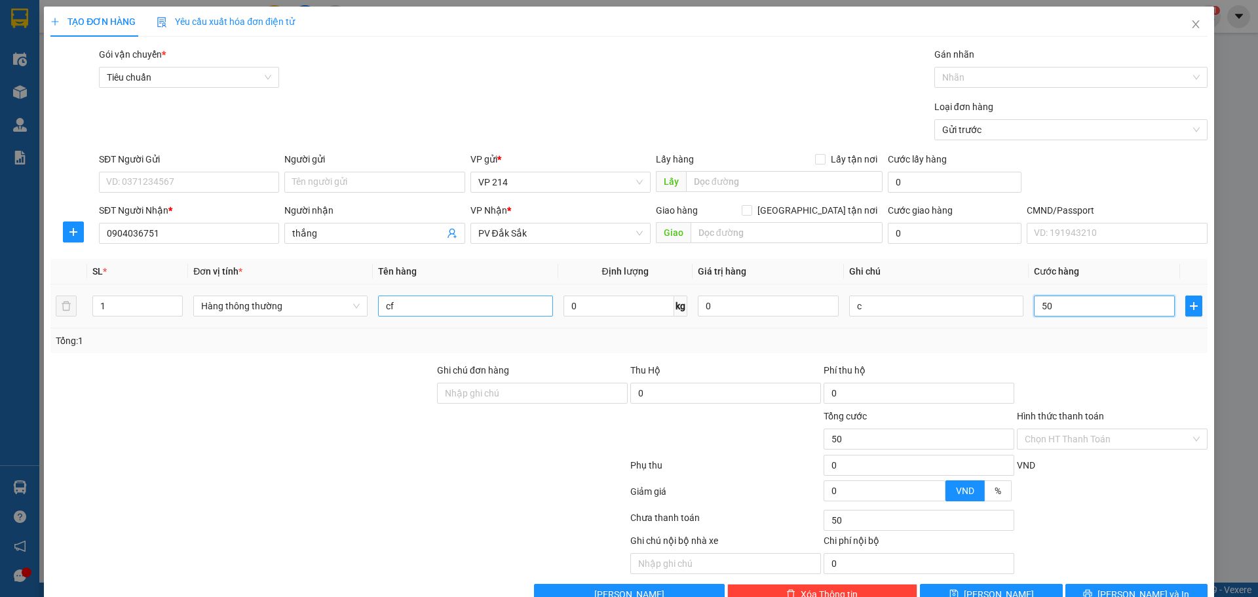
type input "500"
type input "5.000"
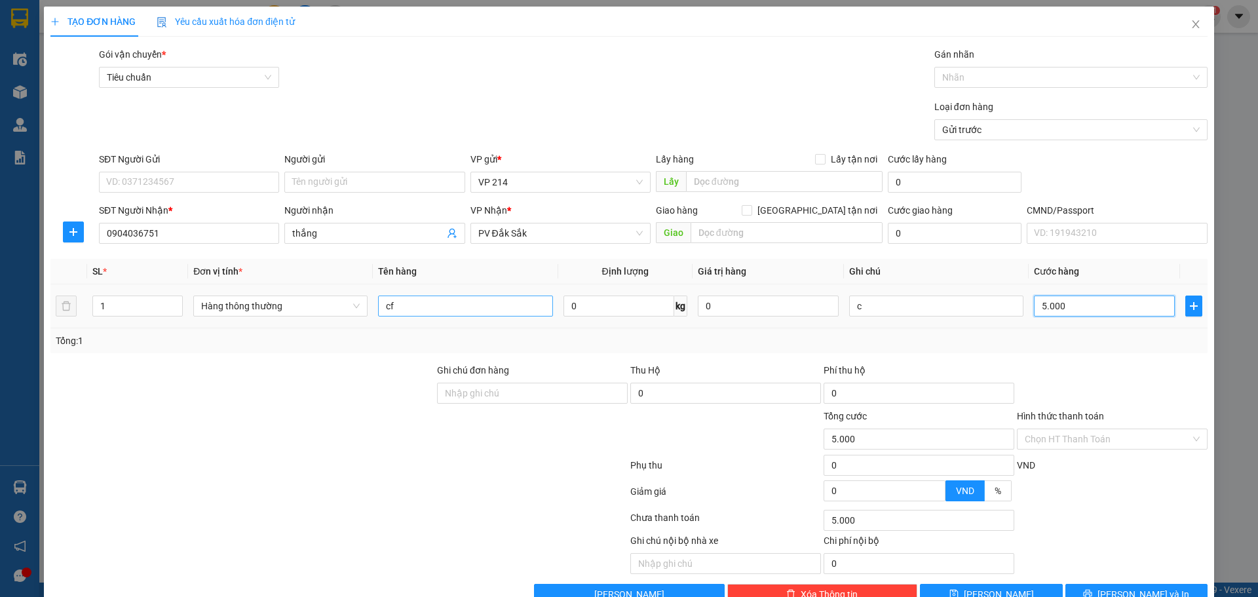
type input "50.000"
click at [1178, 587] on button "[PERSON_NAME] và In" at bounding box center [1137, 594] width 142 height 21
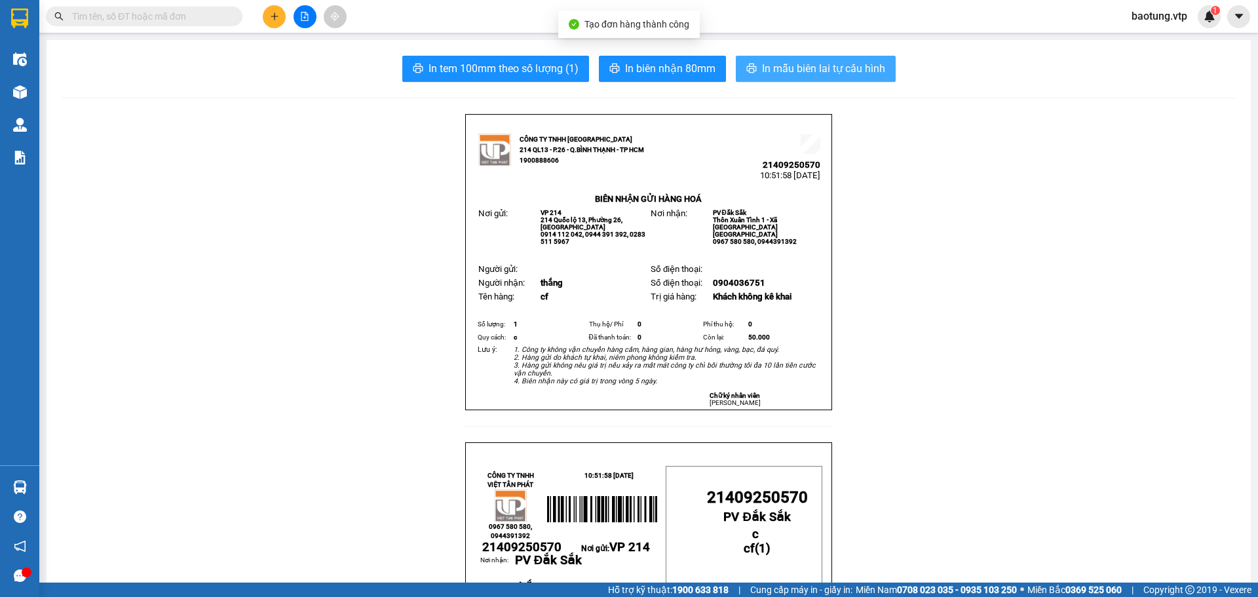
click at [796, 79] on button "In mẫu biên lai tự cấu hình" at bounding box center [816, 69] width 160 height 26
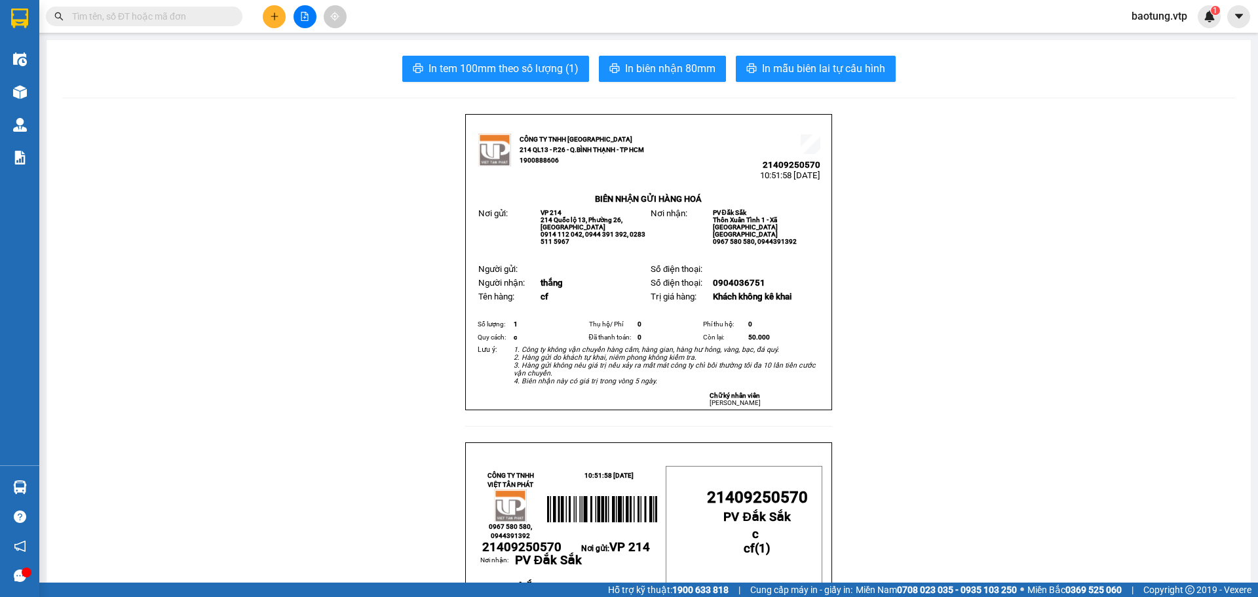
click at [284, 7] on div at bounding box center [305, 16] width 98 height 23
click at [281, 18] on button at bounding box center [274, 16] width 23 height 23
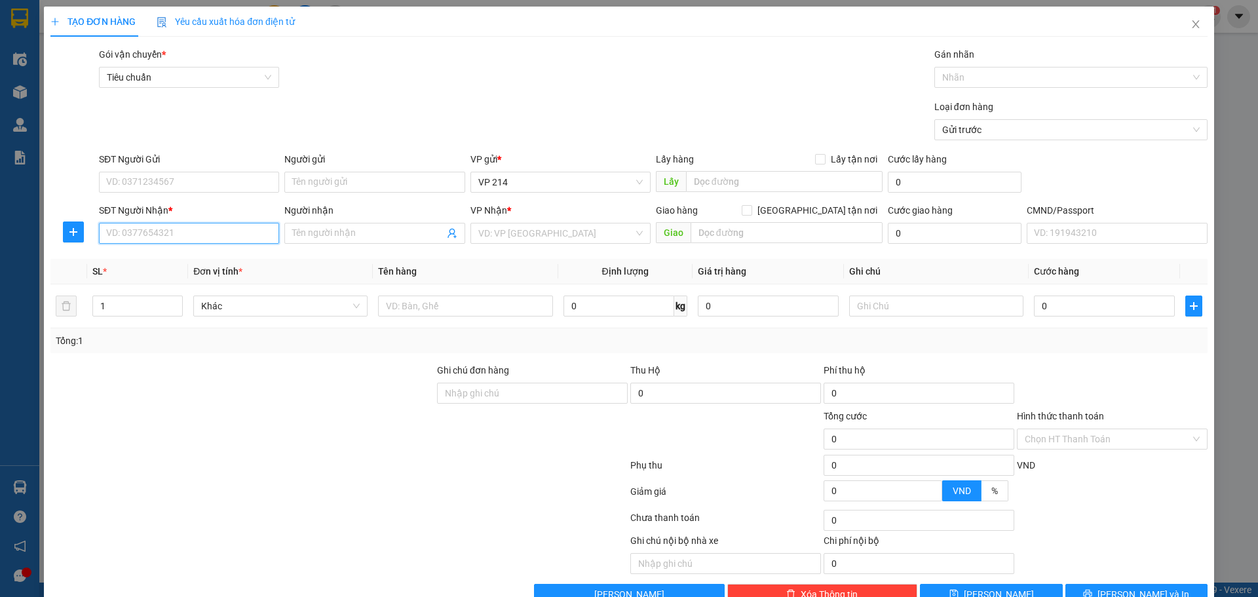
click at [175, 236] on input "SĐT Người Nhận *" at bounding box center [189, 233] width 180 height 21
click at [147, 259] on div "0989555681 - đạt" at bounding box center [187, 259] width 163 height 14
type input "0989555681"
type input "đạt"
type input "0989555681"
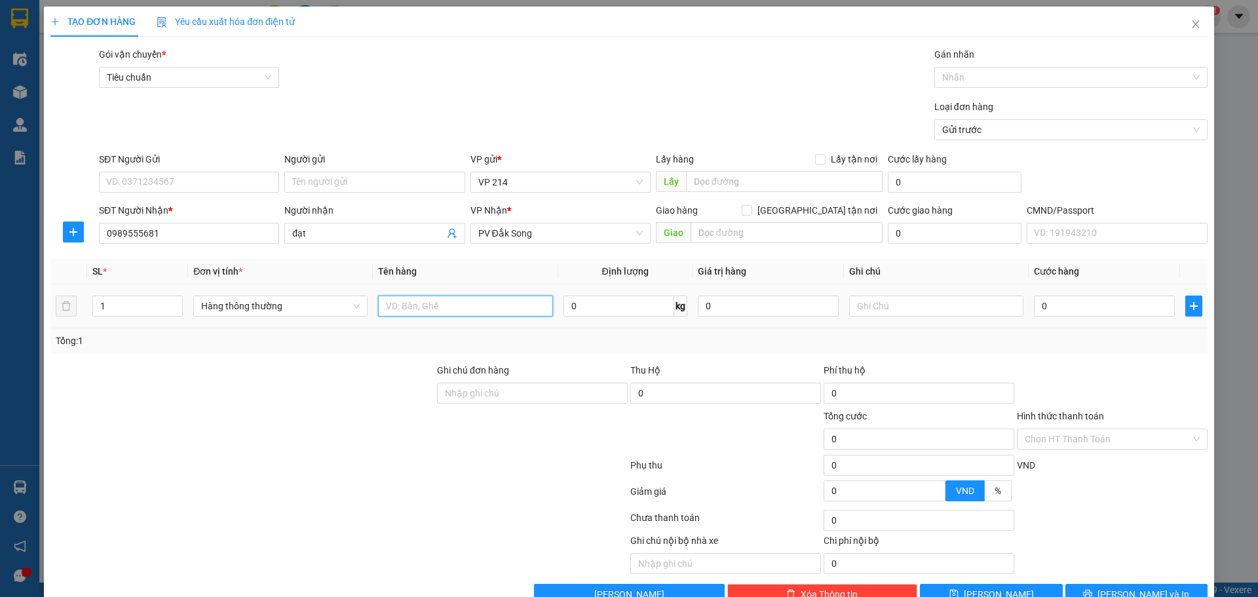
click at [433, 305] on input "text" at bounding box center [465, 306] width 174 height 21
click at [121, 306] on input "1" at bounding box center [137, 306] width 89 height 20
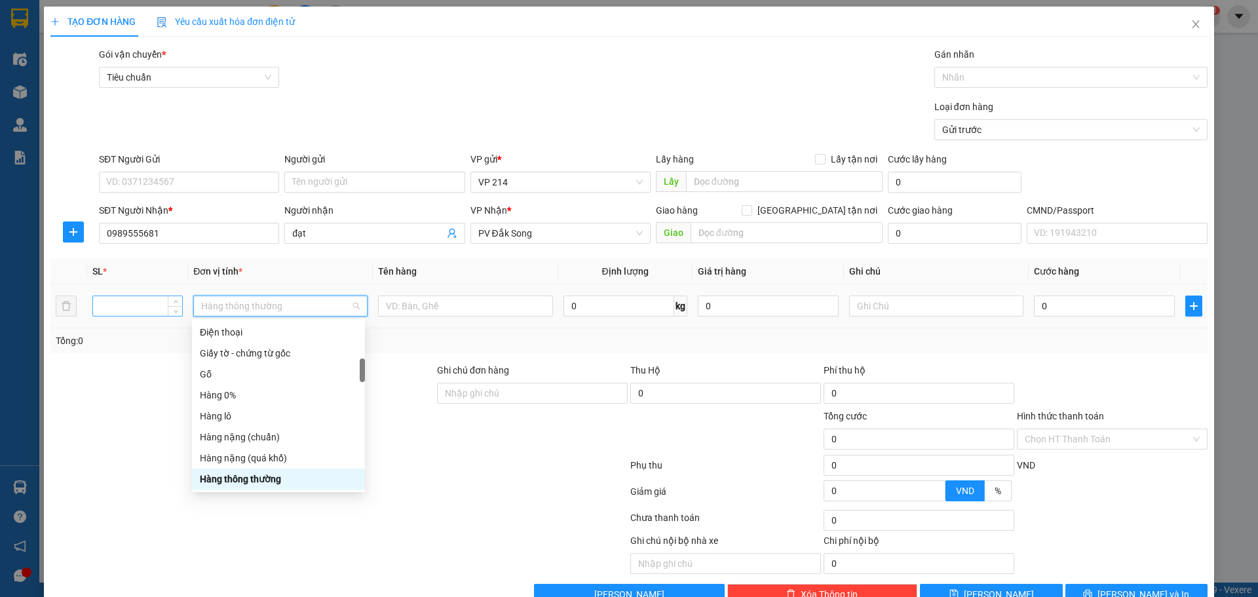
click at [143, 307] on input "number" at bounding box center [137, 306] width 89 height 20
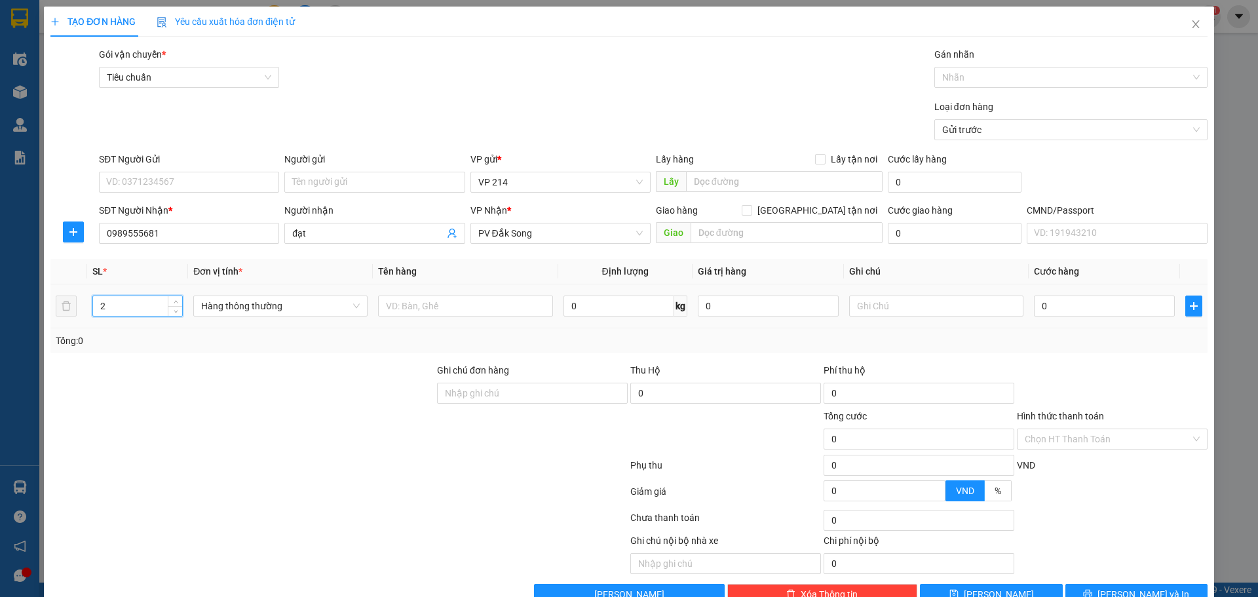
type input "2"
type input "pt"
type input "1t1tam"
type input "6"
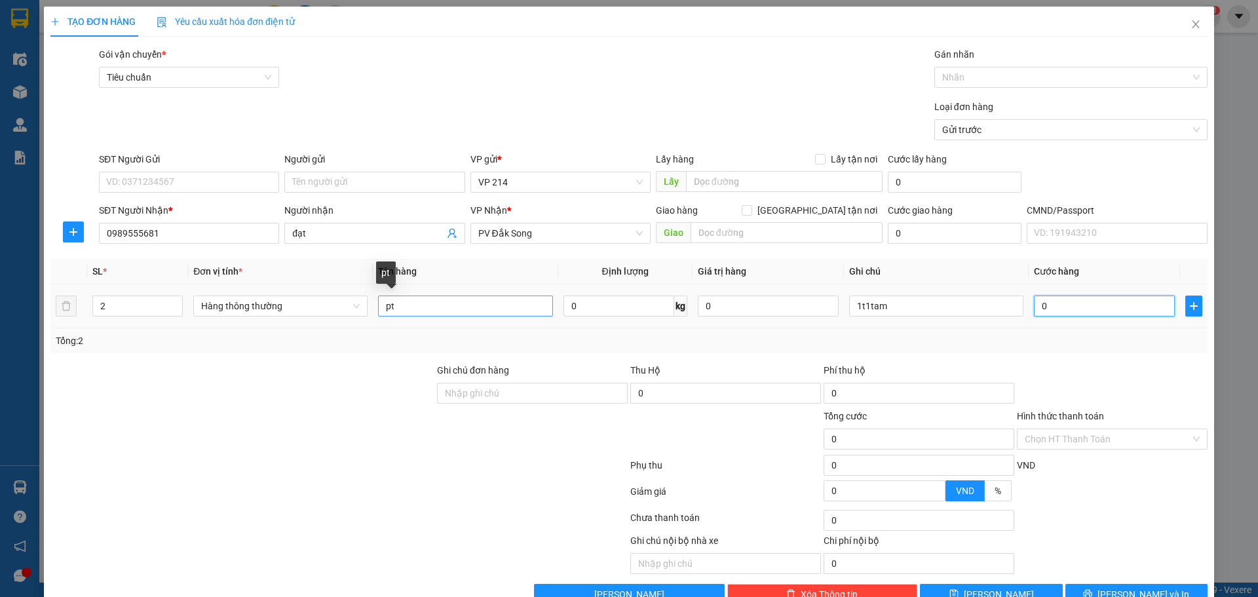
type input "6"
type input "60"
type input "600"
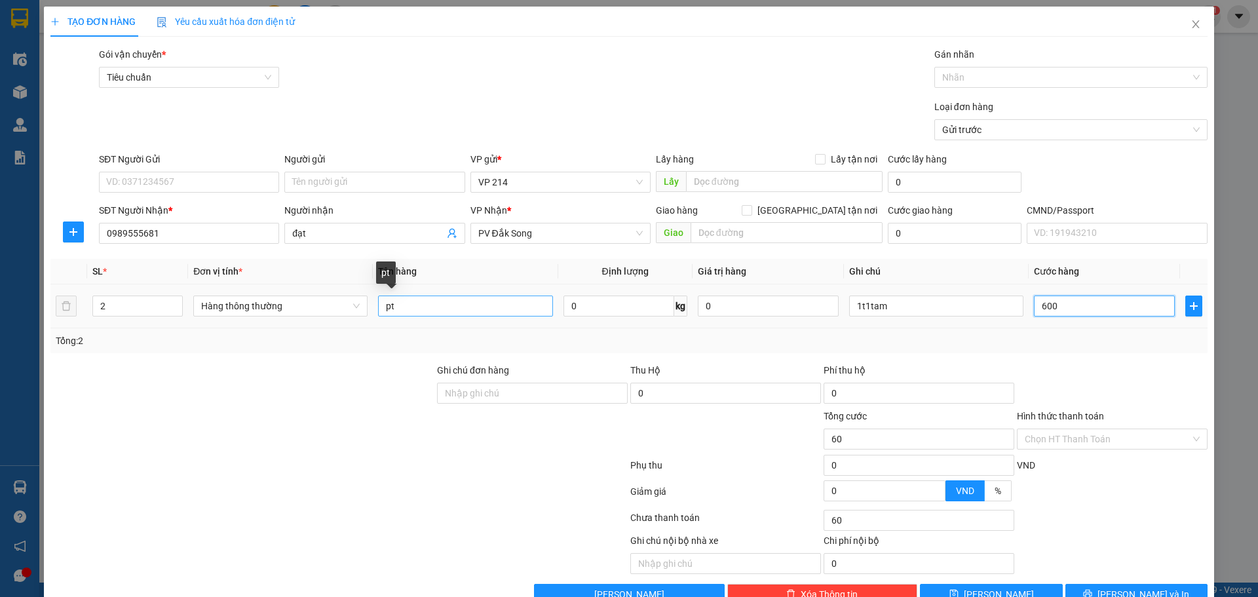
type input "600"
type input "6.000"
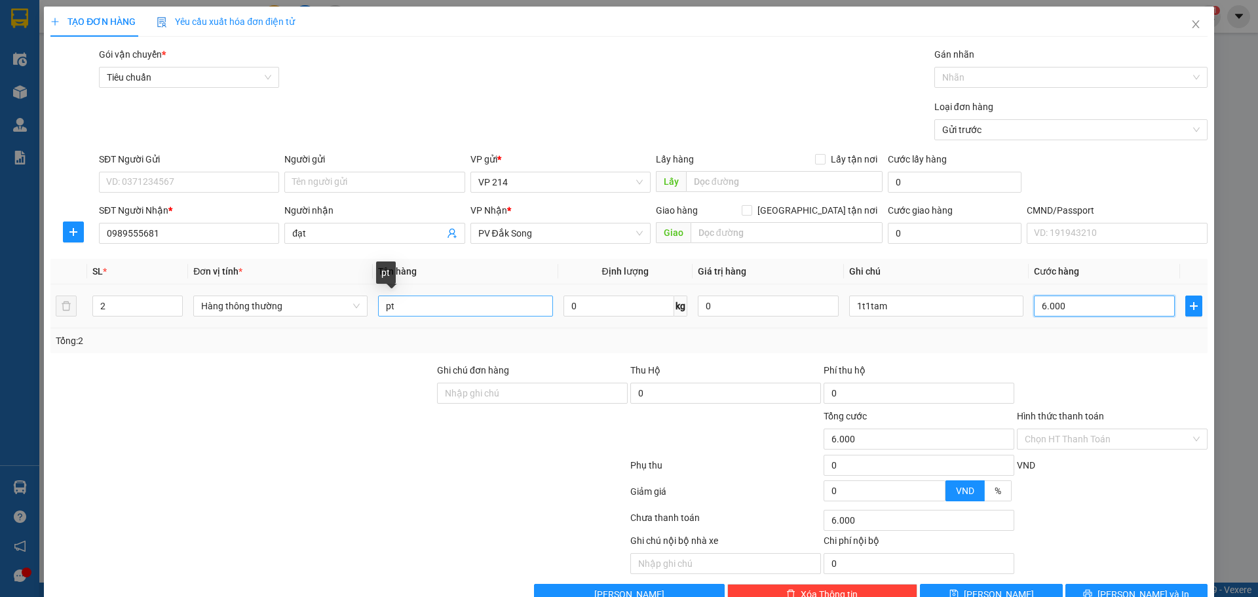
type input "60.000"
type input "600.000"
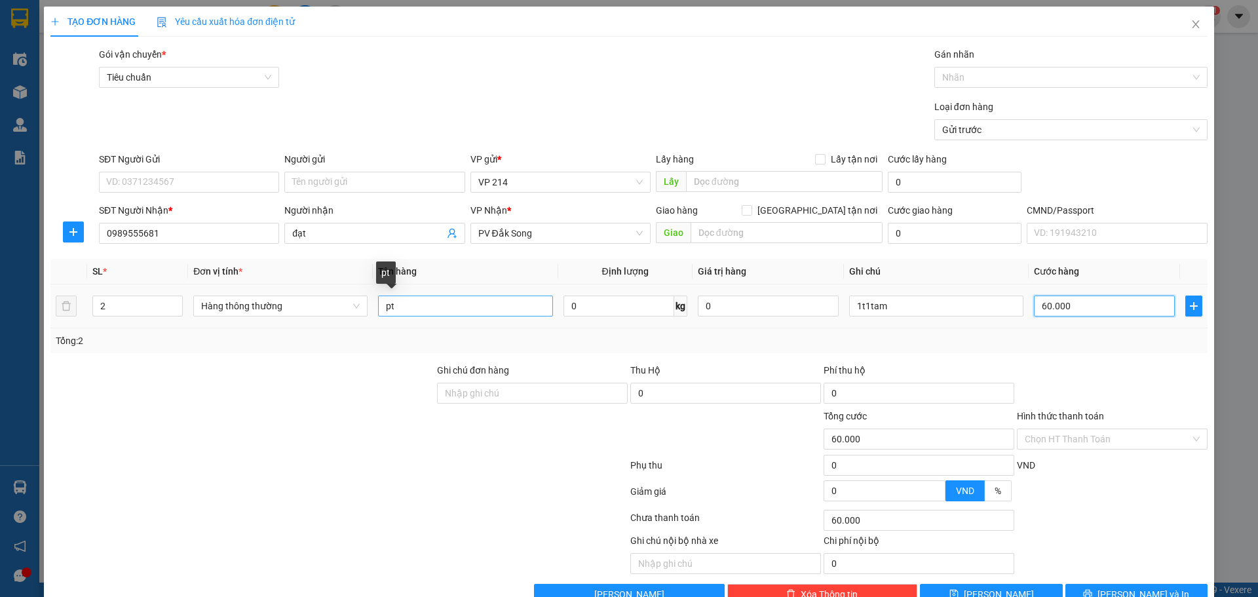
type input "600.000"
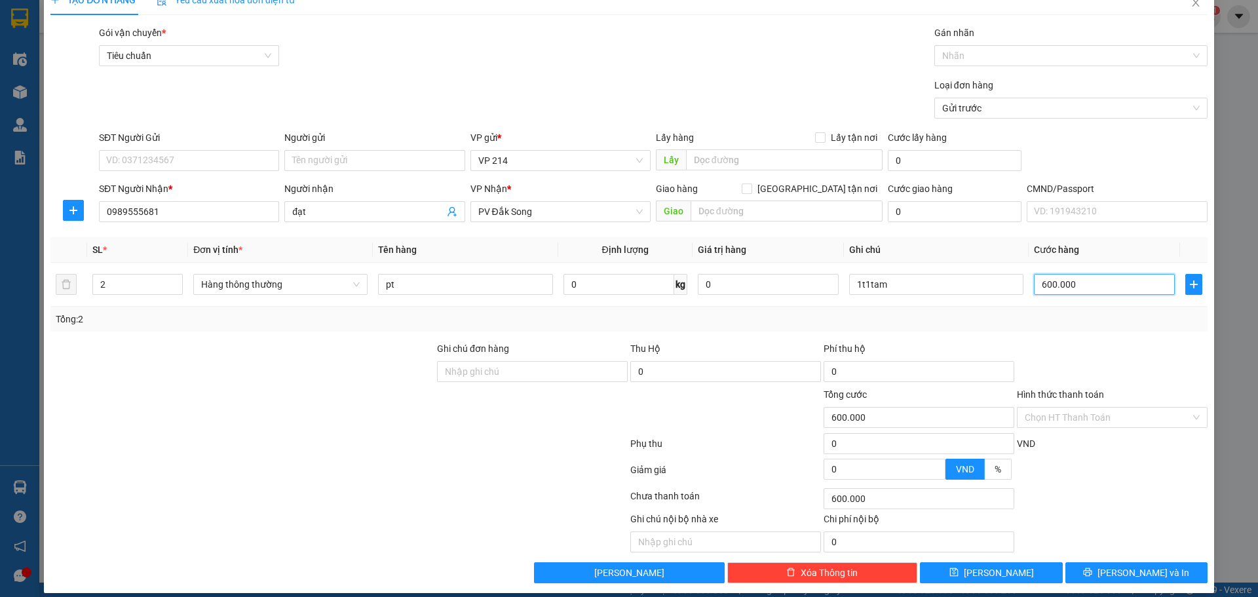
scroll to position [33, 0]
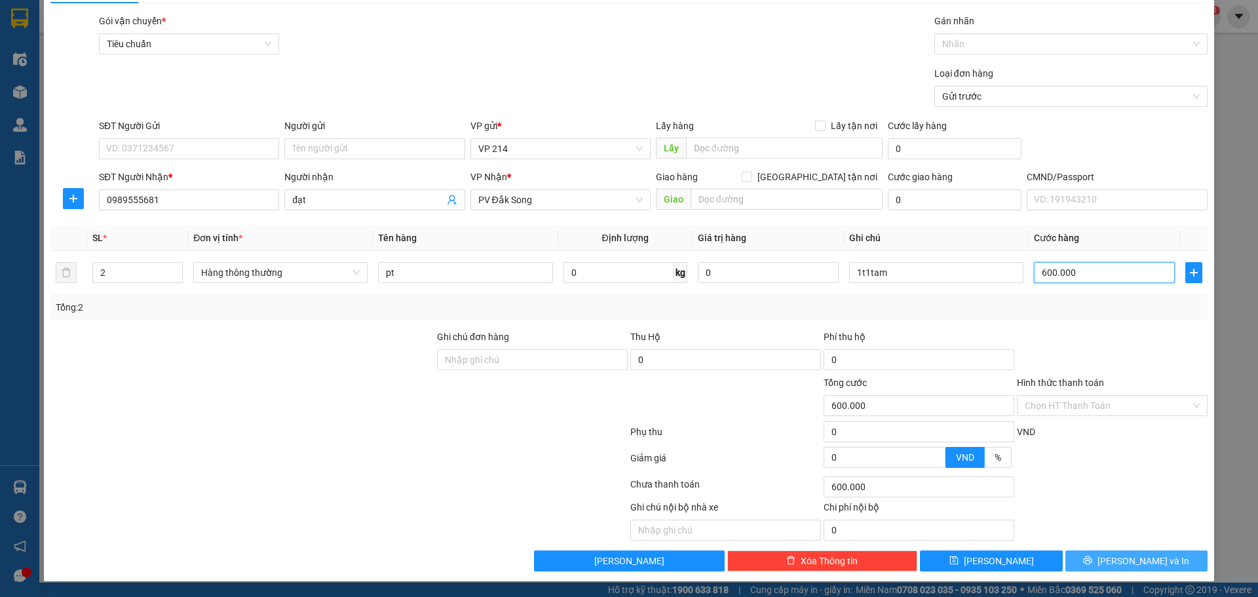
type input "600.000"
click at [1112, 571] on button "[PERSON_NAME] và In" at bounding box center [1137, 561] width 142 height 21
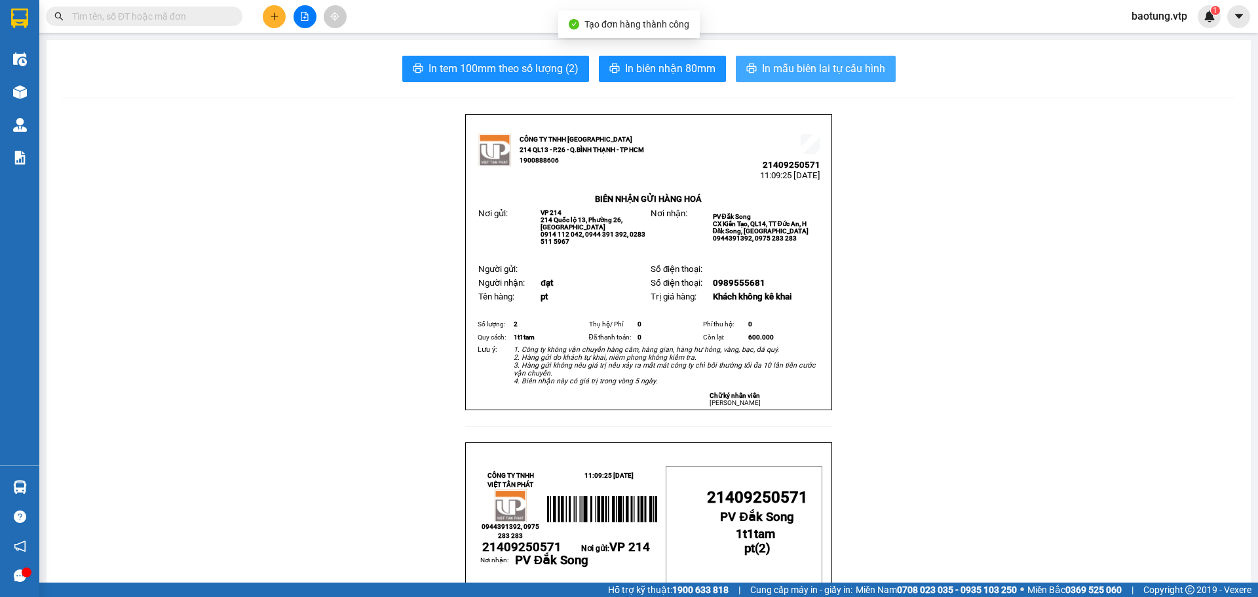
drag, startPoint x: 853, startPoint y: 77, endPoint x: 920, endPoint y: 236, distance: 172.7
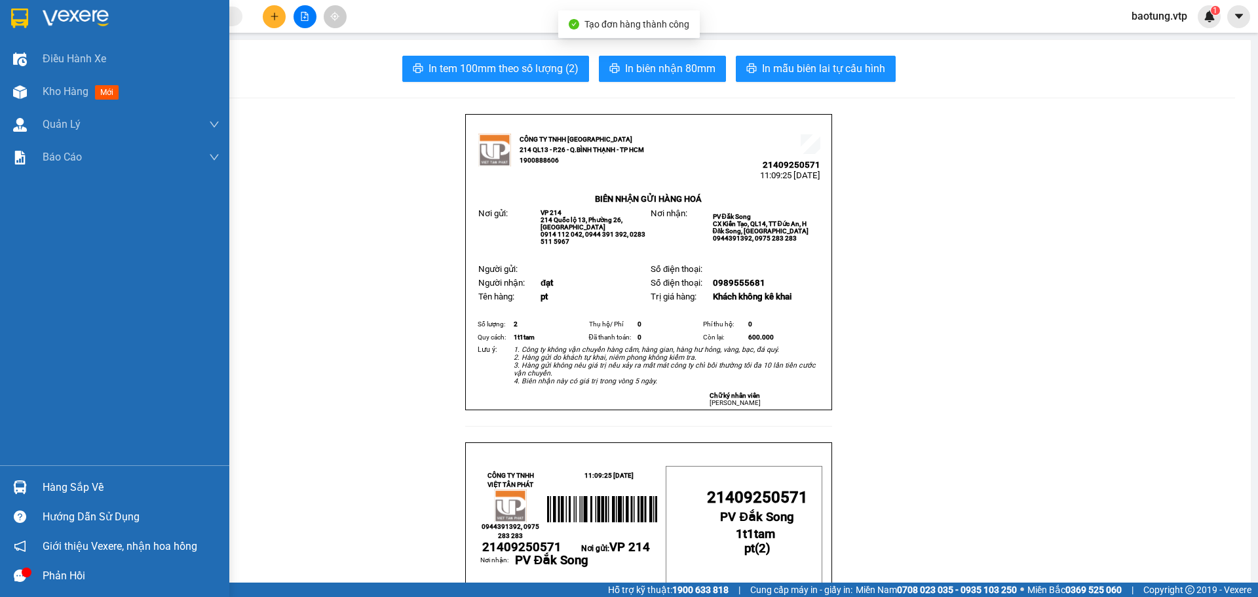
click at [48, 90] on span "Kho hàng" at bounding box center [66, 91] width 46 height 12
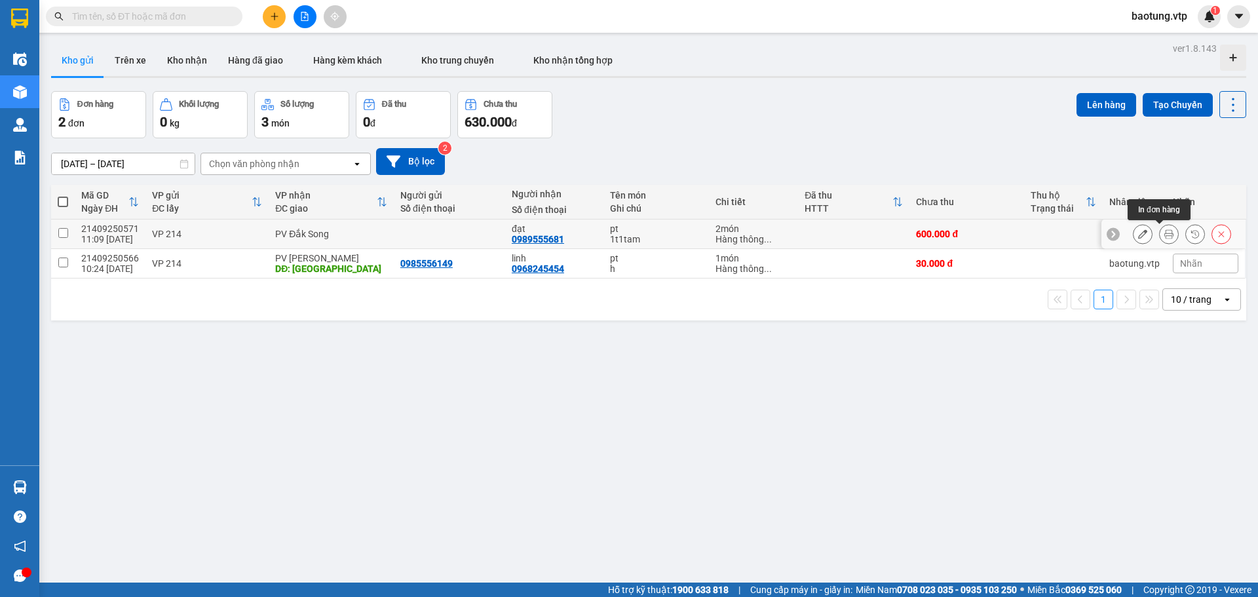
click at [1160, 239] on button at bounding box center [1169, 234] width 18 height 23
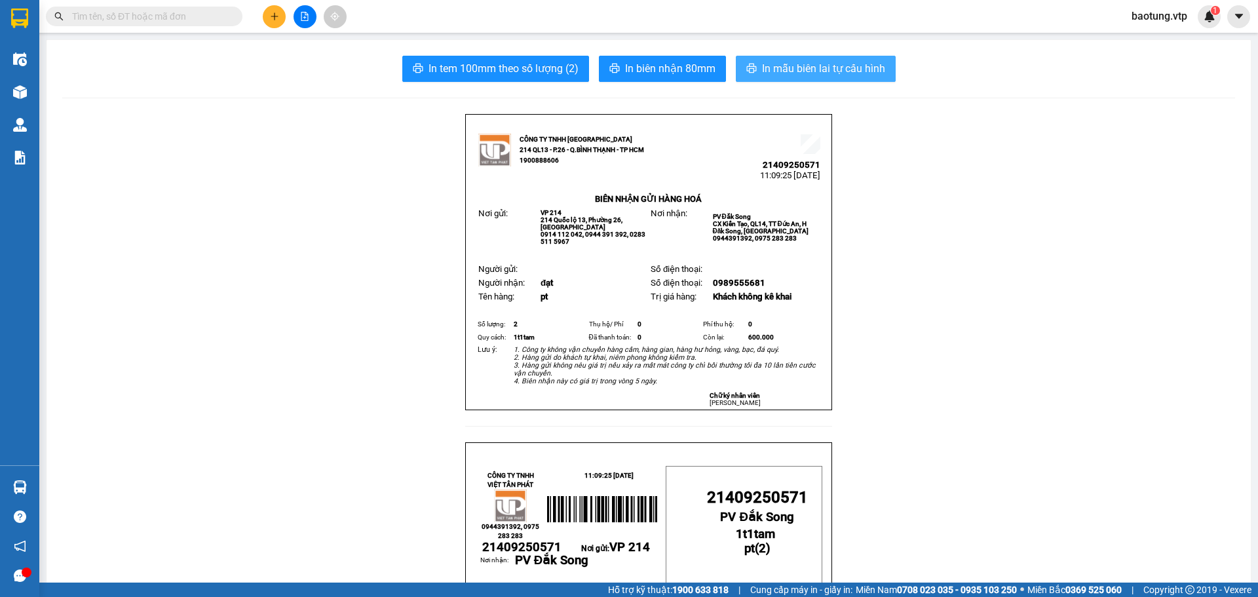
drag, startPoint x: 796, startPoint y: 69, endPoint x: 825, endPoint y: 105, distance: 46.6
click at [797, 68] on span "In mẫu biên lai tự cấu hình" at bounding box center [823, 68] width 123 height 16
click at [271, 13] on icon "plus" at bounding box center [274, 16] width 9 height 9
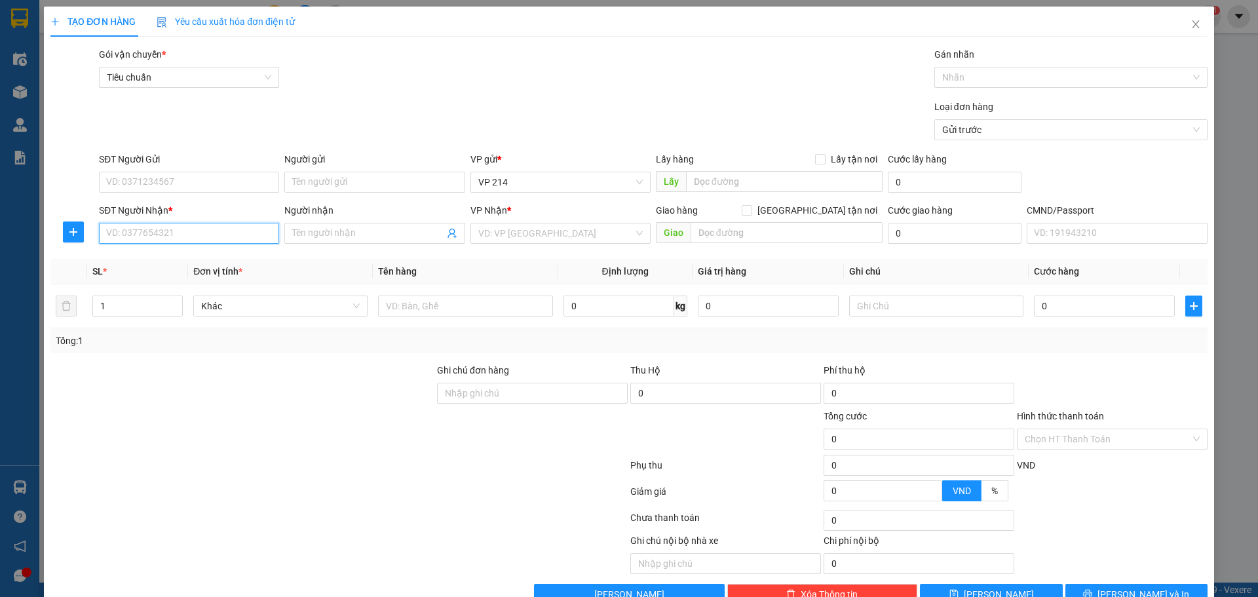
click at [182, 231] on input "SĐT Người Nhận *" at bounding box center [189, 233] width 180 height 21
type input "0938295458"
type input "diệu"
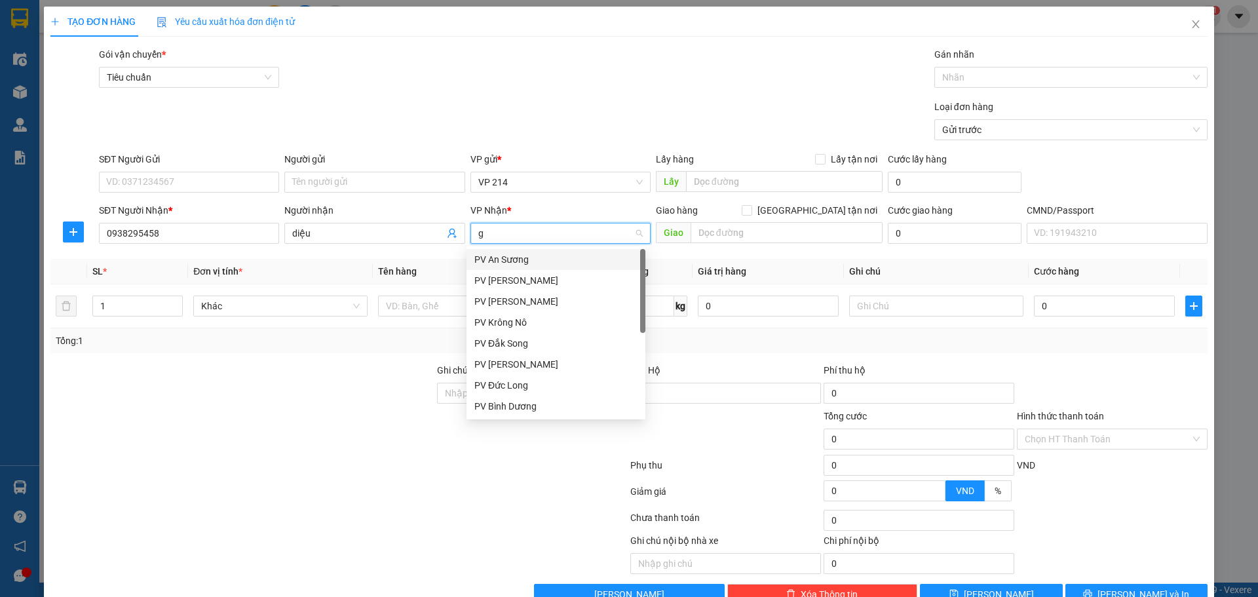
type input "gn"
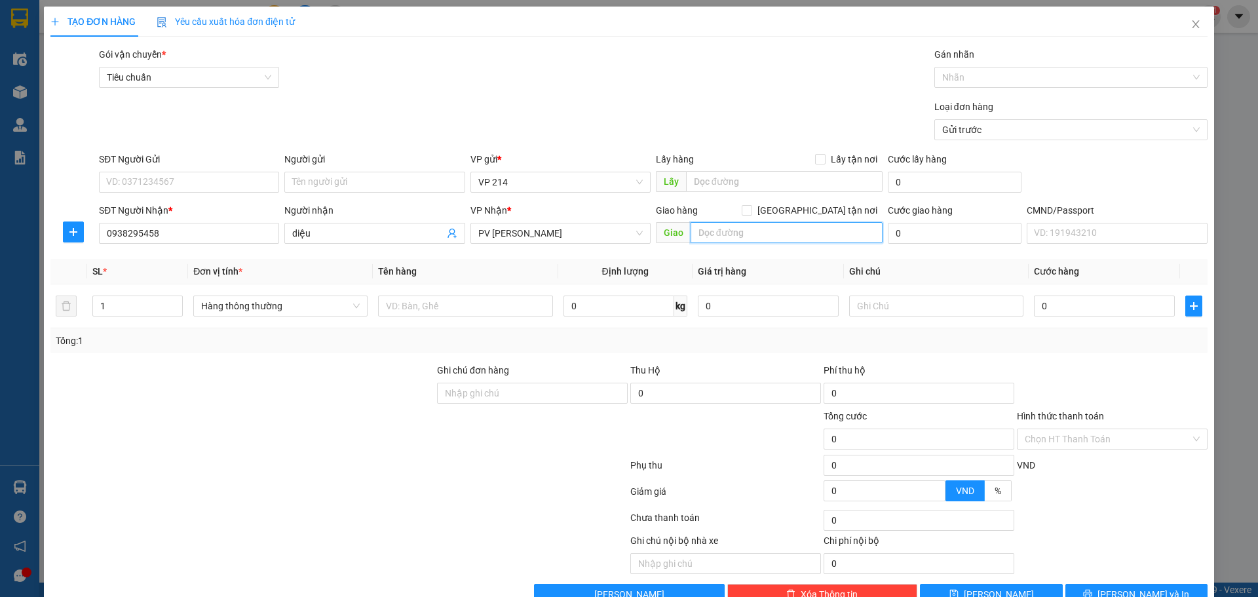
click at [738, 237] on input "text" at bounding box center [787, 232] width 192 height 21
type input "nhân cơ"
click at [884, 313] on input "text" at bounding box center [936, 306] width 174 height 21
click at [458, 313] on input "text" at bounding box center [465, 306] width 174 height 21
type input "m"
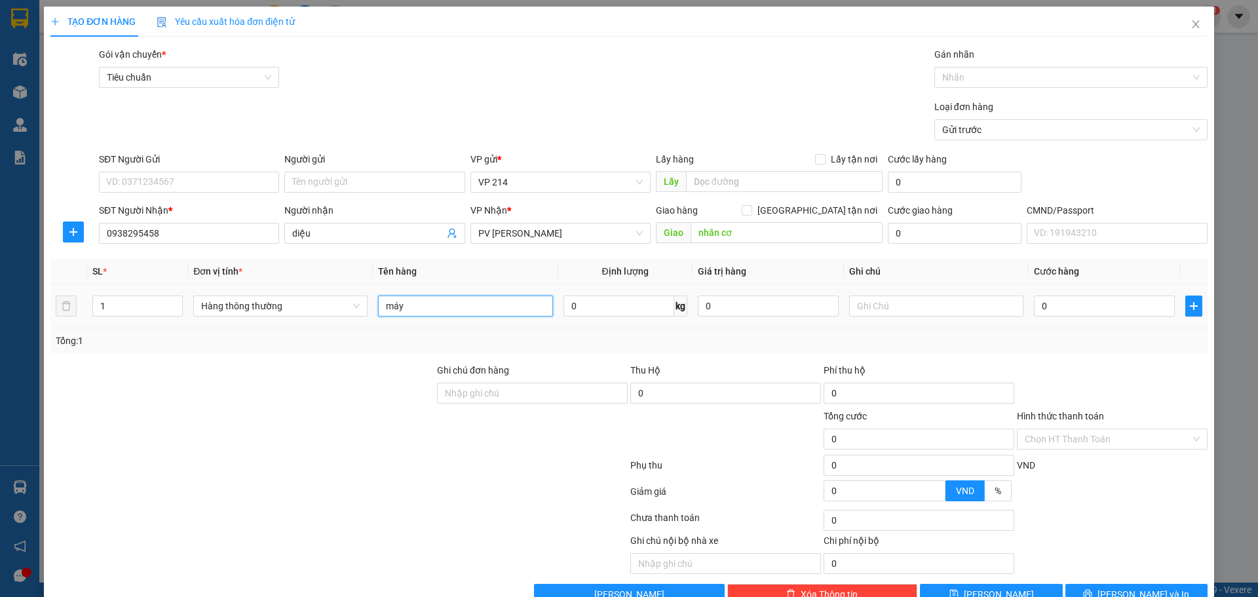
type input "máy"
click at [769, 232] on input "nhân cơ" at bounding box center [787, 232] width 192 height 21
click at [783, 214] on div "Giao hàng Giao tận nơi" at bounding box center [769, 210] width 227 height 14
click at [787, 238] on input "nhân cơ" at bounding box center [787, 232] width 192 height 21
type input "nhân cơ/k bao bể hàng"
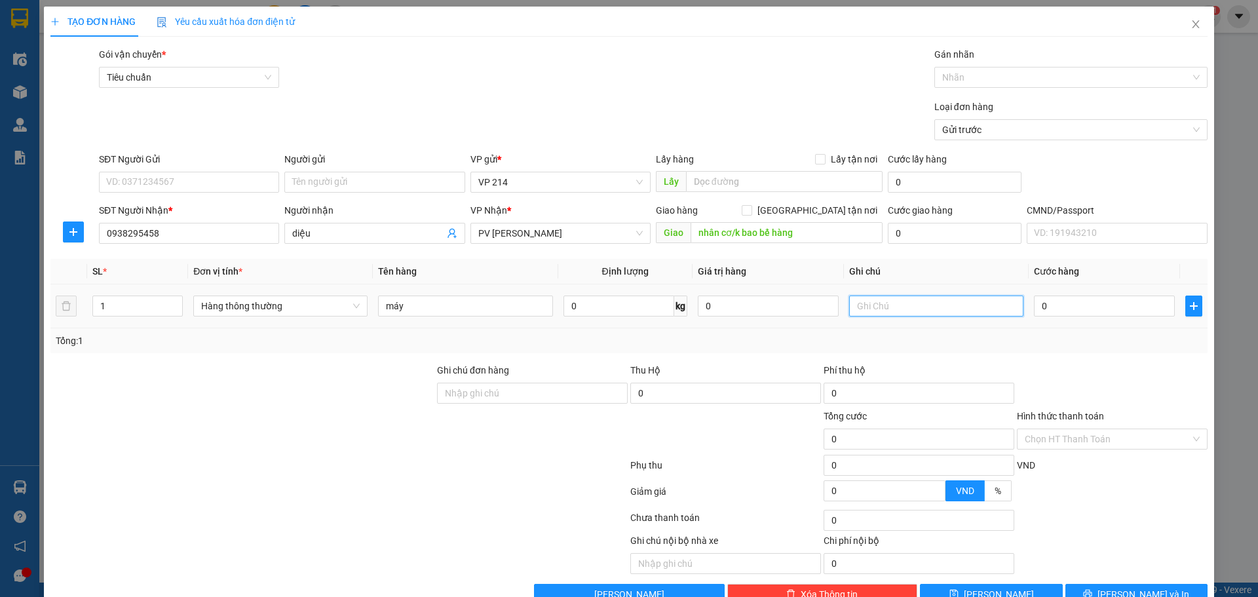
click at [880, 298] on input "text" at bounding box center [936, 306] width 174 height 21
type input "t"
type input "5"
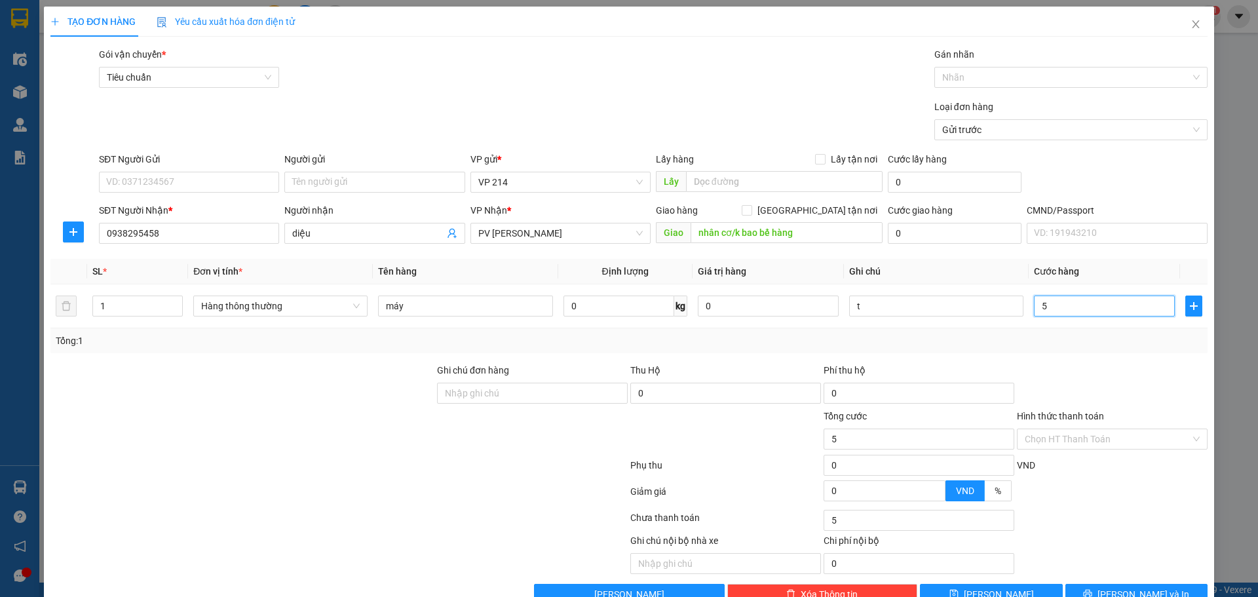
type input "50"
type input "500"
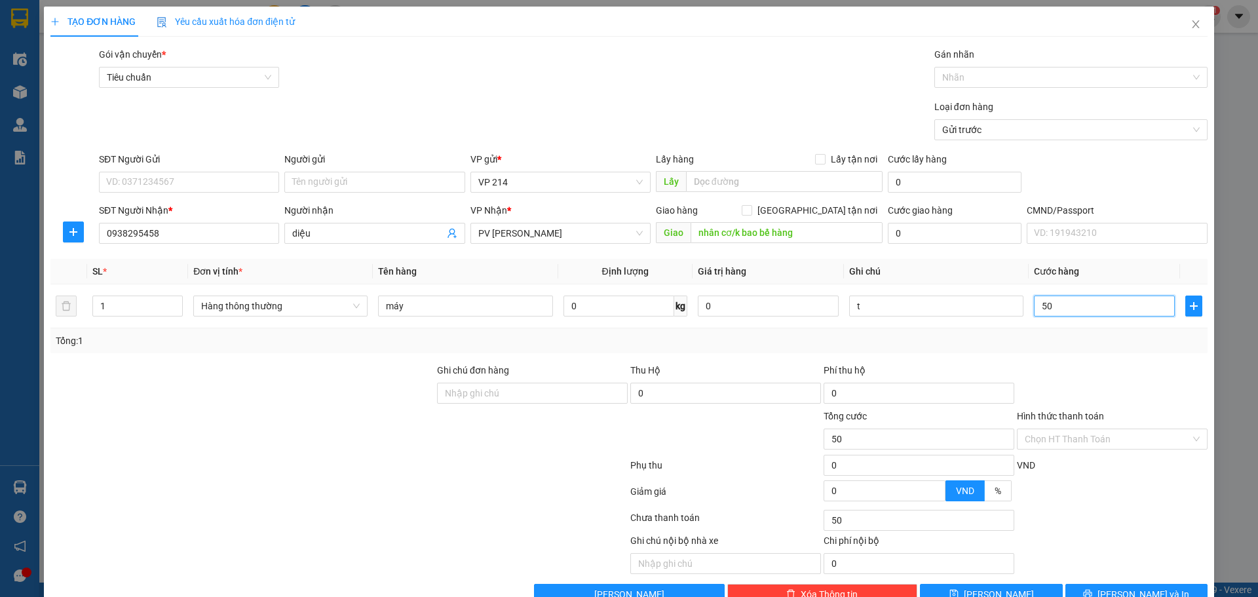
type input "500"
type input "5.000"
type input "50.000"
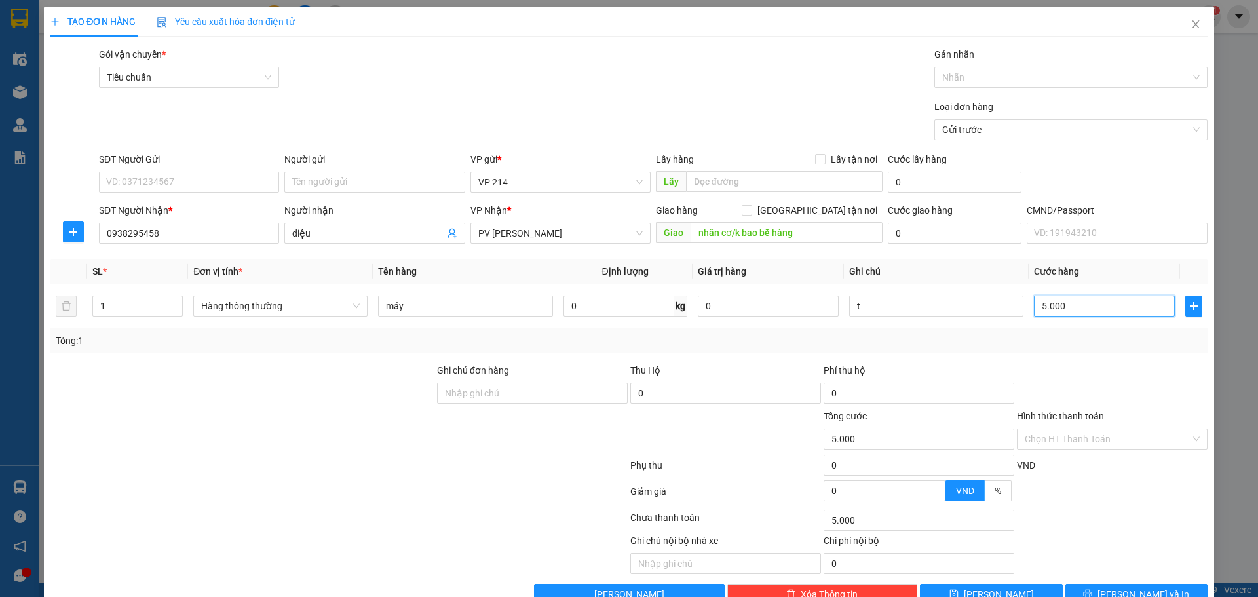
type input "50.000"
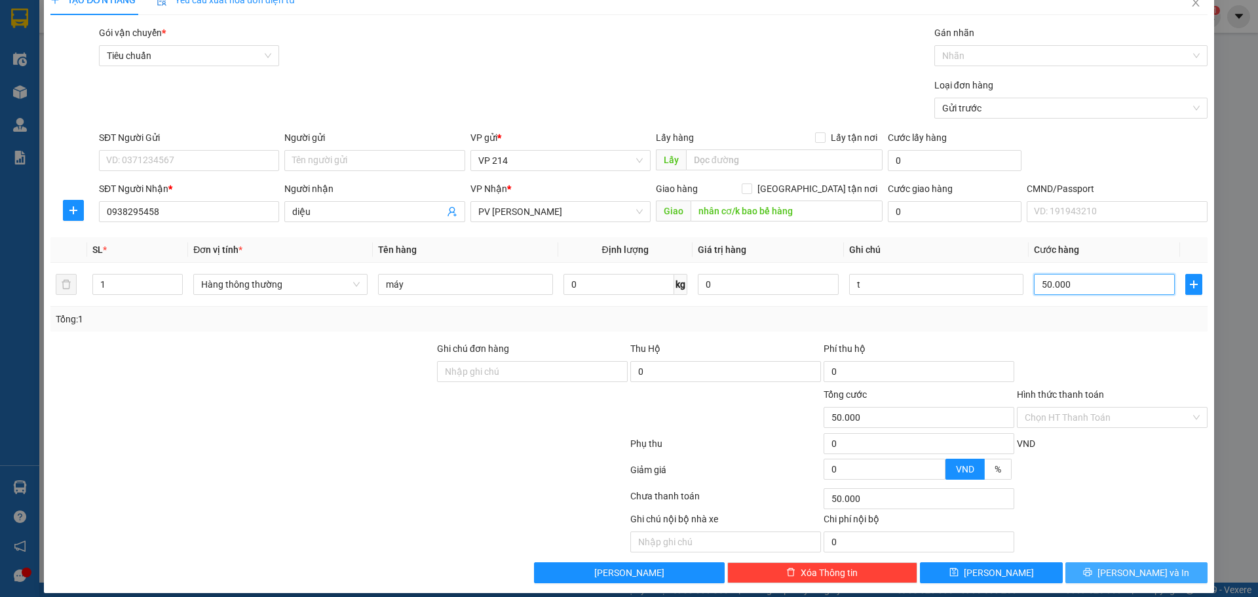
scroll to position [33, 0]
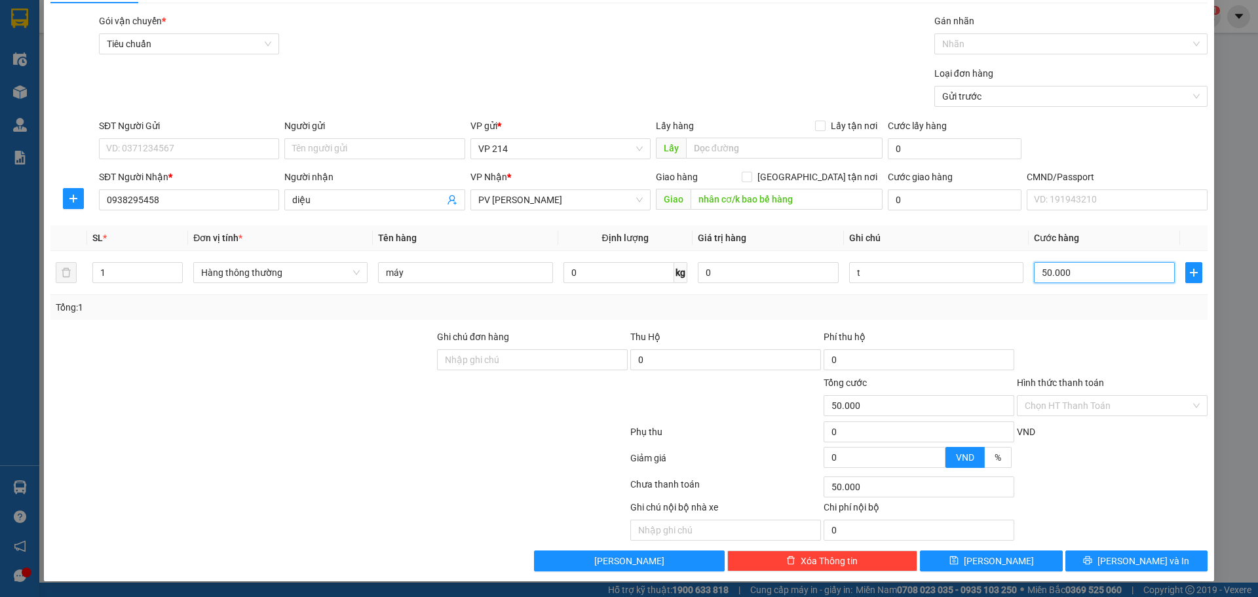
type input "50.000"
click at [1125, 536] on div "Ghi chú nội bộ nhà xe Chi phí nội bộ 0" at bounding box center [629, 520] width 1160 height 41
click at [1129, 570] on button "[PERSON_NAME] và In" at bounding box center [1137, 561] width 142 height 21
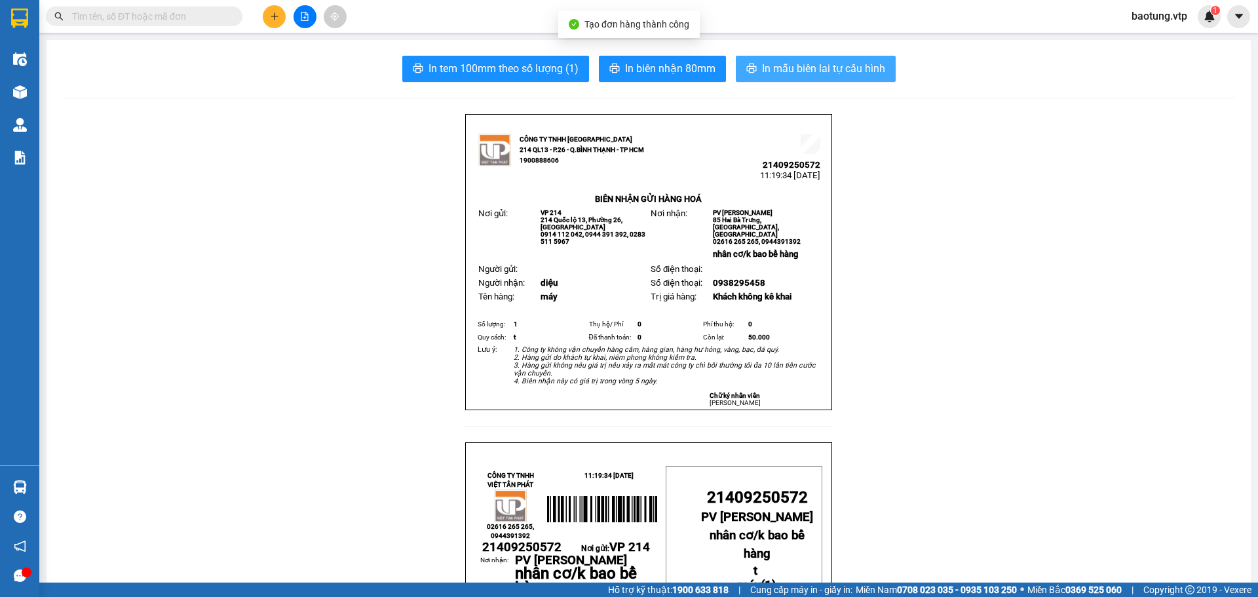
click at [785, 70] on span "In mẫu biên lai tự cấu hình" at bounding box center [823, 68] width 123 height 16
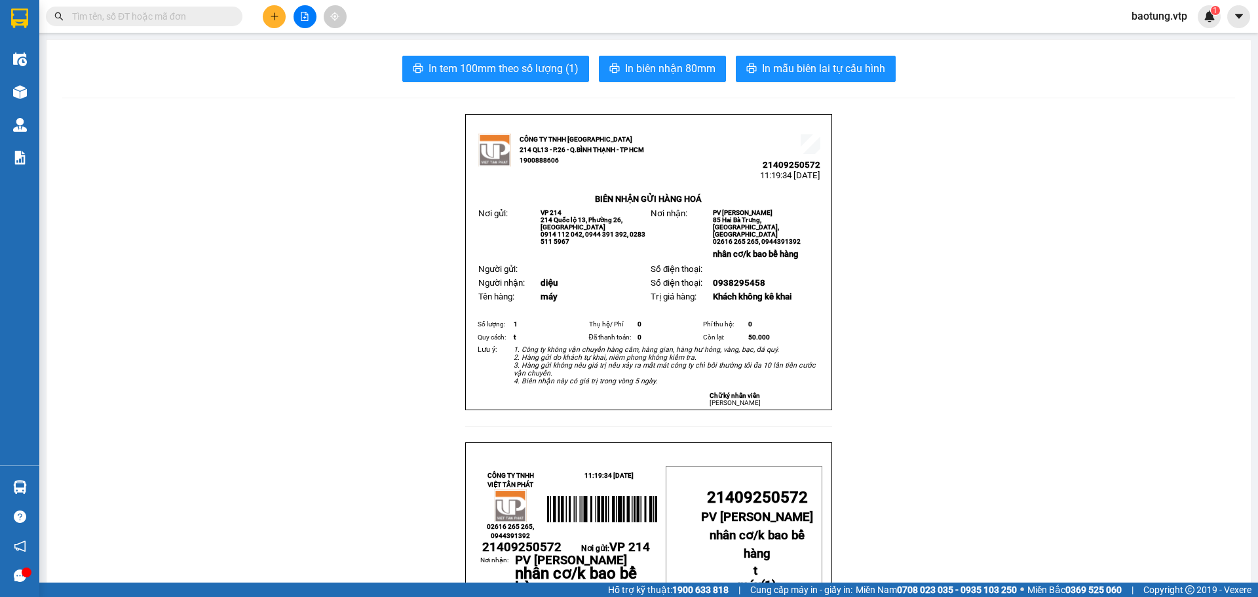
click at [281, 16] on button at bounding box center [274, 16] width 23 height 23
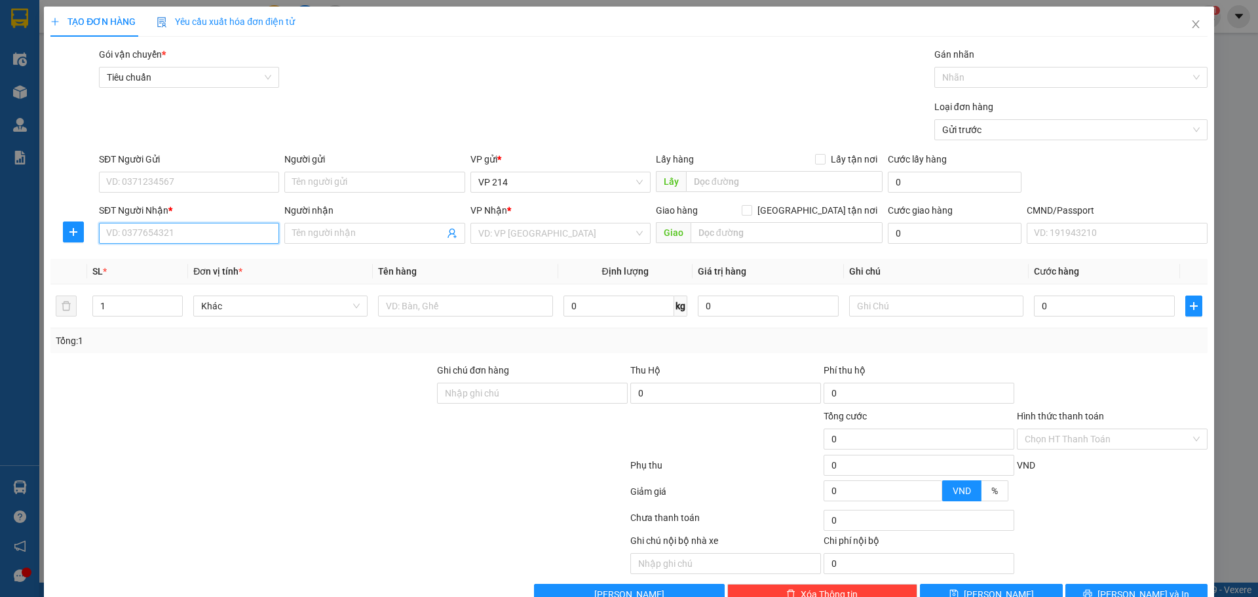
click at [167, 231] on input "SĐT Người Nhận *" at bounding box center [189, 233] width 180 height 21
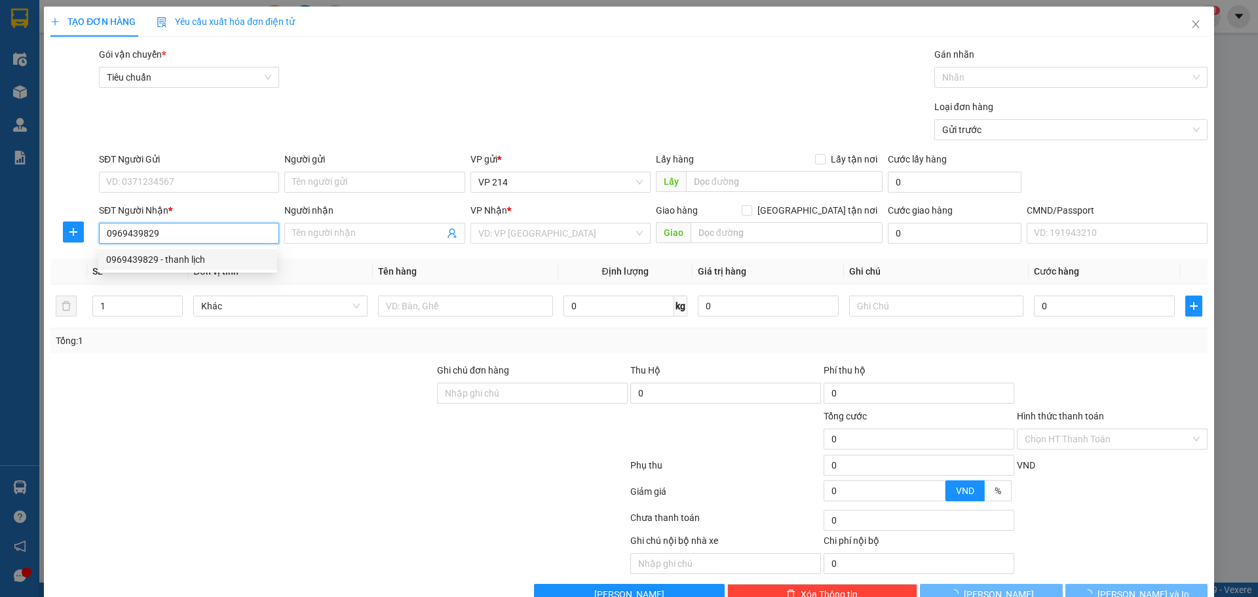
type input "0969439829"
type input "thanh lịch"
type input "ko bao bẻe"
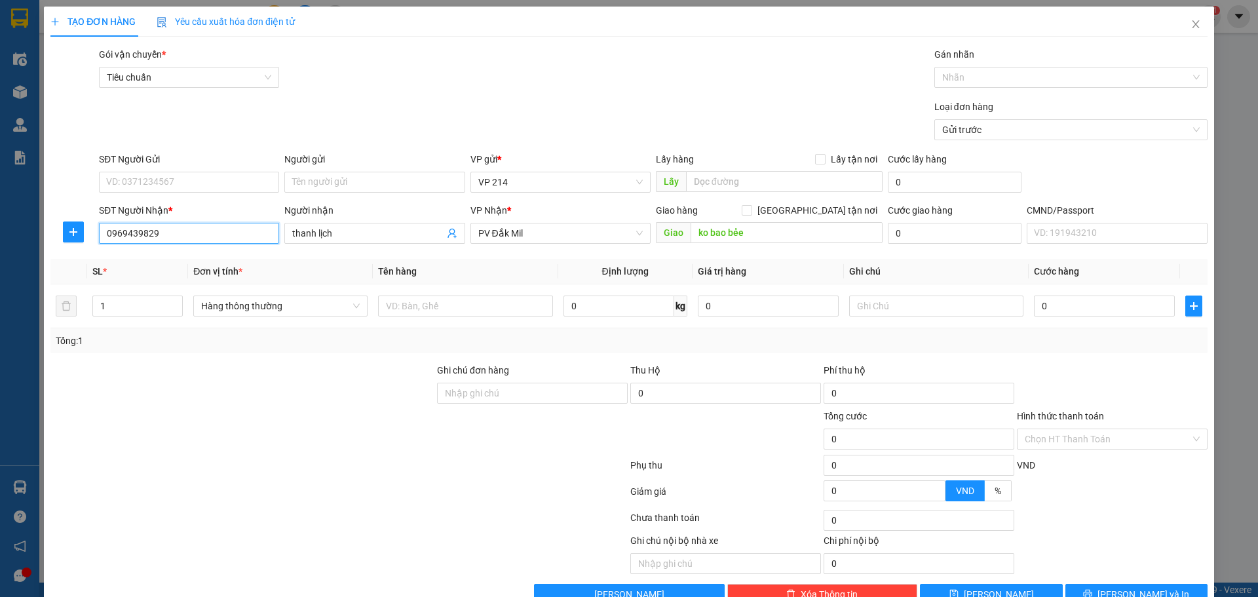
click at [202, 234] on input "0969439829" at bounding box center [189, 233] width 180 height 21
click at [485, 321] on td at bounding box center [465, 306] width 185 height 44
click at [144, 313] on input "1" at bounding box center [137, 306] width 89 height 20
type input "3"
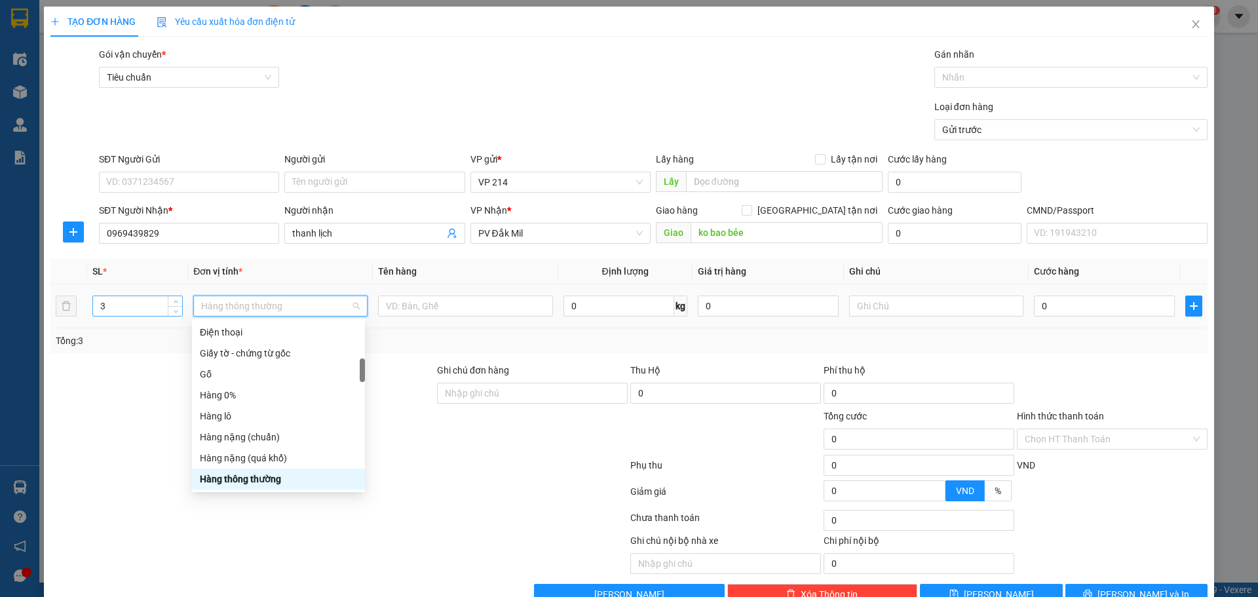
click at [113, 315] on input "3" at bounding box center [137, 306] width 89 height 20
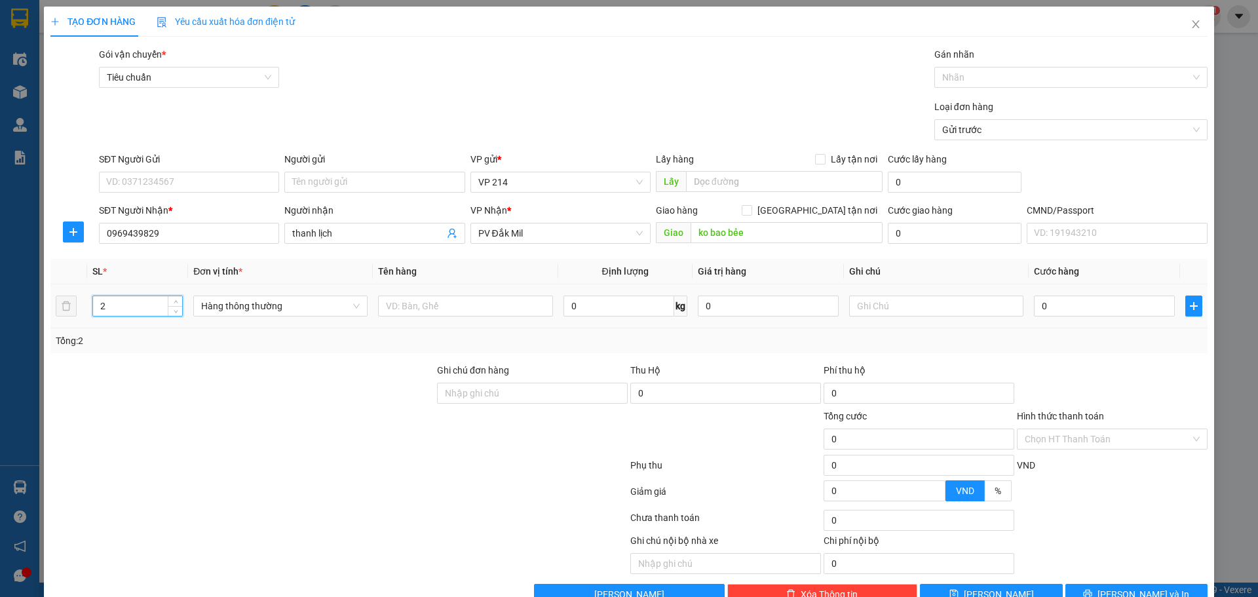
type input "2"
type input "màng hình"
type input "k"
type input "1"
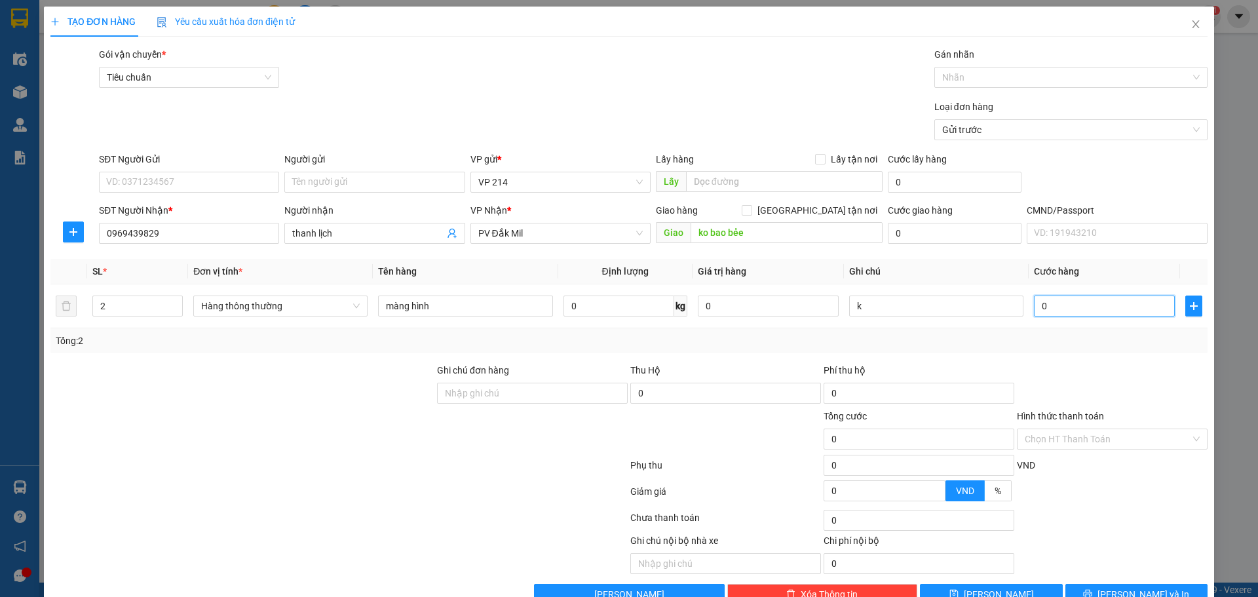
type input "1"
type input "13"
type input "130"
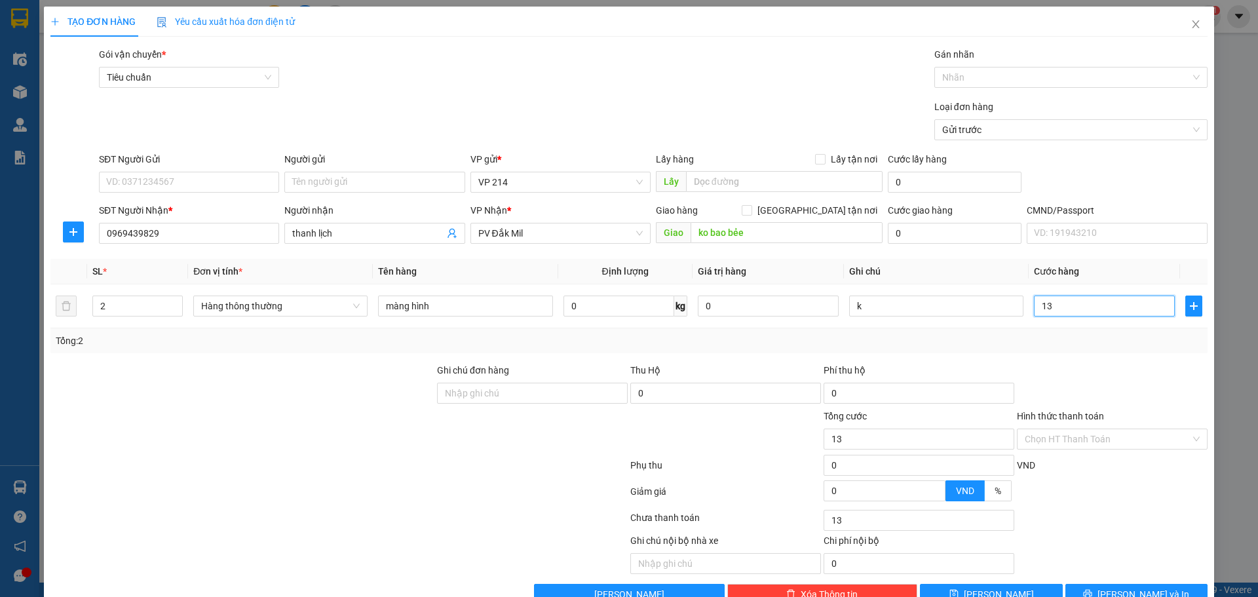
type input "130"
type input "1.300"
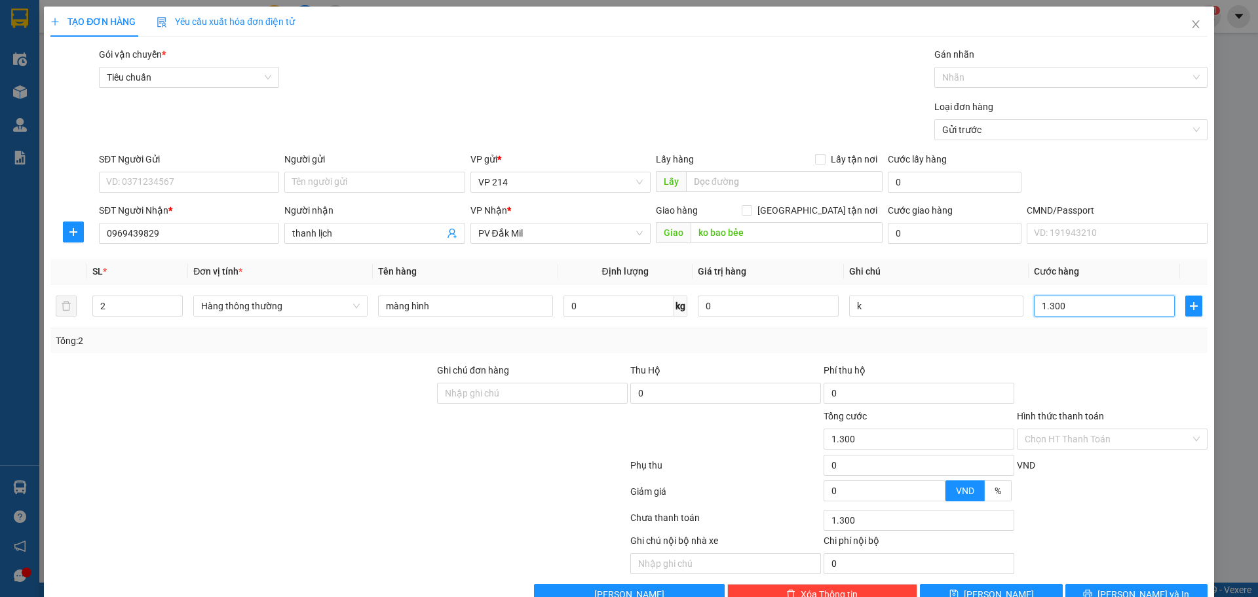
type input "13.000"
type input "130.000"
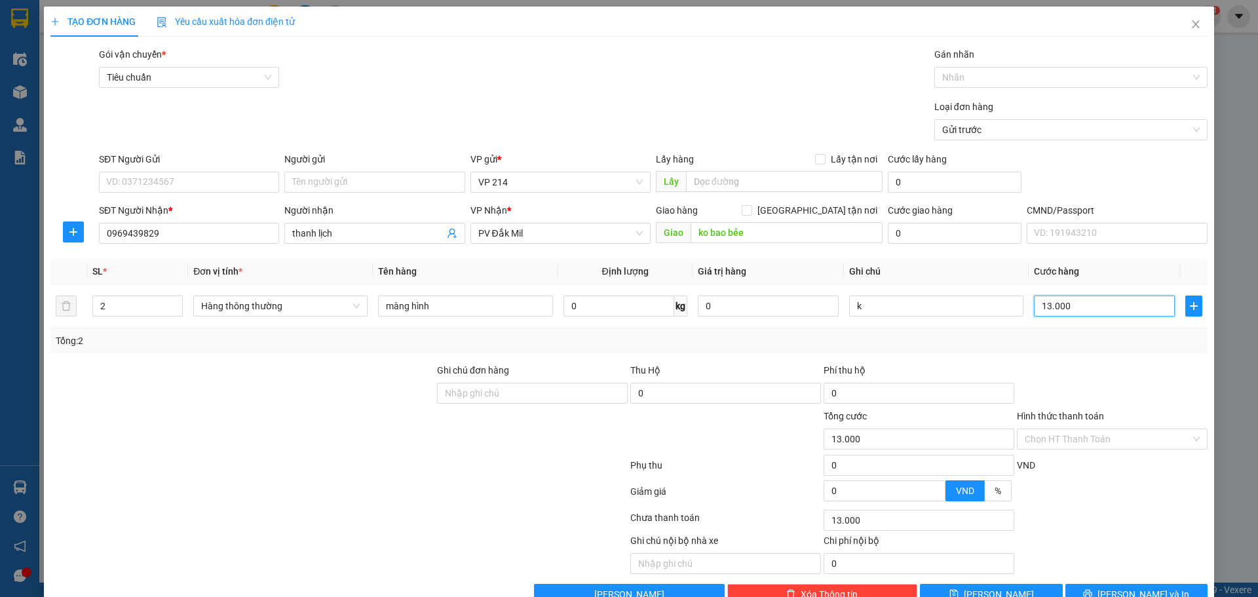
type input "130.000"
click at [754, 236] on input "ko bao bẻe" at bounding box center [787, 232] width 192 height 21
click at [764, 238] on input "ko bao bẻe" at bounding box center [787, 232] width 192 height 21
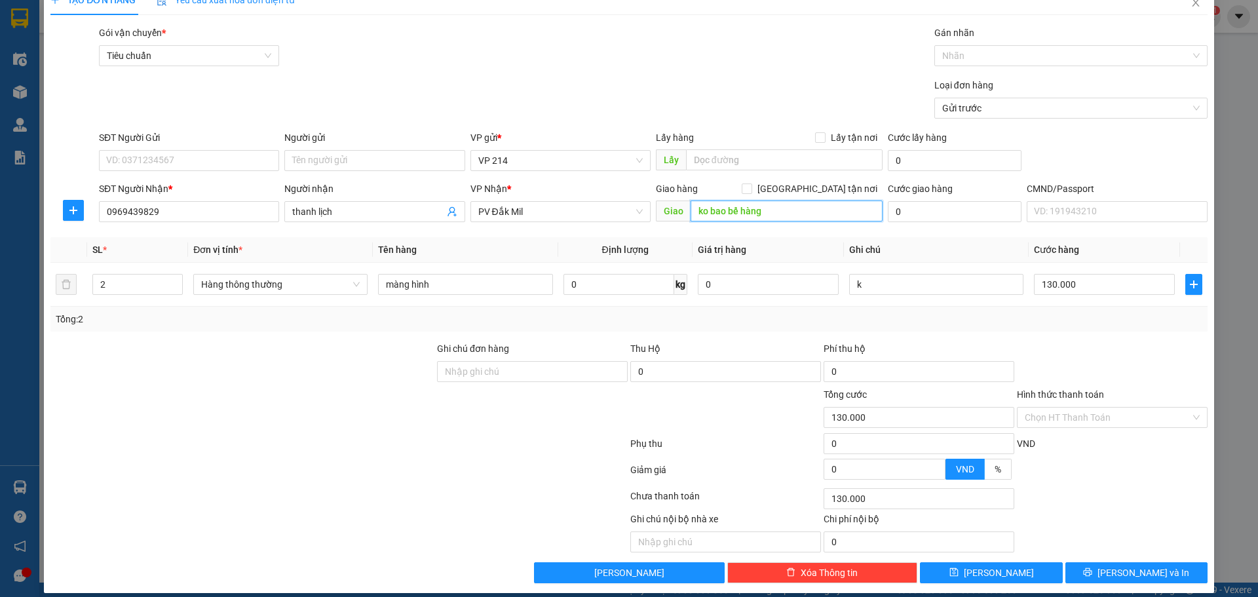
scroll to position [33, 0]
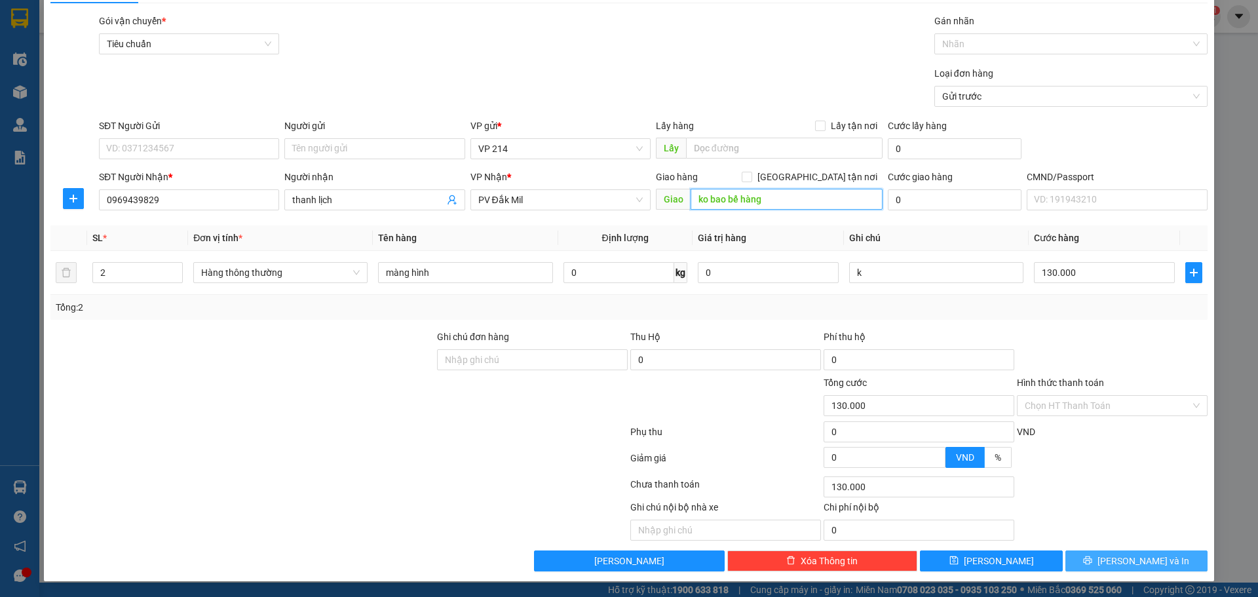
type input "ko bao bể hàng"
click at [1147, 558] on span "[PERSON_NAME] và In" at bounding box center [1144, 561] width 92 height 14
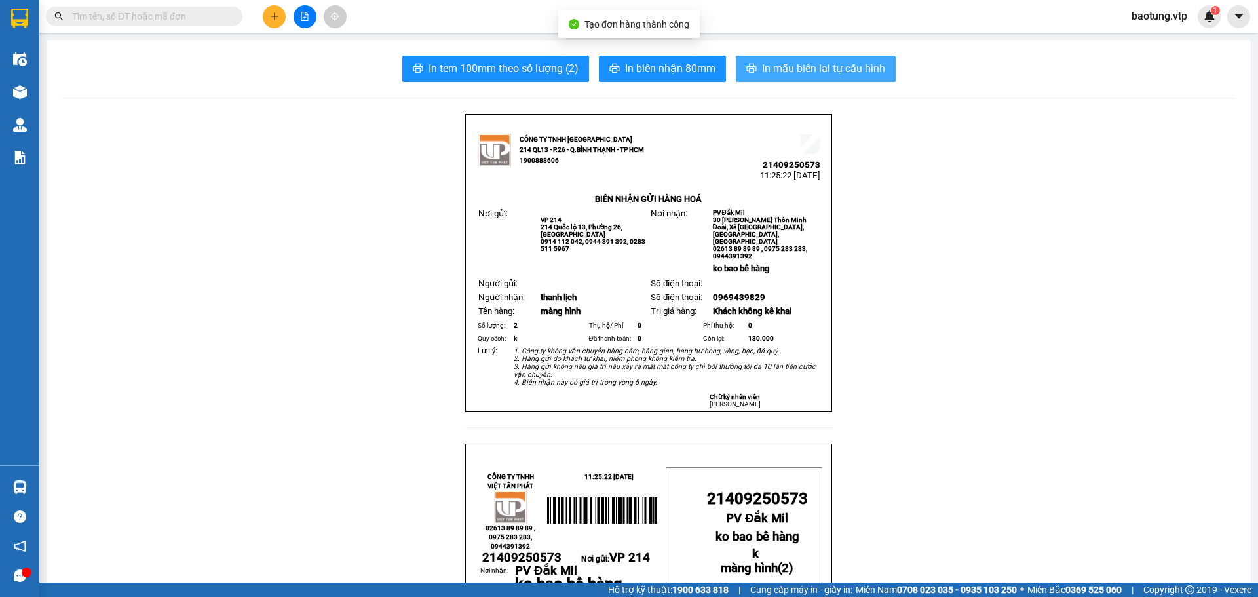
click at [840, 79] on button "In mẫu biên lai tự cấu hình" at bounding box center [816, 69] width 160 height 26
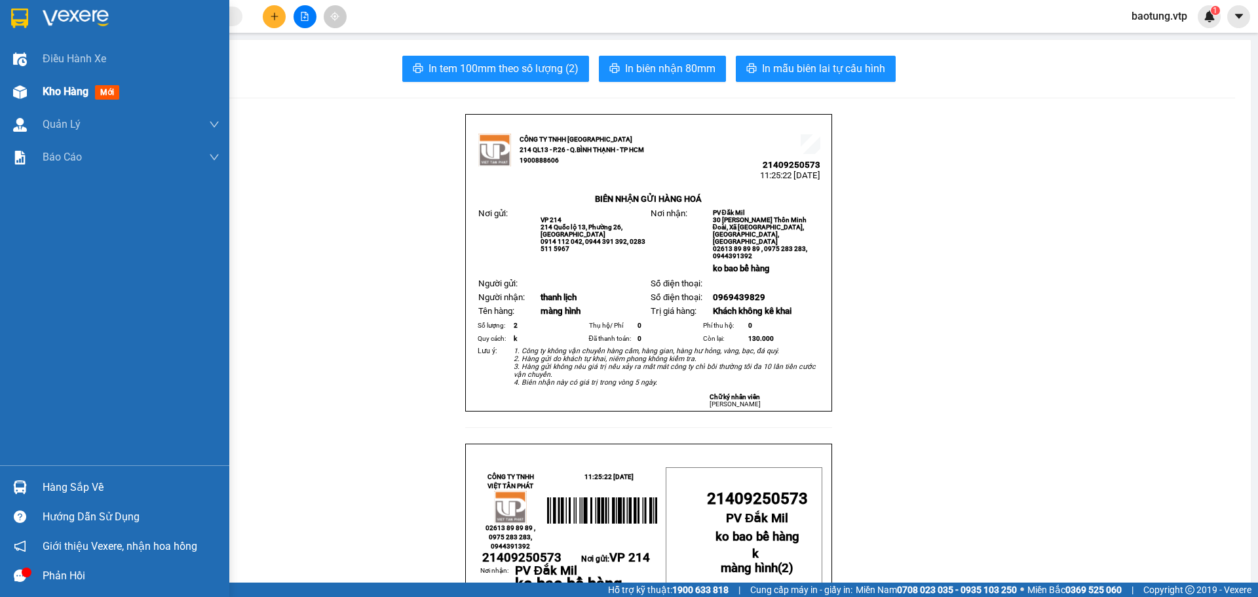
click at [22, 92] on img at bounding box center [20, 92] width 14 height 14
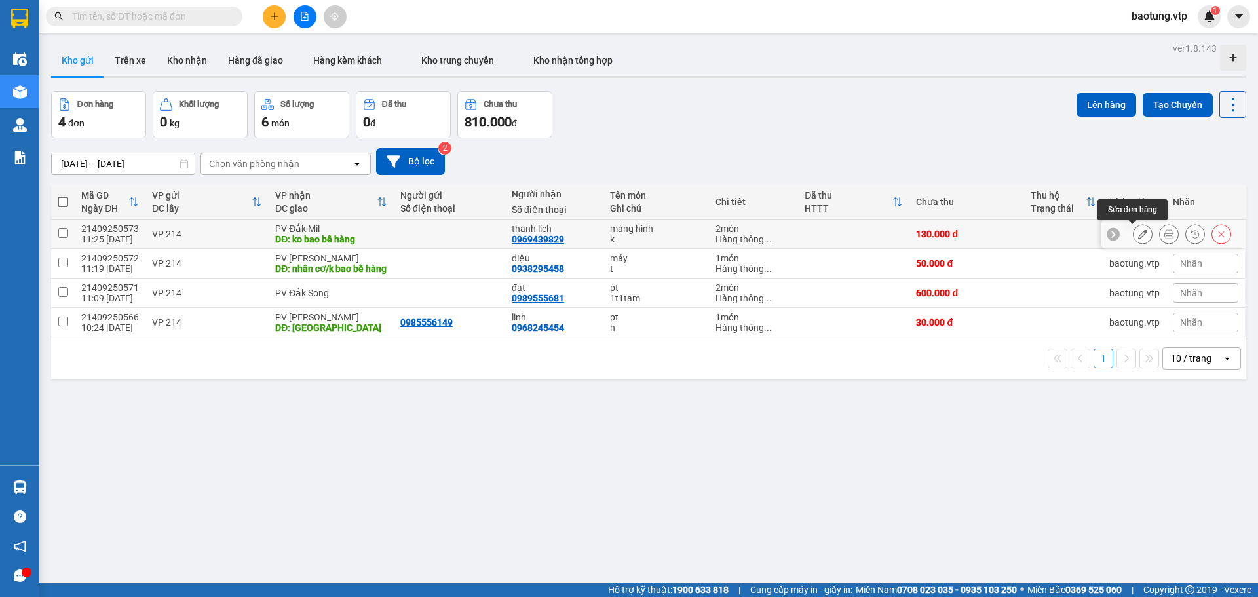
click at [1134, 239] on button at bounding box center [1143, 234] width 18 height 23
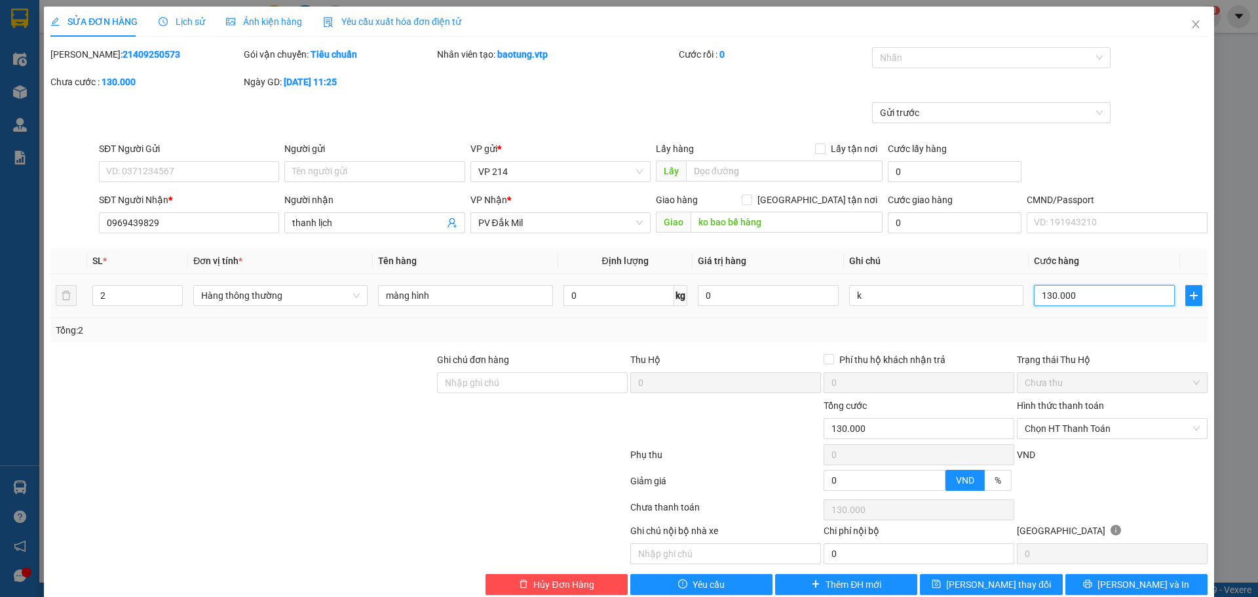
click at [1047, 290] on input "130.000" at bounding box center [1104, 295] width 141 height 21
type input "1"
type input "12"
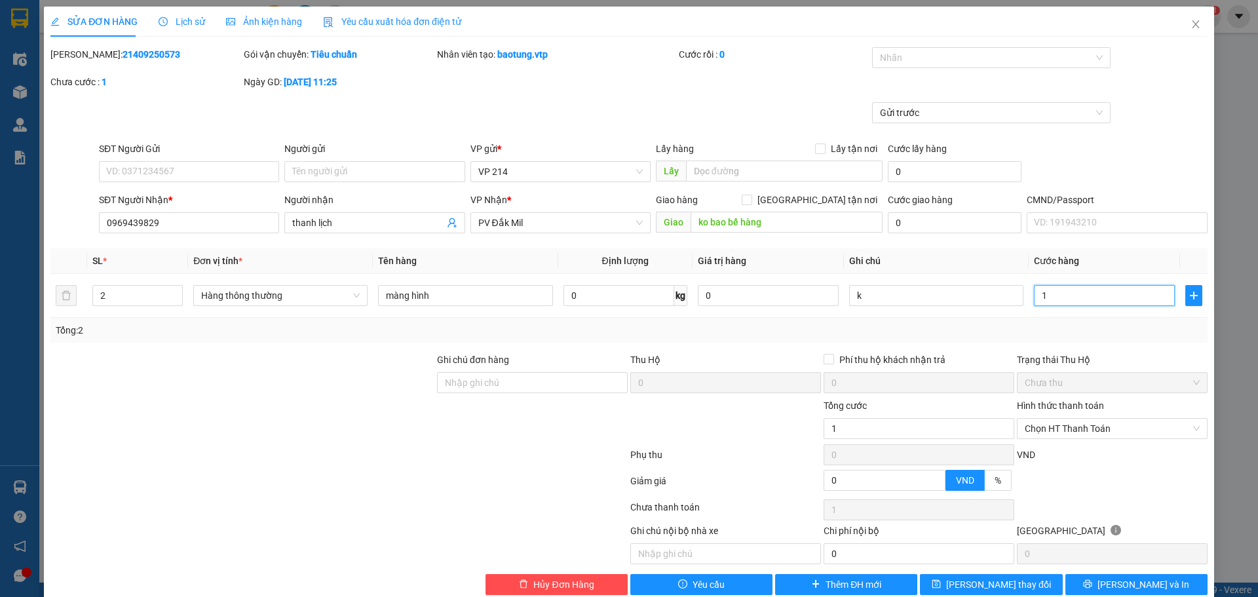
type input "12"
type input "120"
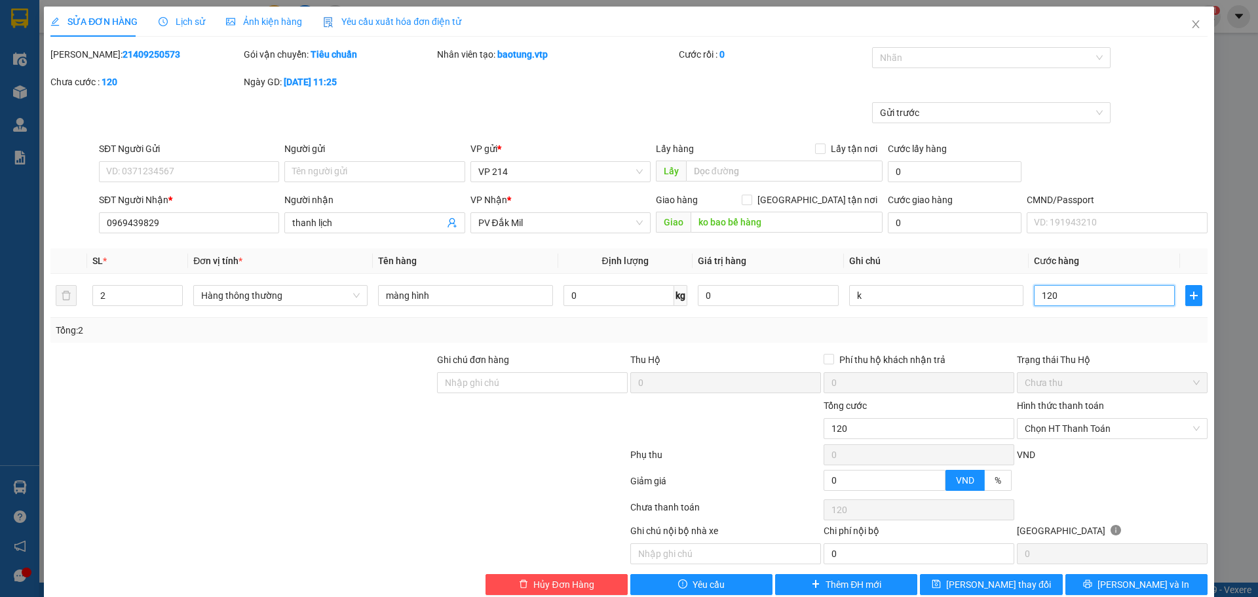
type input "1.200"
type input "12.000"
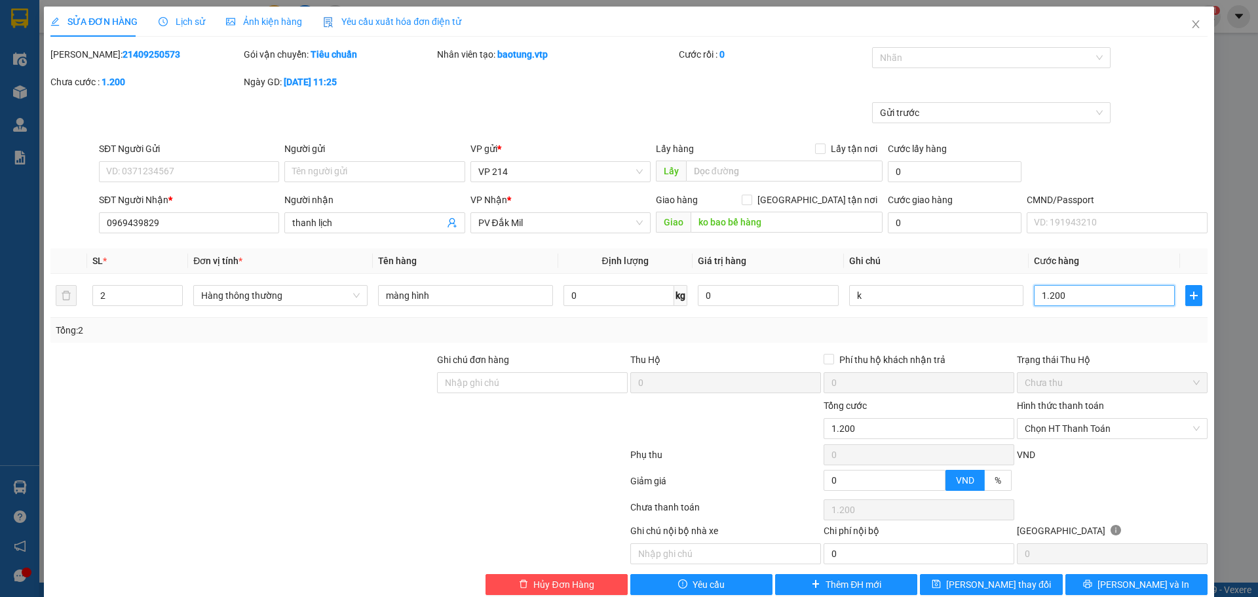
type input "12.000"
type input "120.000"
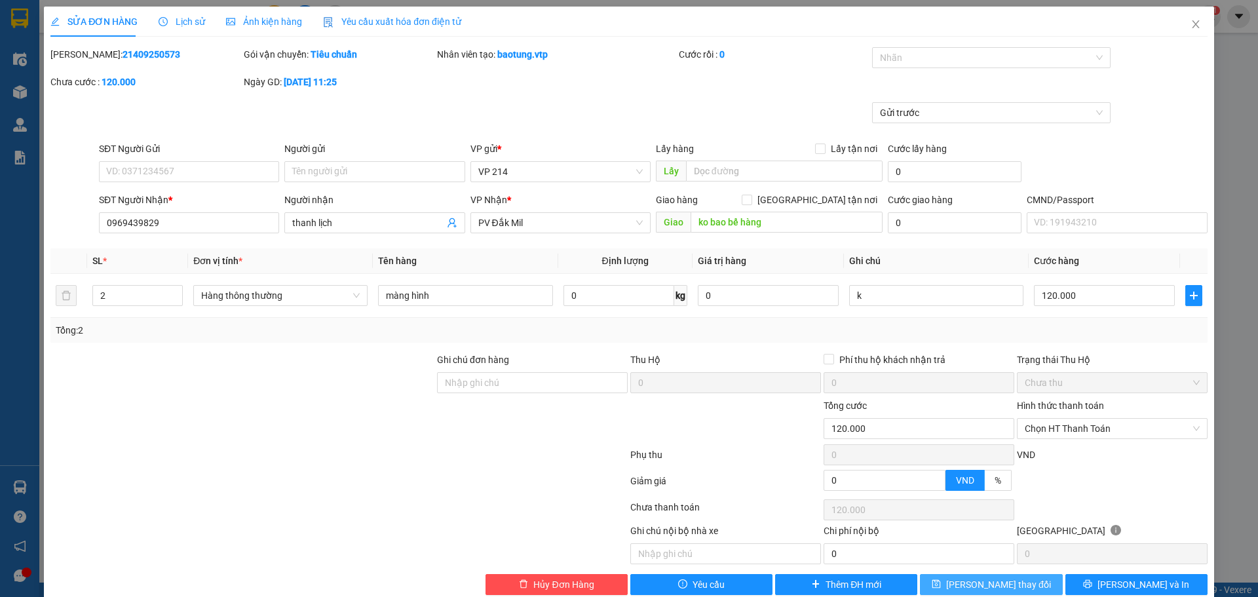
click at [984, 583] on span "Lưu thay đổi" at bounding box center [998, 584] width 105 height 14
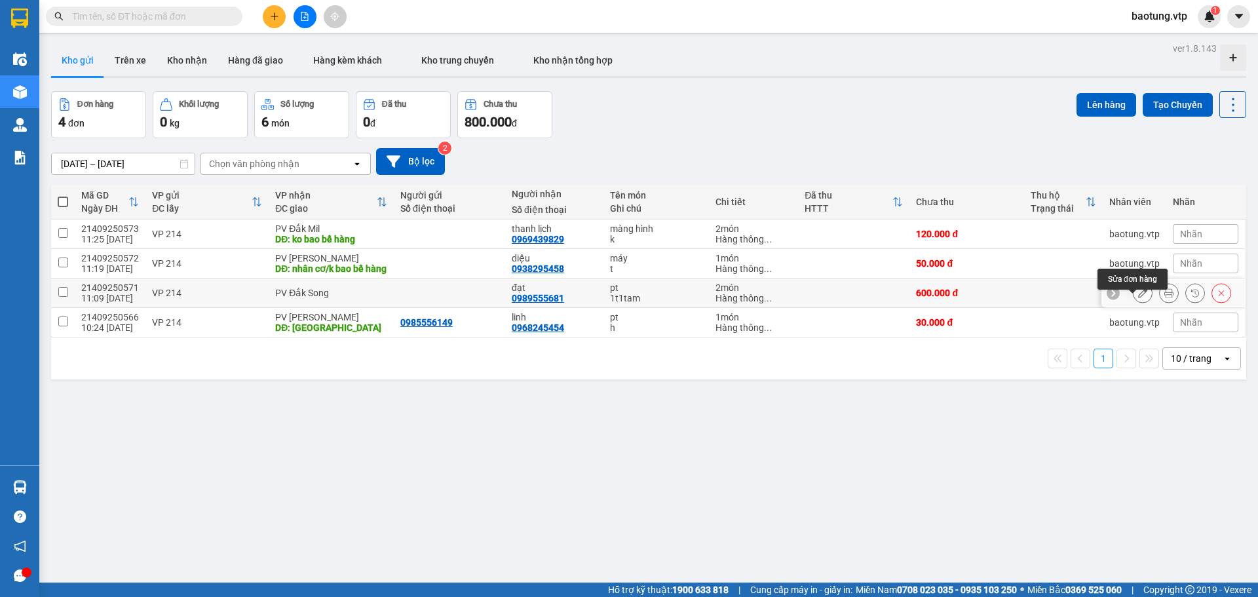
click at [1139, 298] on icon at bounding box center [1143, 292] width 9 height 9
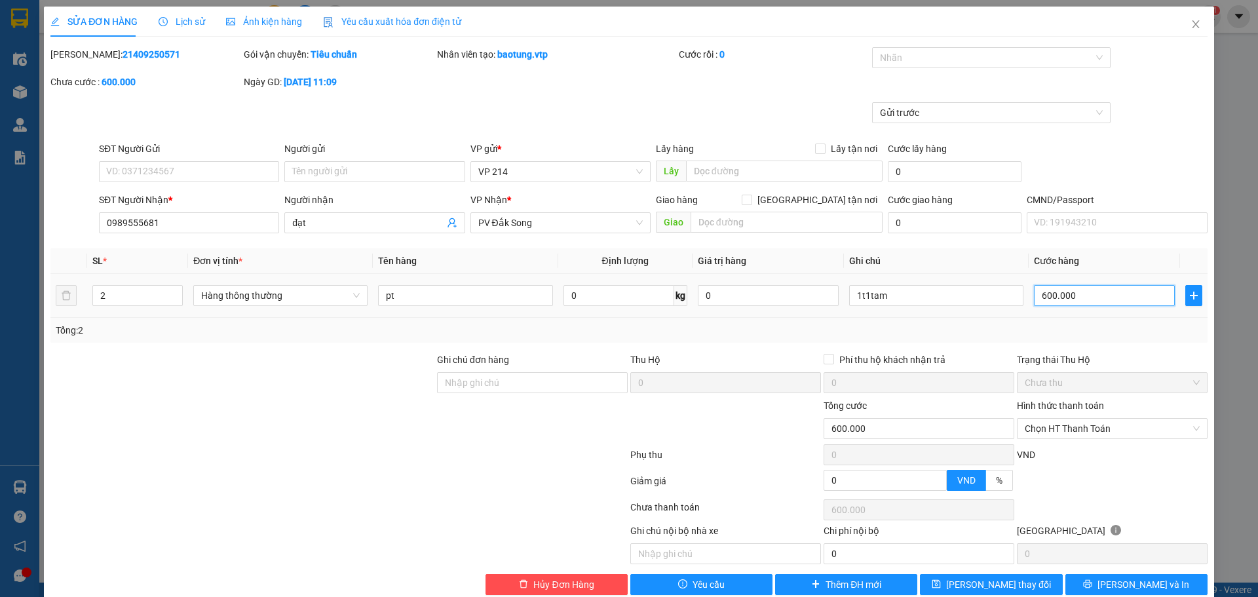
click at [1081, 300] on input "600.000" at bounding box center [1104, 295] width 141 height 21
type input "6"
type input "60"
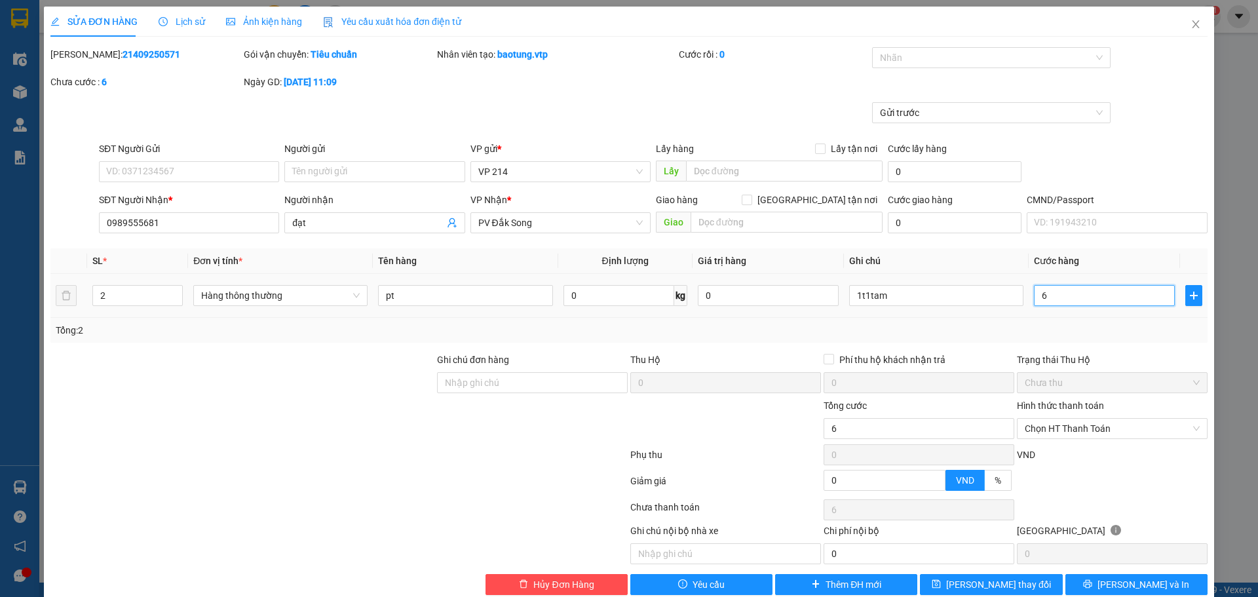
type input "60"
type input "600"
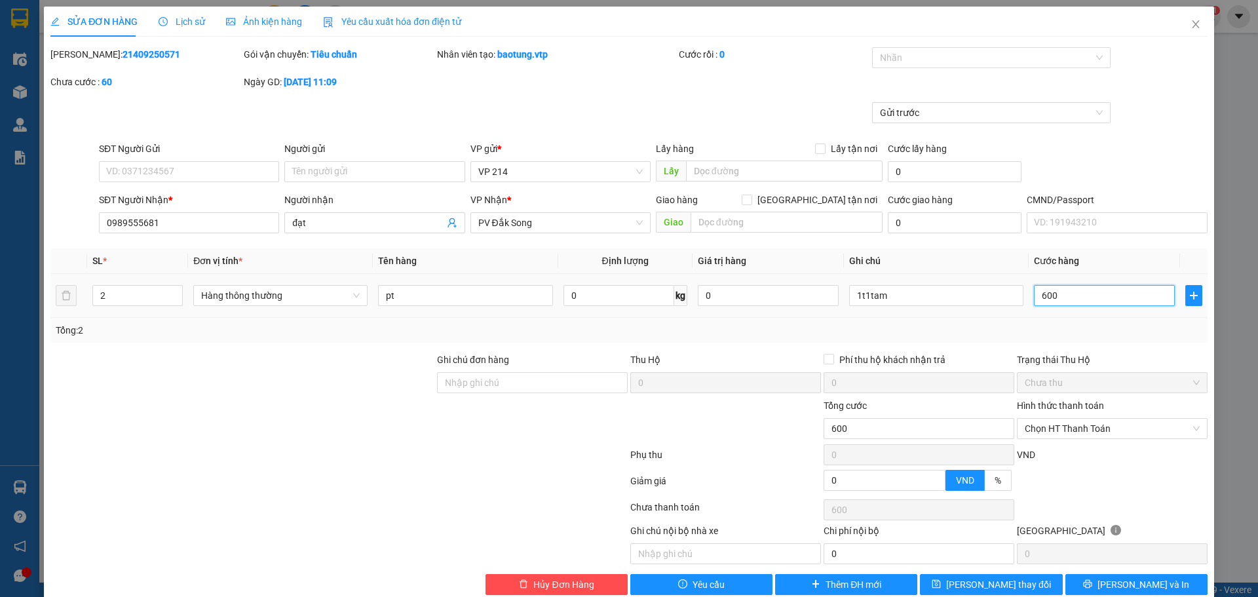
type input "6.000"
type input "60.000"
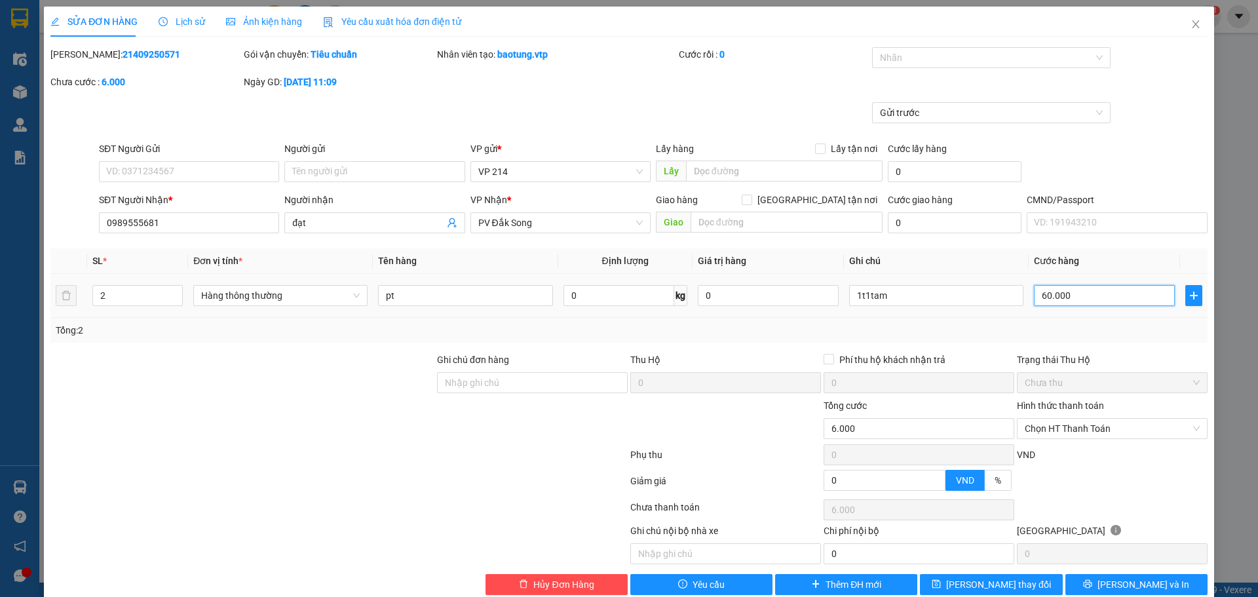
type input "60.000"
click at [1015, 581] on span "Lưu thay đổi" at bounding box center [998, 584] width 105 height 14
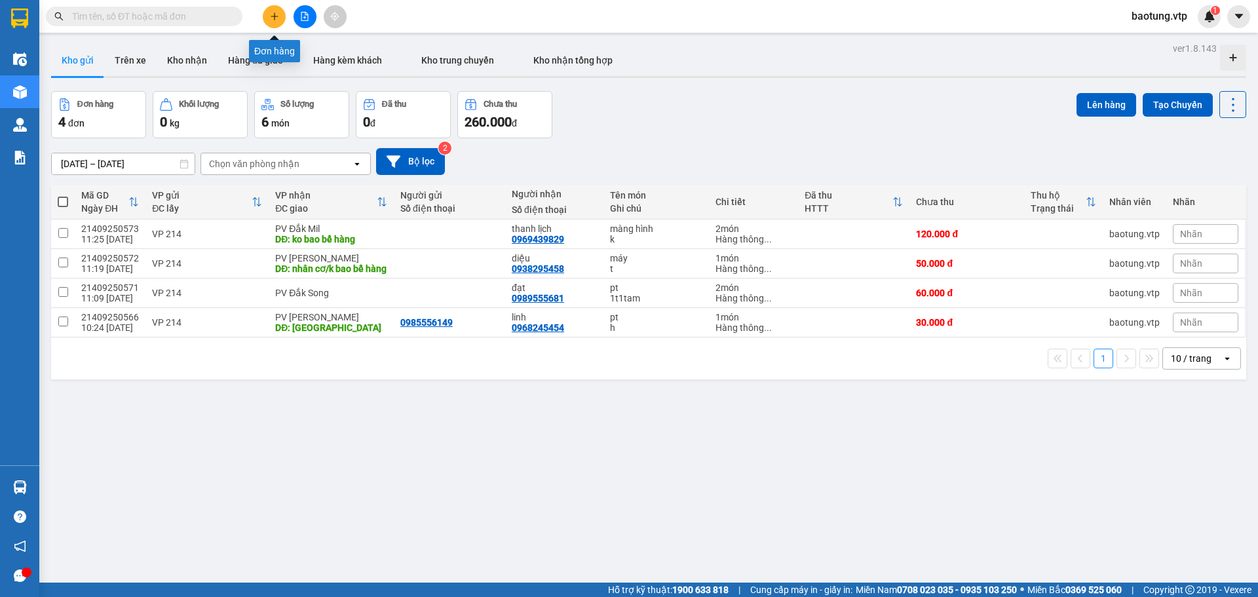
click at [276, 6] on button at bounding box center [274, 16] width 23 height 23
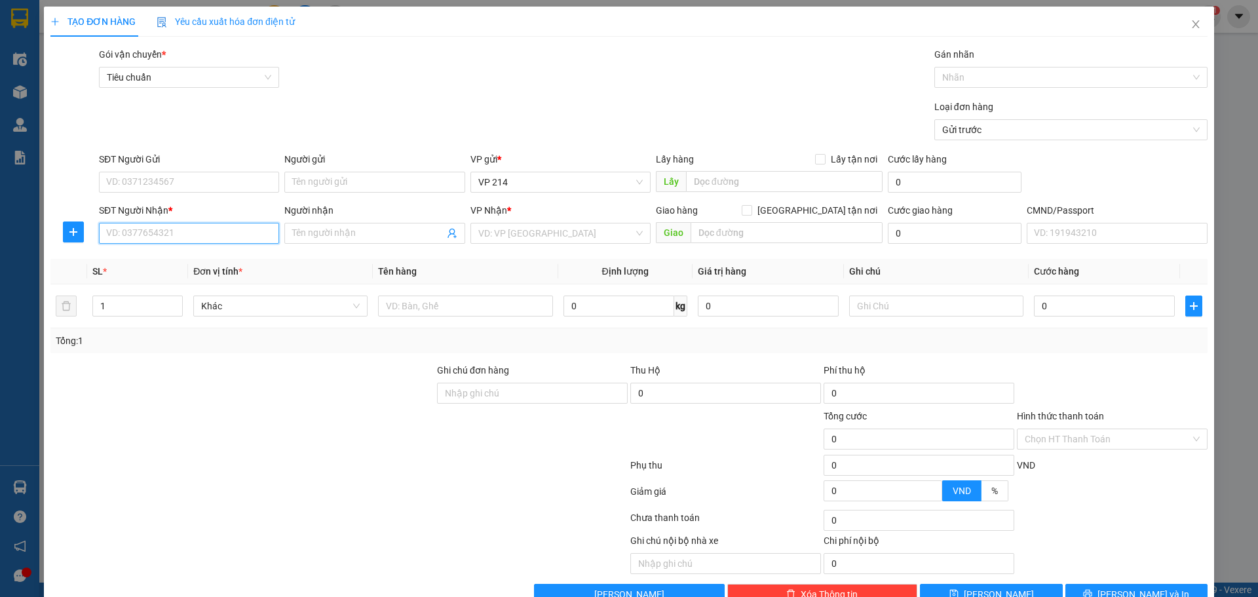
click at [166, 231] on input "SĐT Người Nhận *" at bounding box center [189, 233] width 180 height 21
click at [180, 263] on div "0961038179 - 4H âu tô" at bounding box center [187, 259] width 163 height 14
type input "0961038179"
type input "4H âu tô"
type input "0961038179"
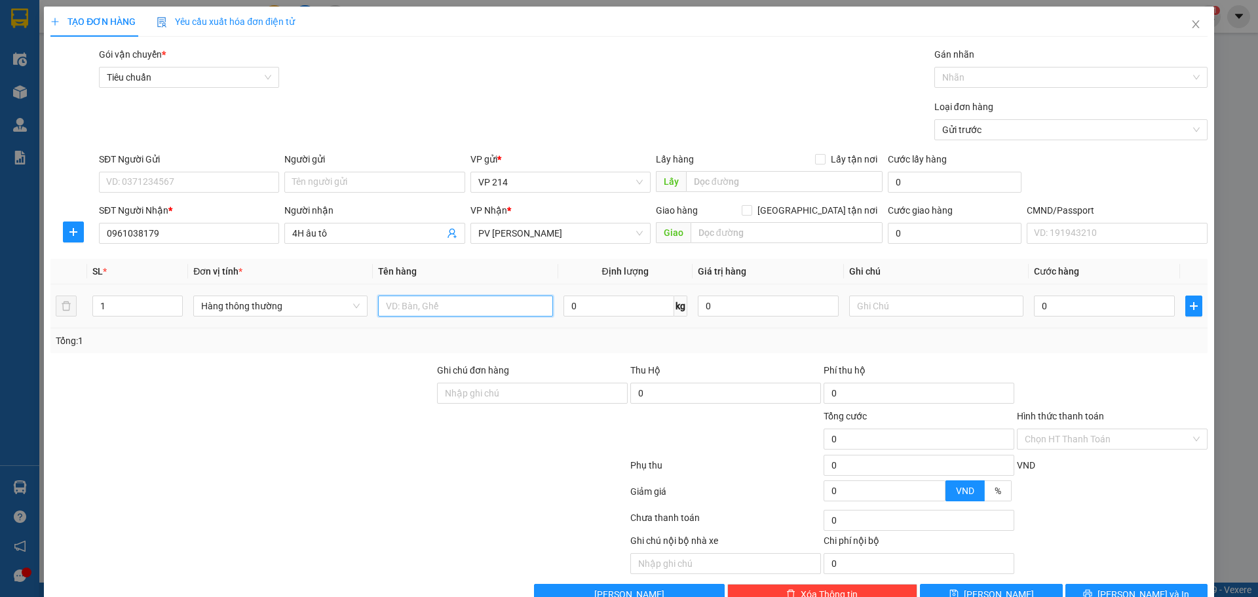
click at [438, 309] on input "text" at bounding box center [465, 306] width 174 height 21
type input "pt"
type input "c"
type input "3"
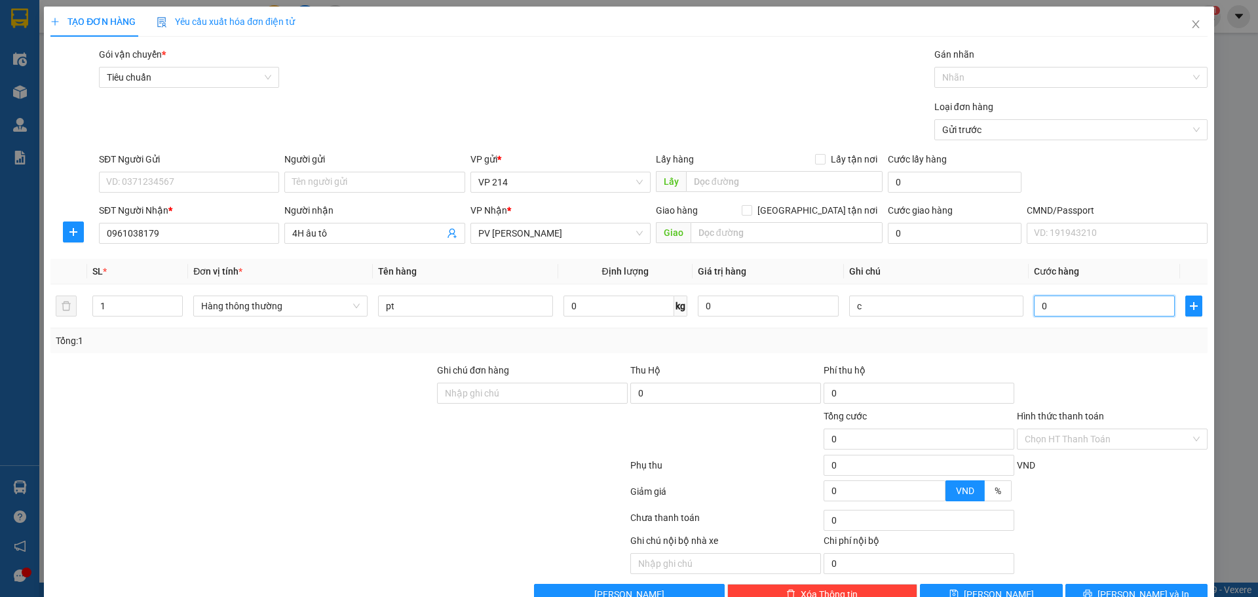
type input "3"
type input "30"
type input "300"
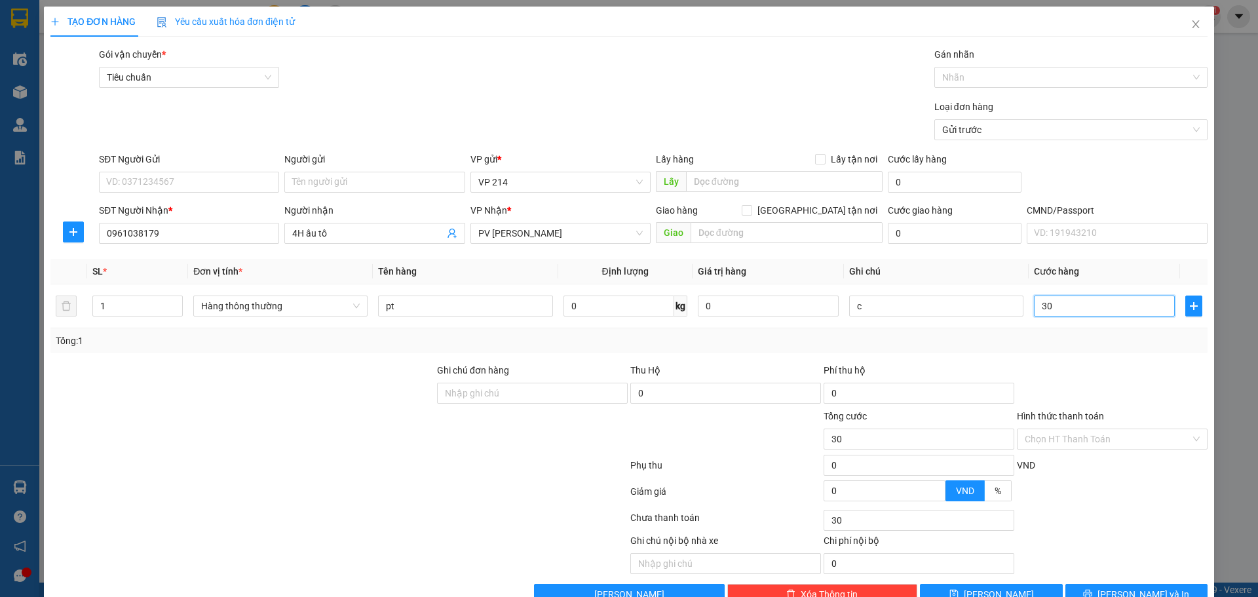
type input "300"
type input "3.000"
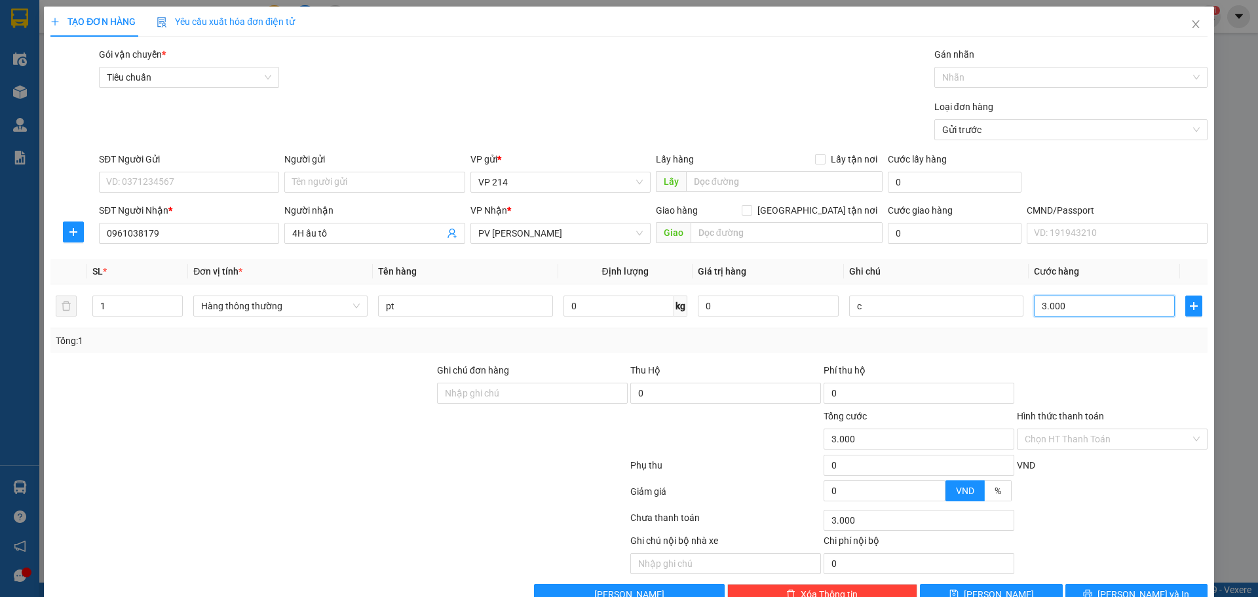
type input "30.000"
type input "300.000"
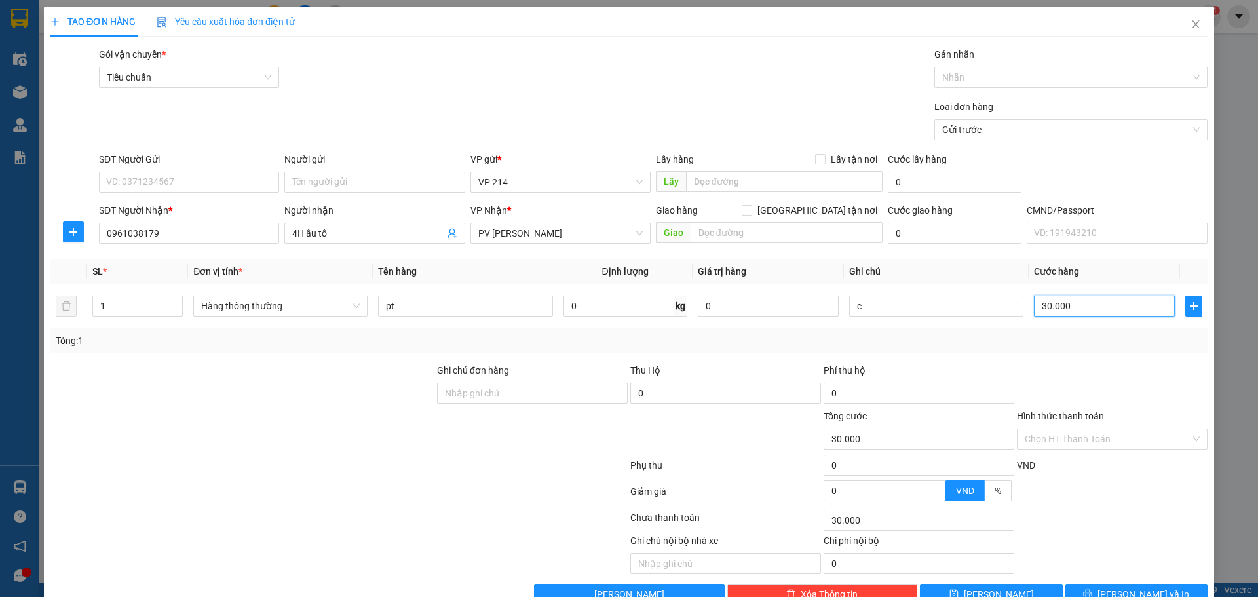
type input "300.000"
type input "30.000"
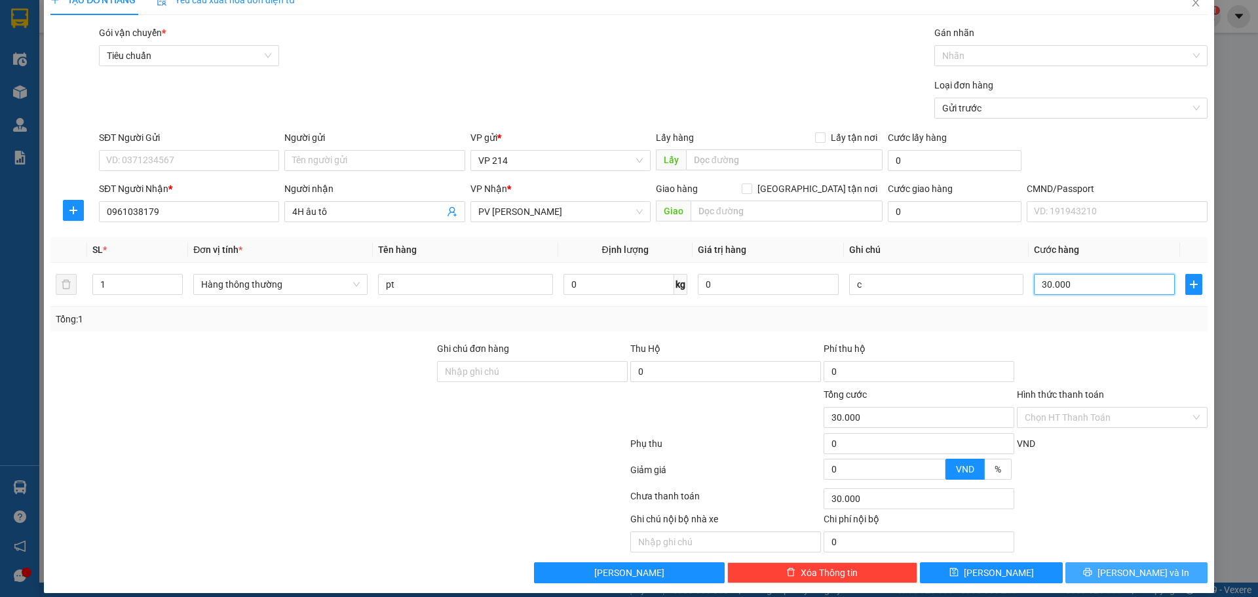
scroll to position [33, 0]
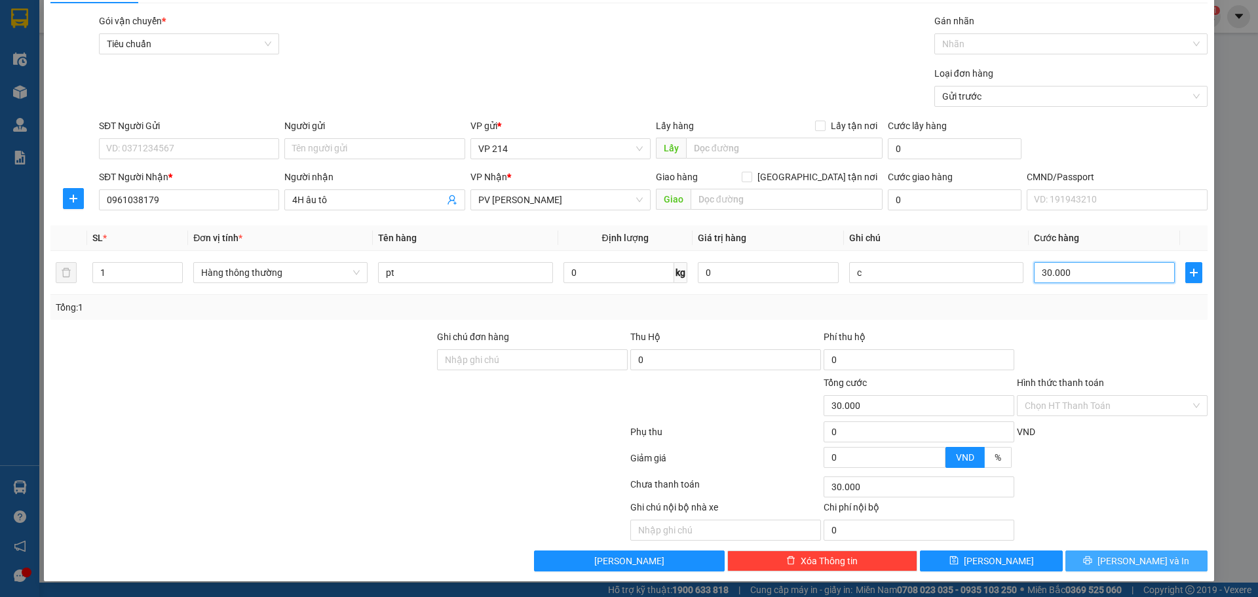
type input "30.000"
click at [1158, 562] on button "[PERSON_NAME] và In" at bounding box center [1137, 561] width 142 height 21
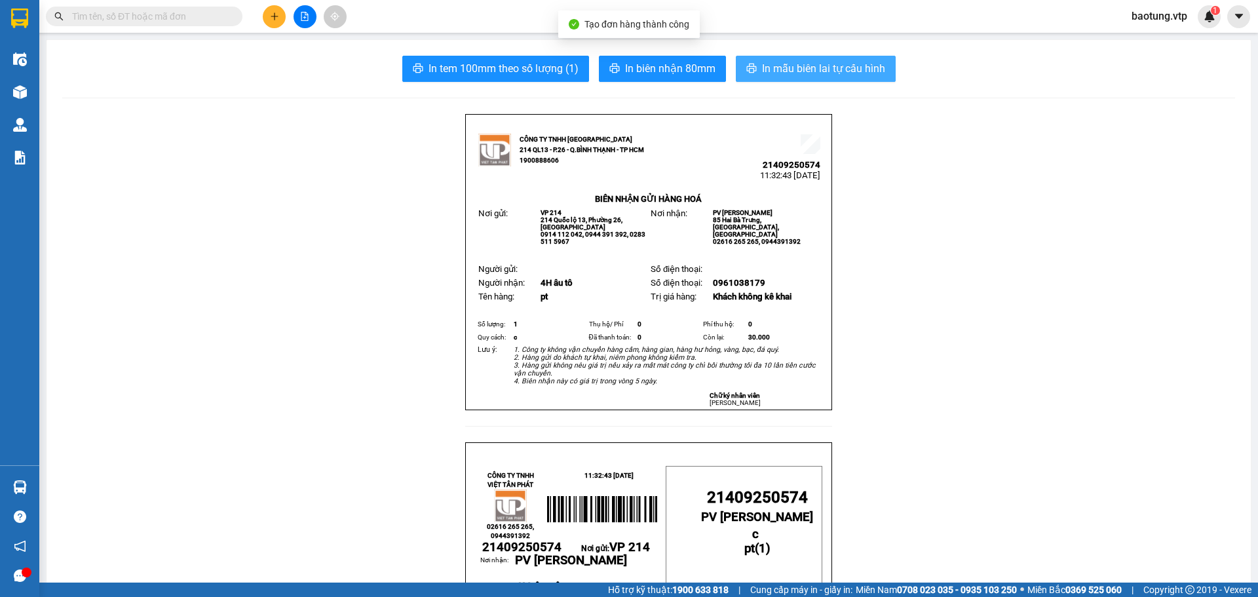
click at [752, 71] on button "In mẫu biên lai tự cấu hình" at bounding box center [816, 69] width 160 height 26
